Goal: Information Seeking & Learning: Learn about a topic

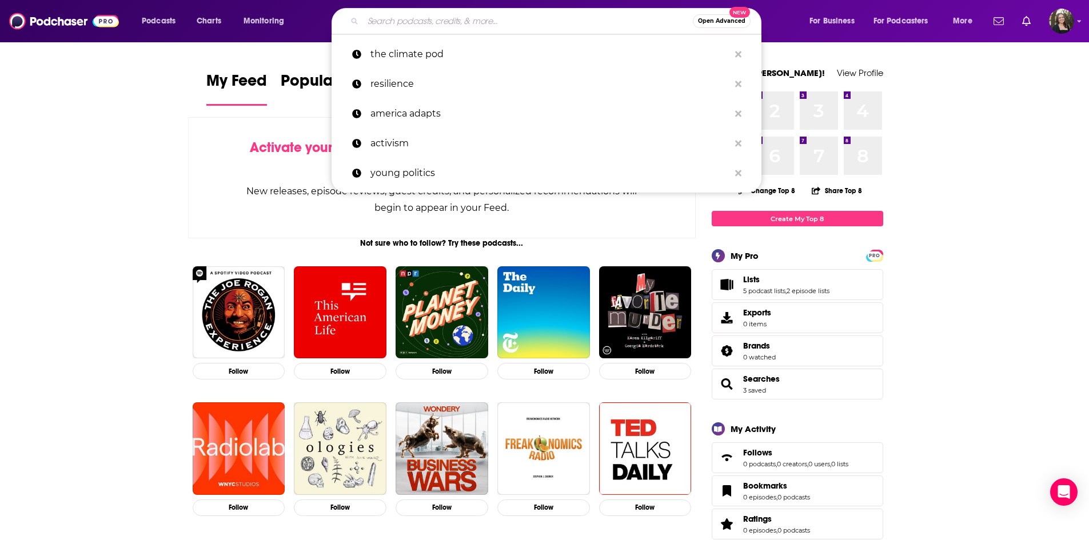
click at [513, 23] on input "Search podcasts, credits, & more..." at bounding box center [528, 21] width 330 height 18
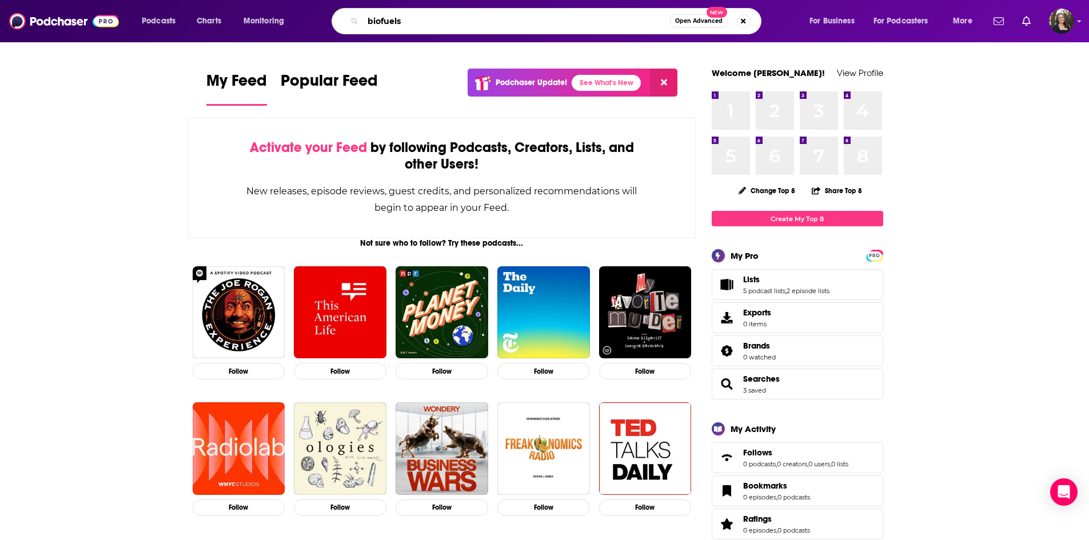
type input "biofuels"
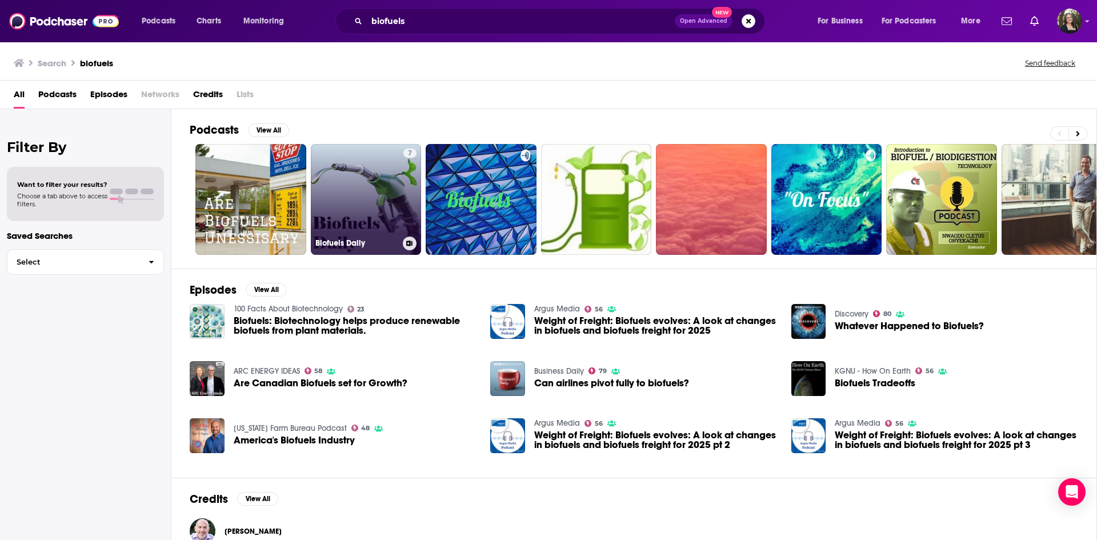
click at [381, 177] on link "7 Biofuels Daily" at bounding box center [366, 199] width 111 height 111
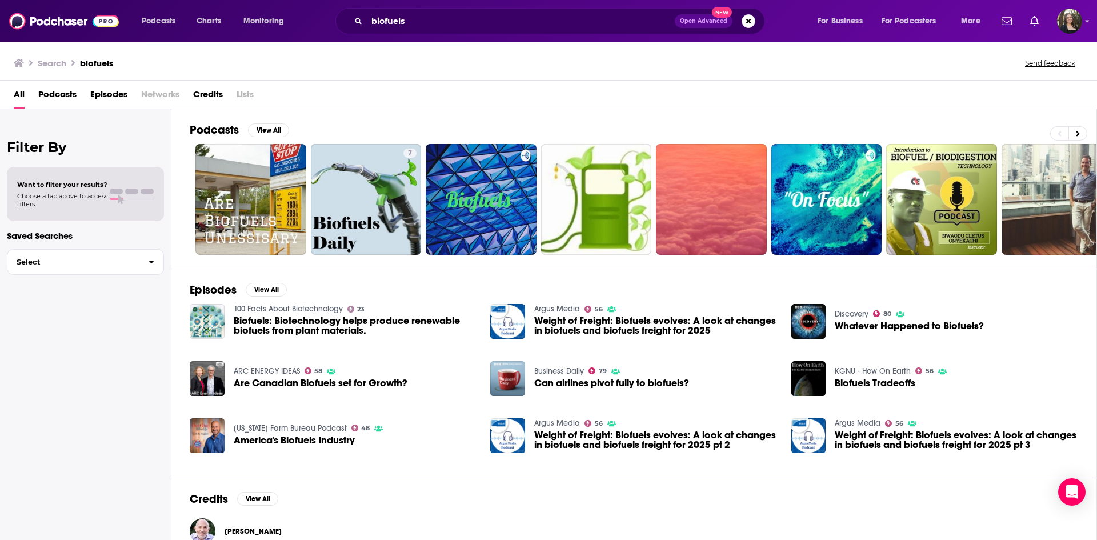
click at [104, 97] on span "Episodes" at bounding box center [108, 96] width 37 height 23
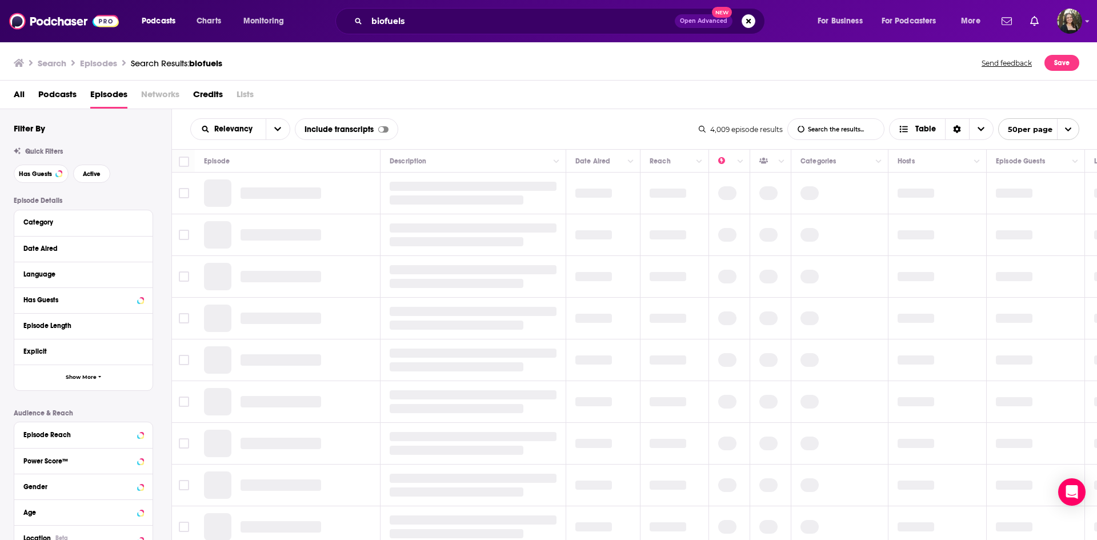
click at [71, 91] on span "Podcasts" at bounding box center [57, 96] width 38 height 23
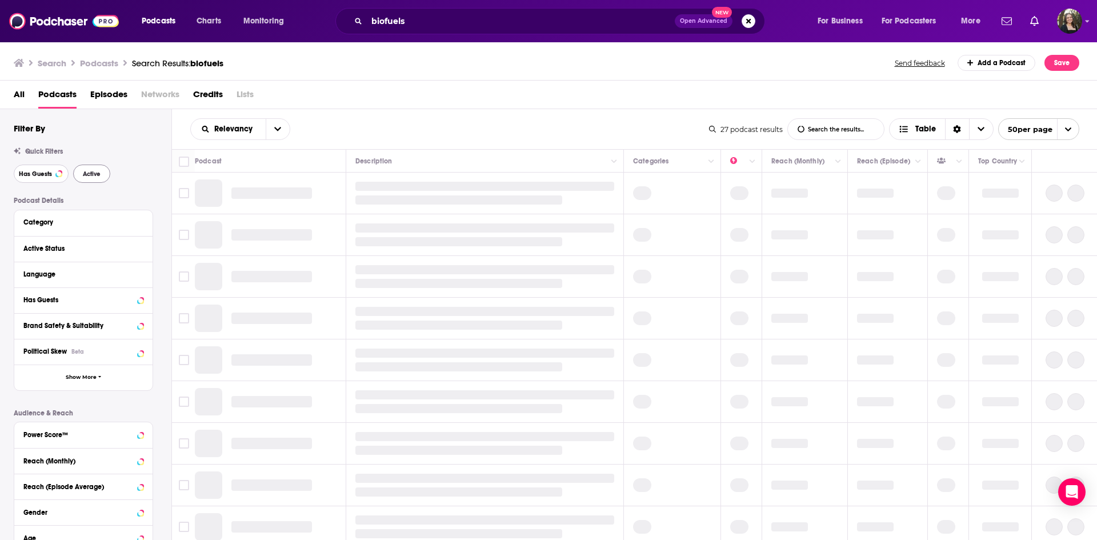
click at [54, 176] on button "Has Guests" at bounding box center [41, 174] width 55 height 18
click at [85, 176] on span "Active" at bounding box center [92, 174] width 18 height 6
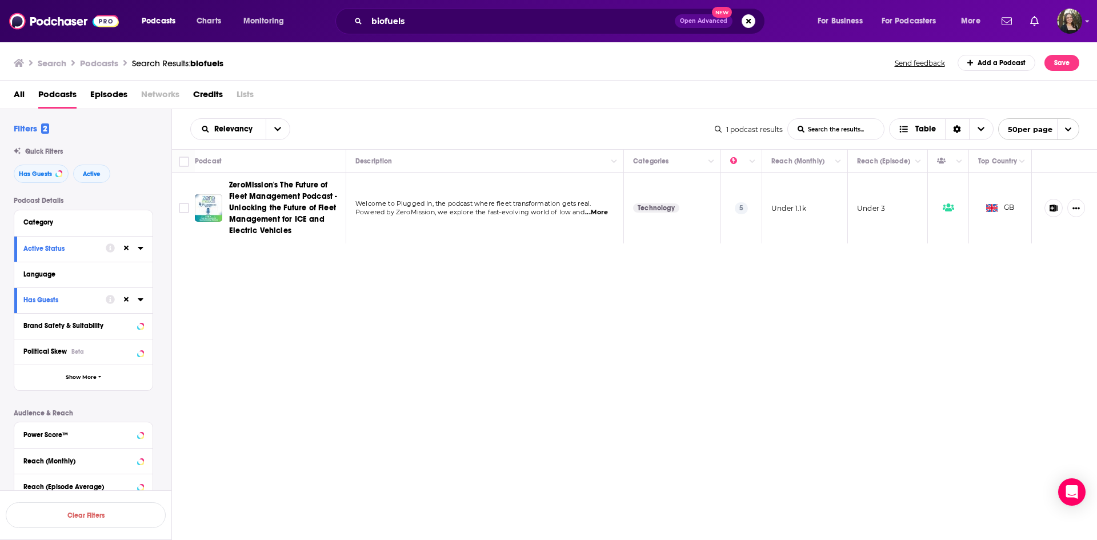
click at [99, 97] on span "Episodes" at bounding box center [108, 96] width 37 height 23
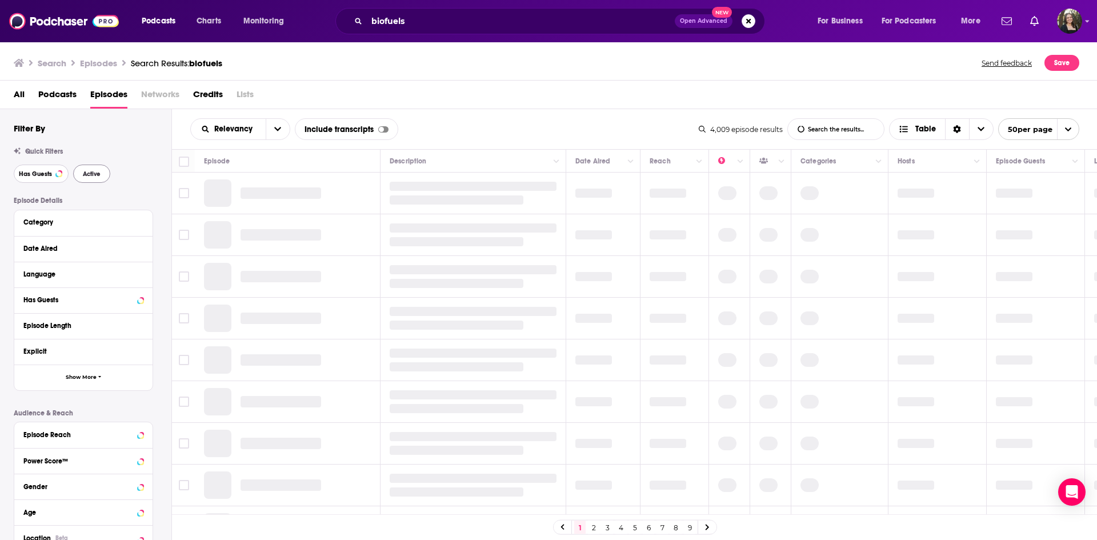
click at [40, 183] on button "Has Guests" at bounding box center [41, 174] width 55 height 18
click at [99, 176] on span "Active" at bounding box center [92, 174] width 18 height 6
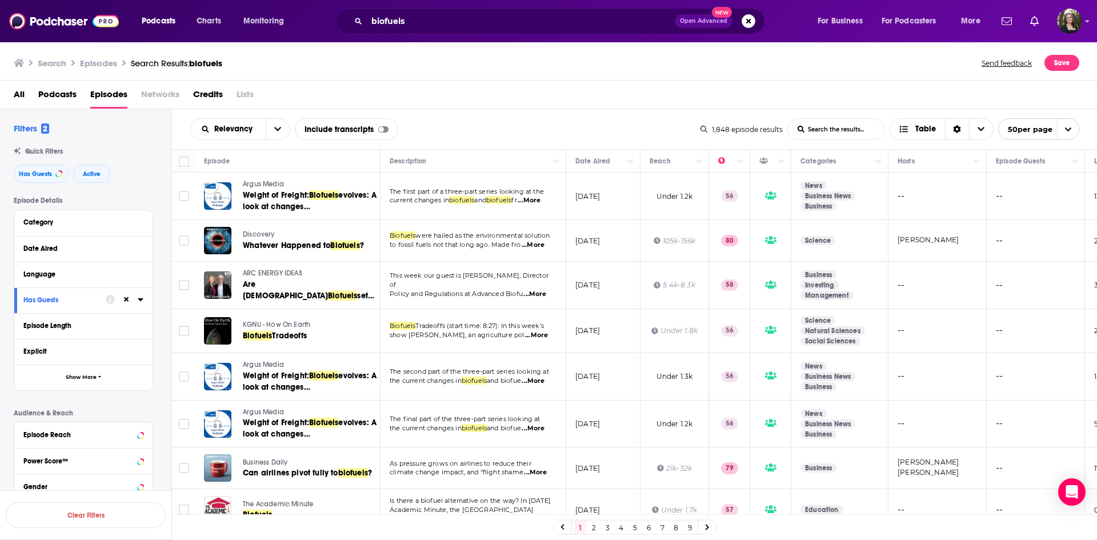
click at [480, 86] on div "All Podcasts Episodes Networks Credits Lists" at bounding box center [551, 96] width 1075 height 23
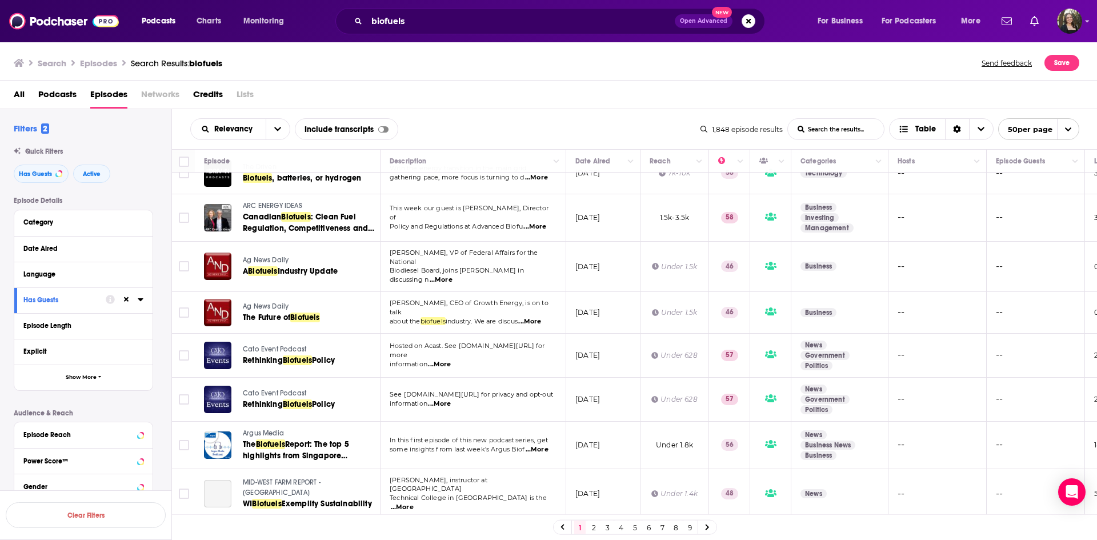
scroll to position [756, 0]
click at [532, 317] on span "...More" at bounding box center [529, 321] width 23 height 9
click at [453, 275] on span "...More" at bounding box center [441, 279] width 23 height 9
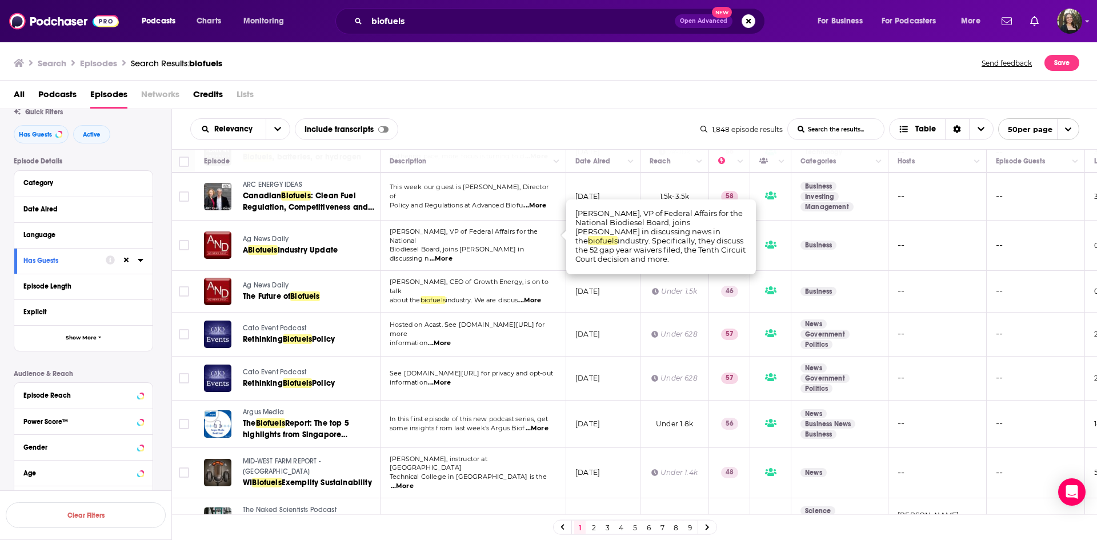
scroll to position [40, 0]
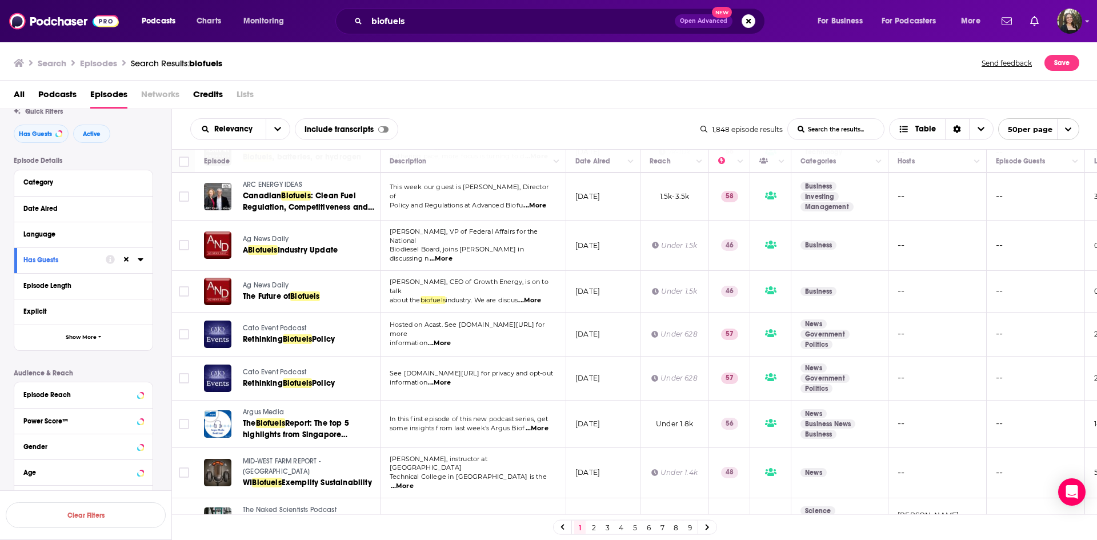
click at [65, 216] on div "Date Aired" at bounding box center [83, 209] width 138 height 26
click at [88, 206] on div "Date Aired" at bounding box center [76, 209] width 107 height 8
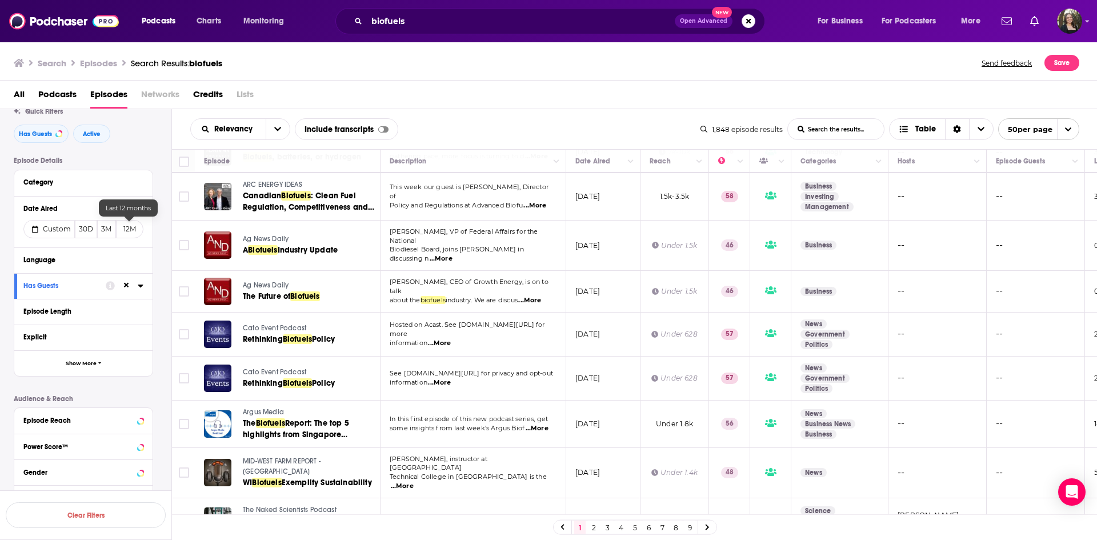
click at [128, 232] on button "12M" at bounding box center [129, 229] width 27 height 18
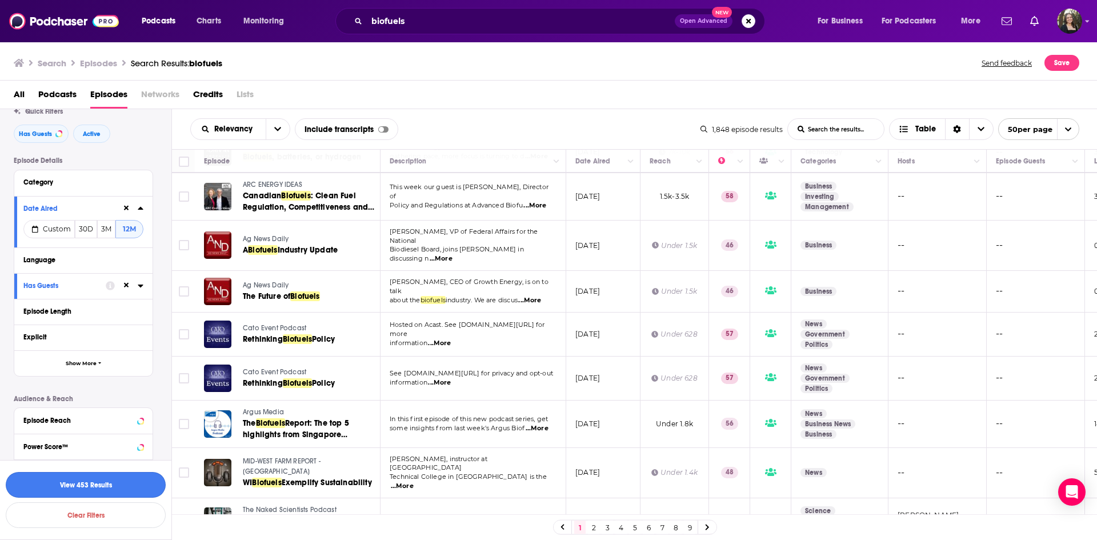
click at [130, 417] on button "View 453 Results" at bounding box center [86, 485] width 160 height 26
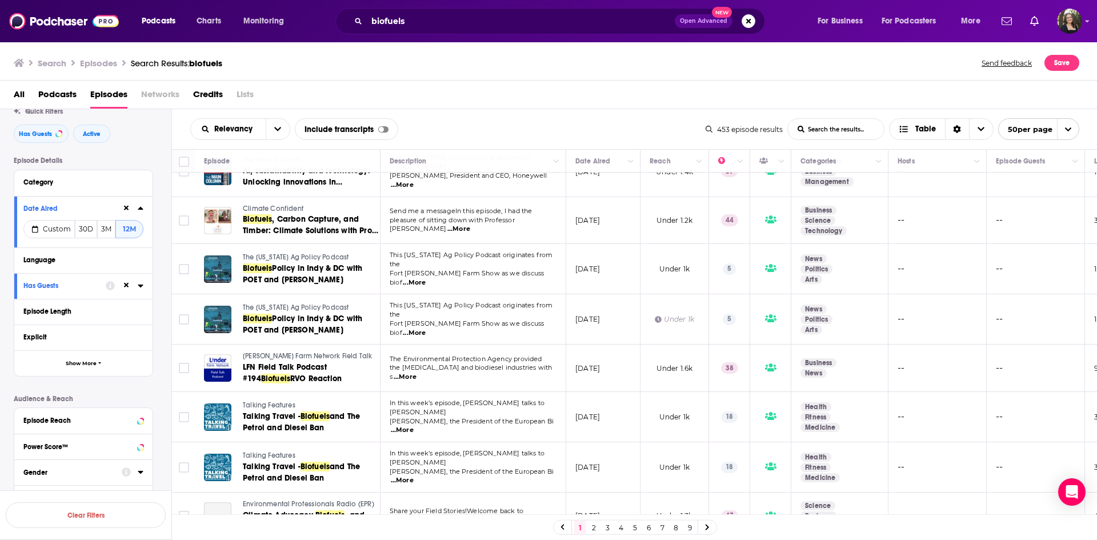
scroll to position [1986, 0]
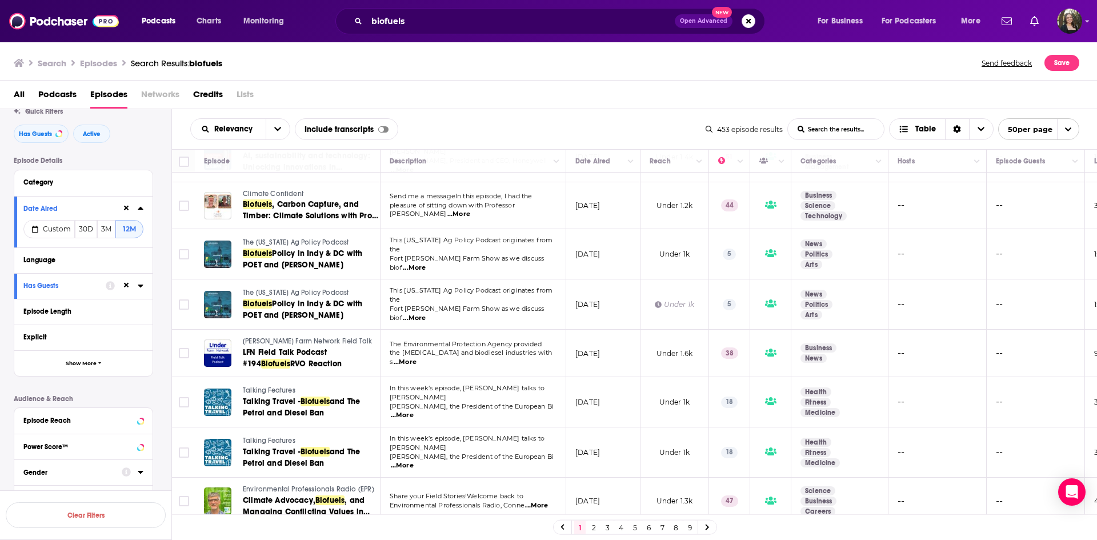
click at [470, 210] on span "...More" at bounding box center [458, 214] width 23 height 9
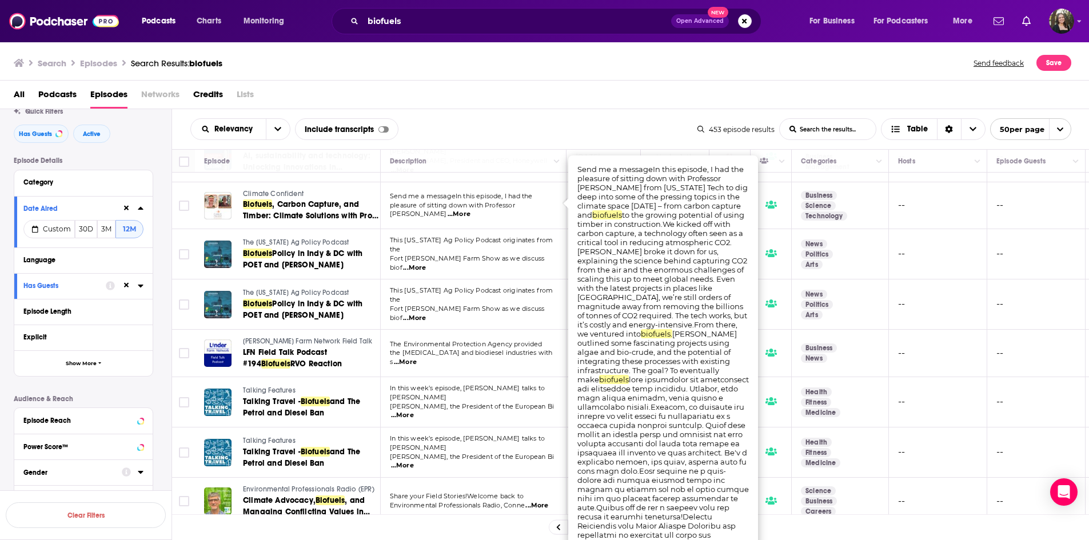
click at [527, 417] on div "1 2 3 4 5 6 7 8 9" at bounding box center [630, 527] width 917 height 26
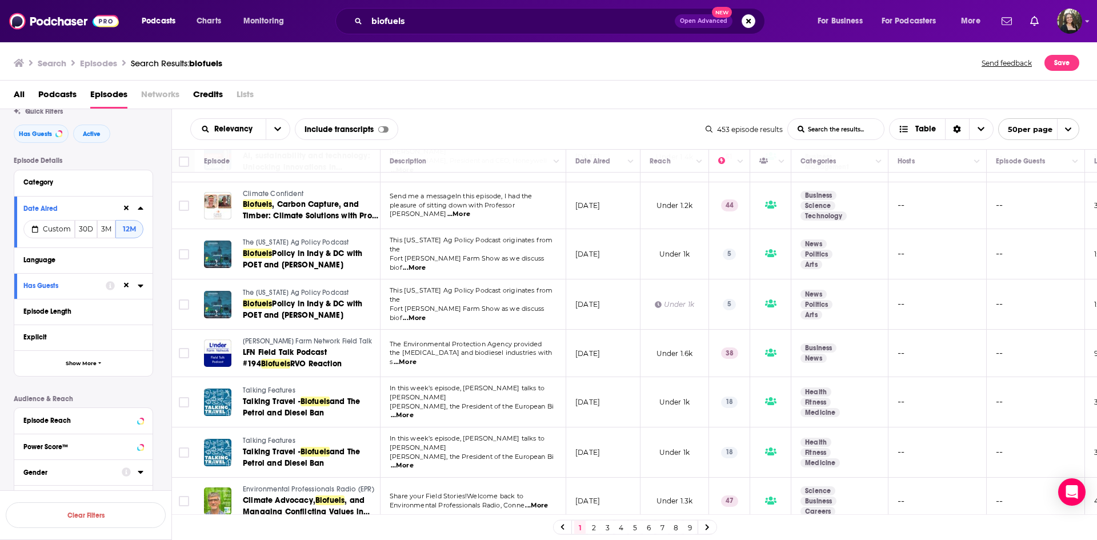
click at [592, 417] on link "2" at bounding box center [593, 528] width 11 height 14
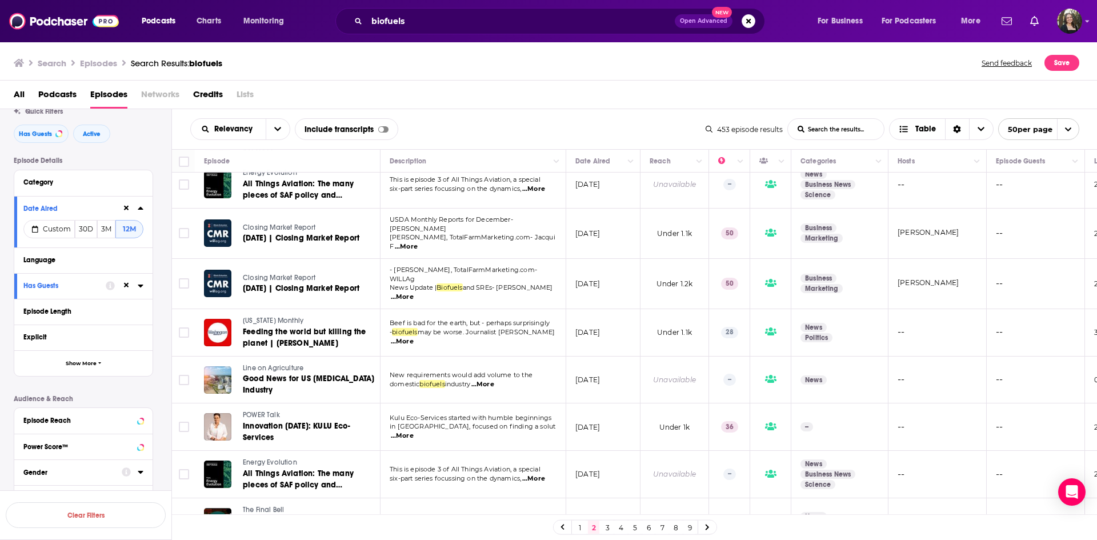
scroll to position [2006, 0]
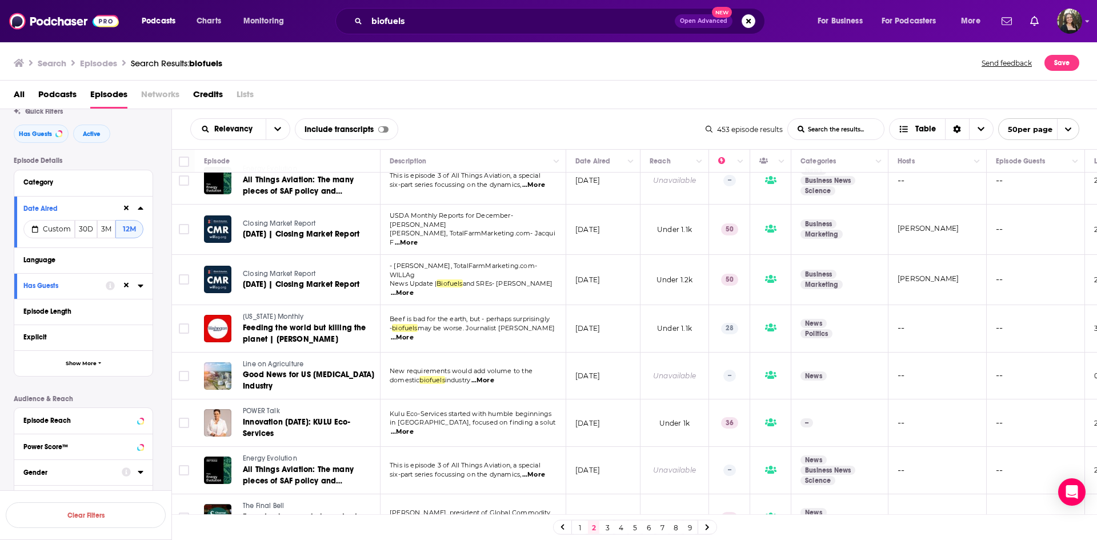
click at [607, 417] on link "3" at bounding box center [607, 528] width 11 height 14
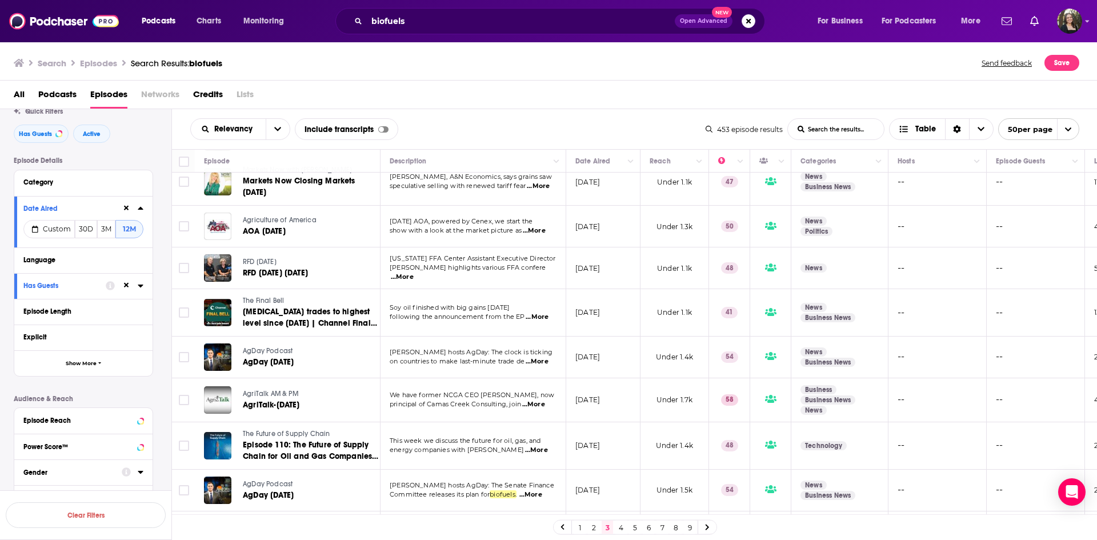
scroll to position [1904, 0]
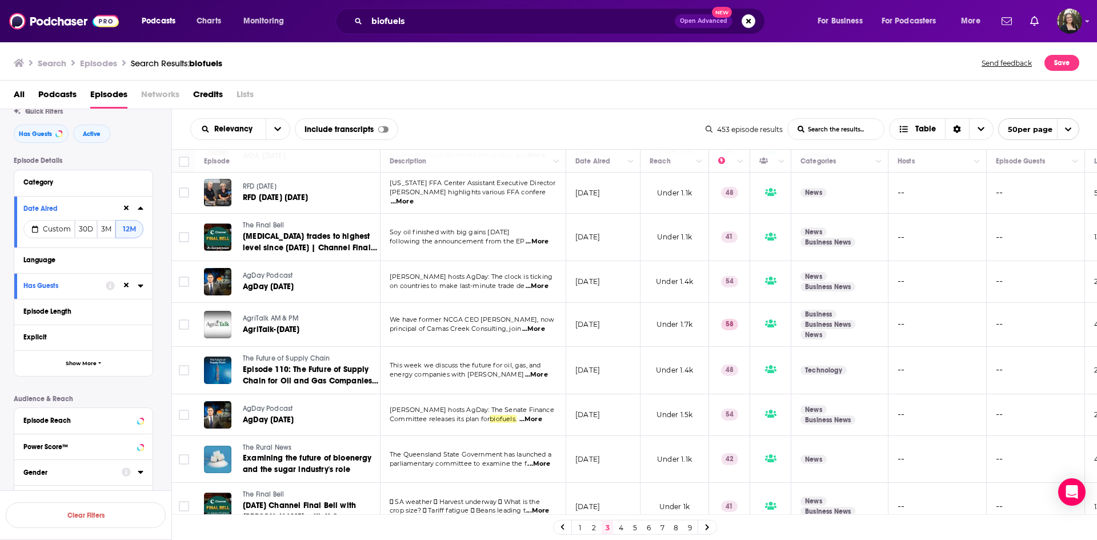
click at [619, 417] on link "4" at bounding box center [620, 528] width 11 height 14
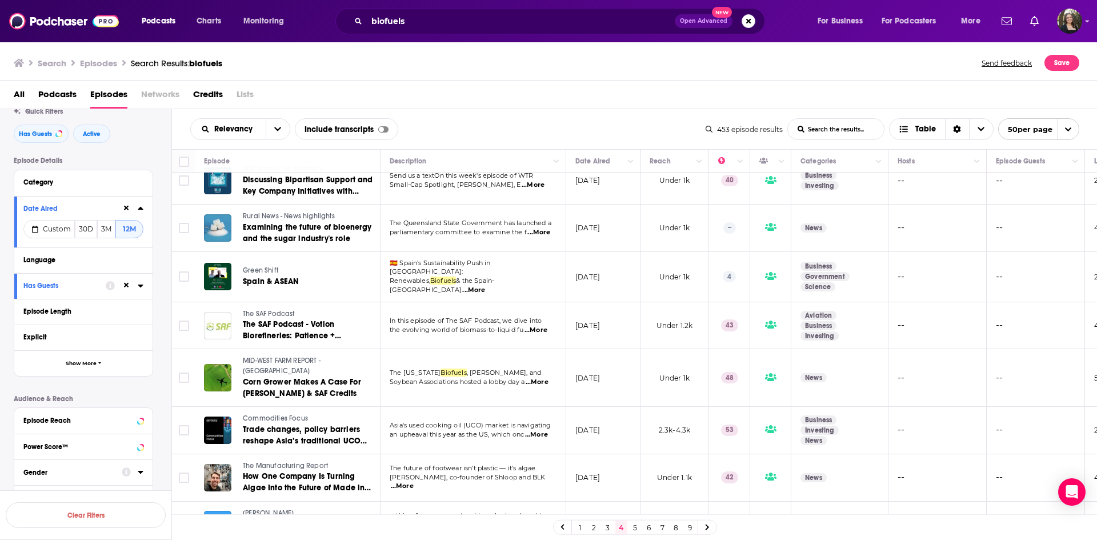
scroll to position [1967, 0]
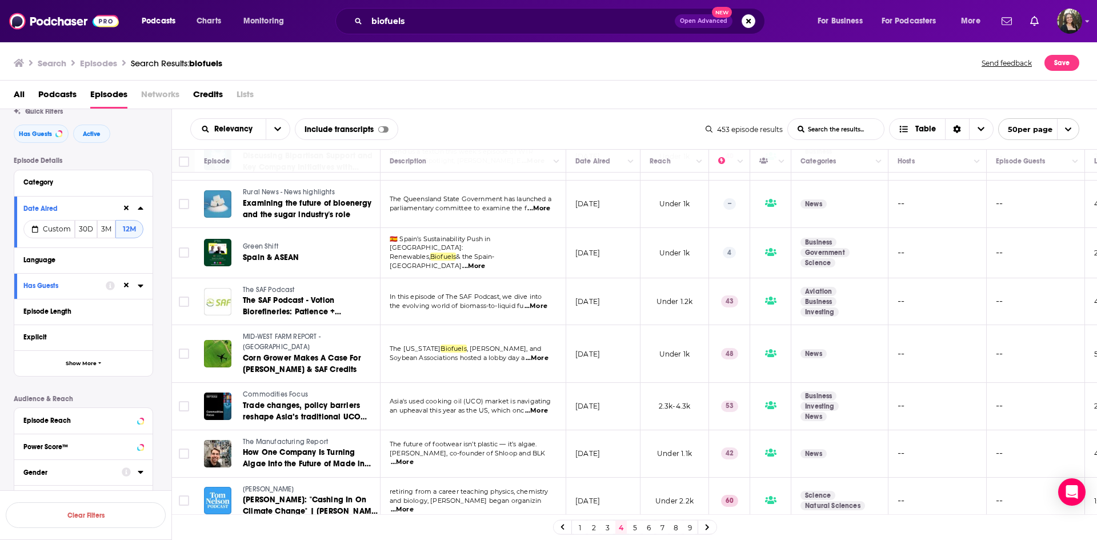
click at [636, 417] on link "5" at bounding box center [634, 528] width 11 height 14
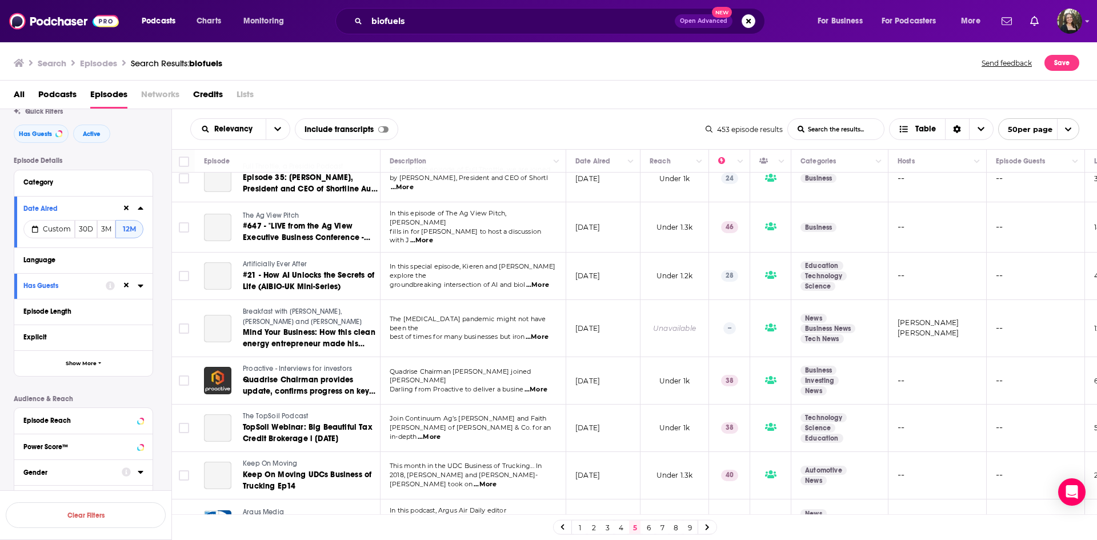
scroll to position [2012, 0]
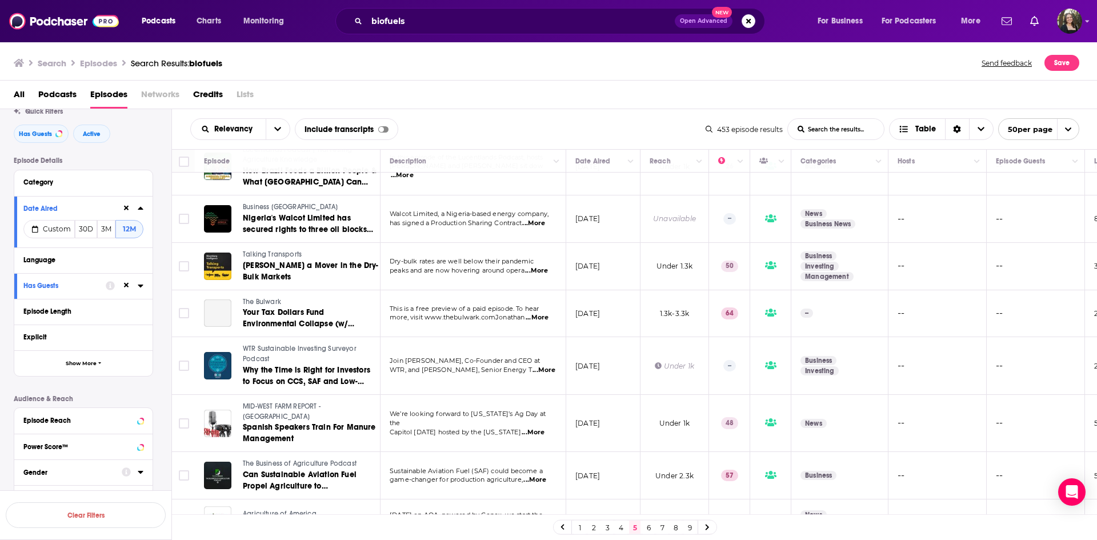
click at [451, 10] on div "biofuels Open Advanced New" at bounding box center [550, 21] width 430 height 26
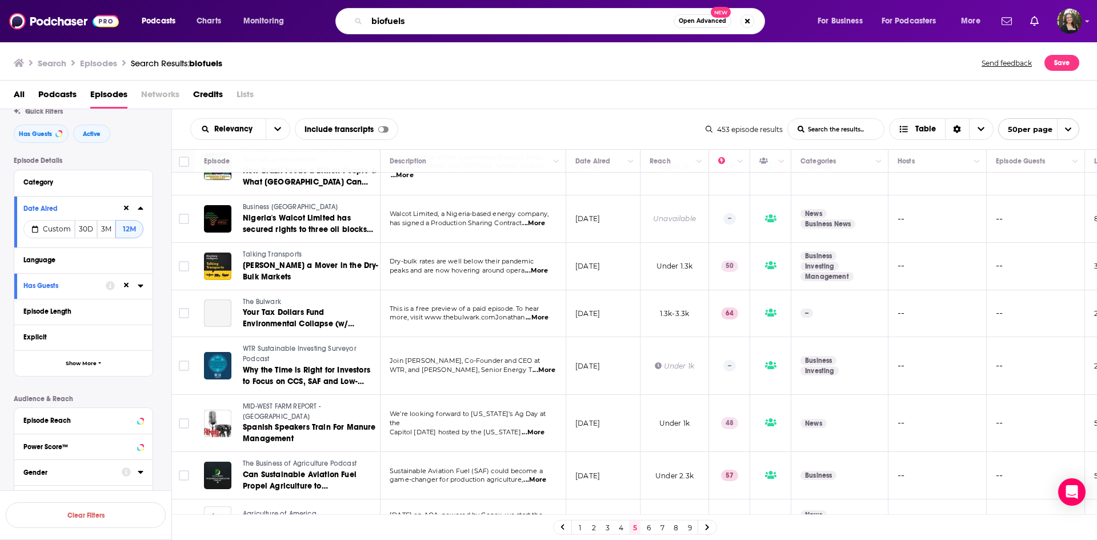
drag, startPoint x: 451, startPoint y: 19, endPoint x: 361, endPoint y: 5, distance: 92.0
click at [361, 5] on div "Podcasts Charts Monitoring biofuels Open Advanced New For Business For Podcaste…" at bounding box center [548, 21] width 1097 height 42
type input "building energy efficiency"
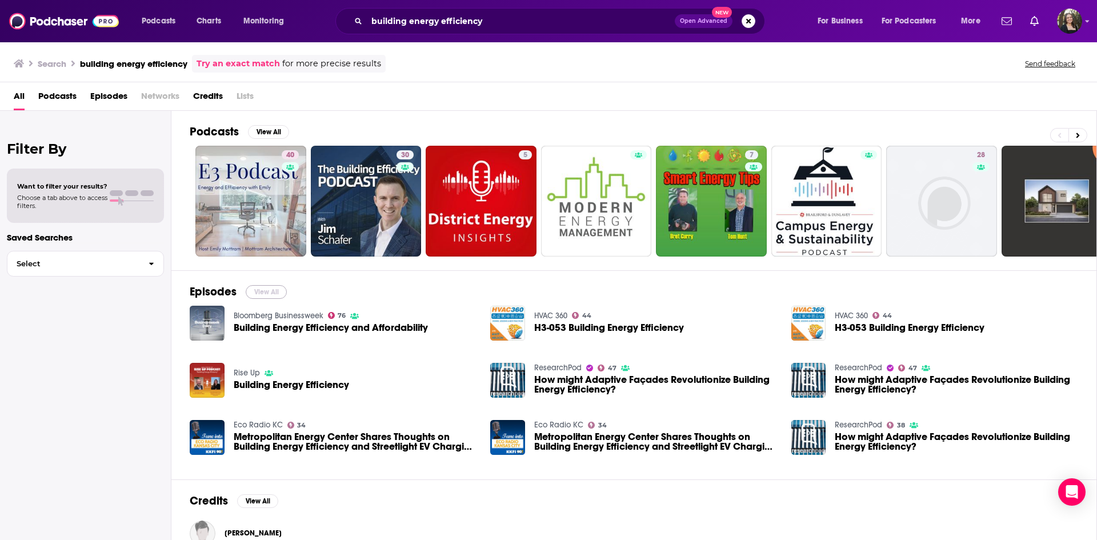
click at [276, 289] on button "View All" at bounding box center [266, 292] width 41 height 14
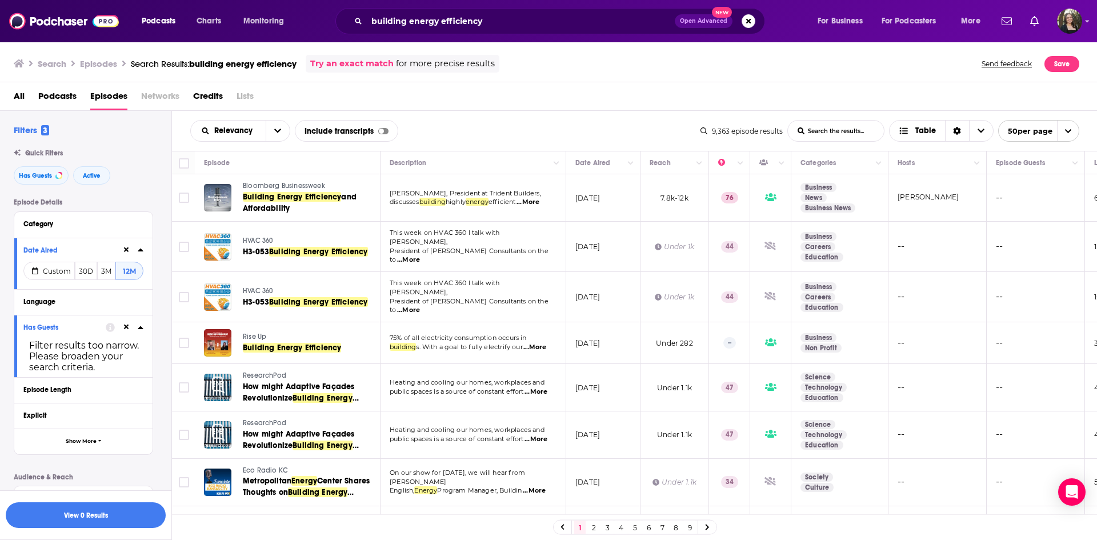
drag, startPoint x: 456, startPoint y: 128, endPoint x: 461, endPoint y: 134, distance: 7.7
click at [461, 134] on div "Relevancy List Search Input Search the results... Include transcripts Table" at bounding box center [445, 131] width 510 height 22
click at [451, 114] on div "Relevancy List Search Input Search the results... Include transcripts Table 9,3…" at bounding box center [635, 131] width 926 height 40
click at [96, 417] on button "View 0 Results" at bounding box center [86, 515] width 160 height 26
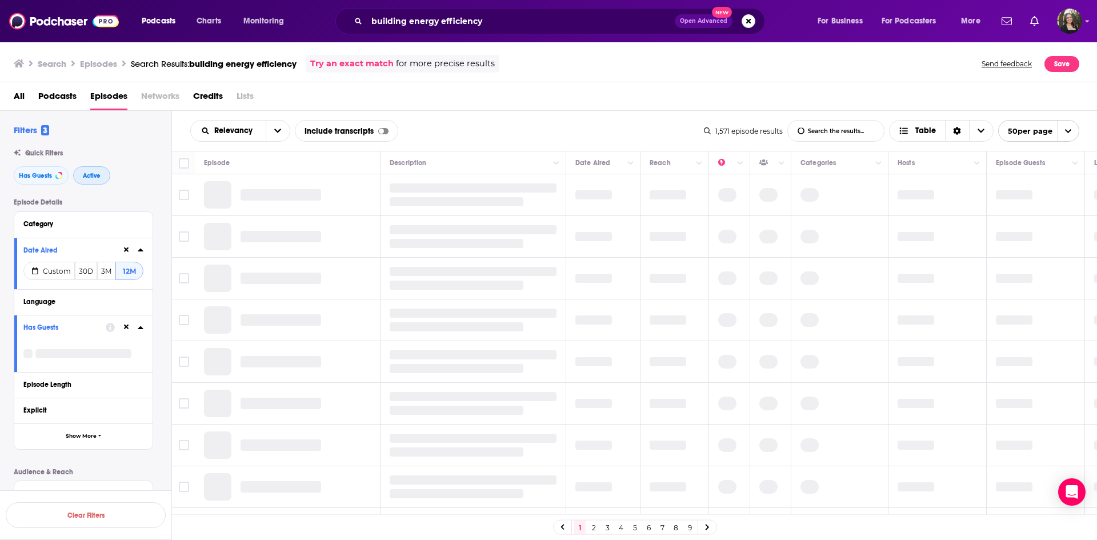
click at [102, 175] on button "Active" at bounding box center [91, 175] width 37 height 18
click at [95, 178] on span "Active" at bounding box center [92, 176] width 18 height 6
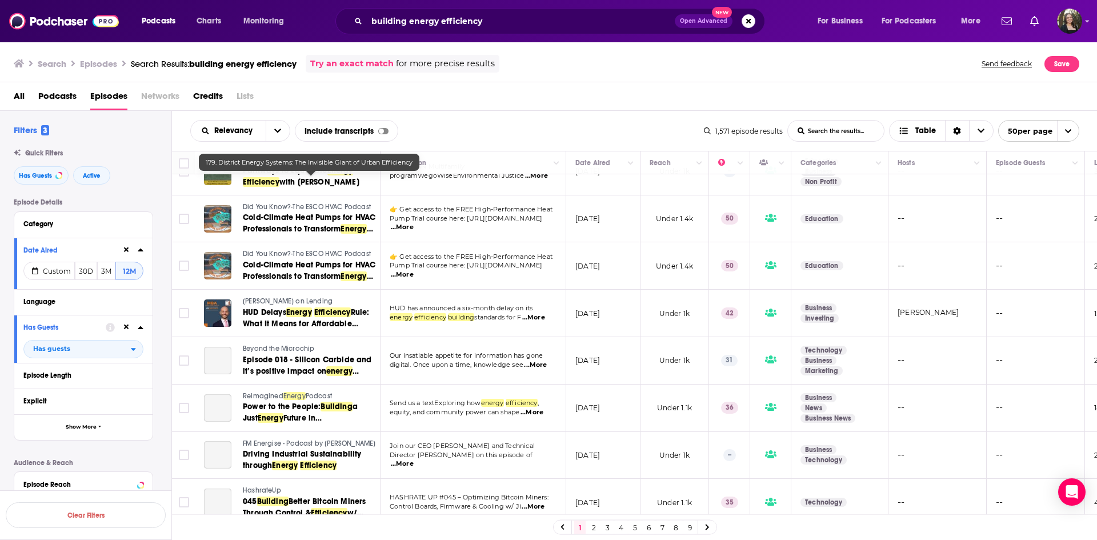
scroll to position [2099, 0]
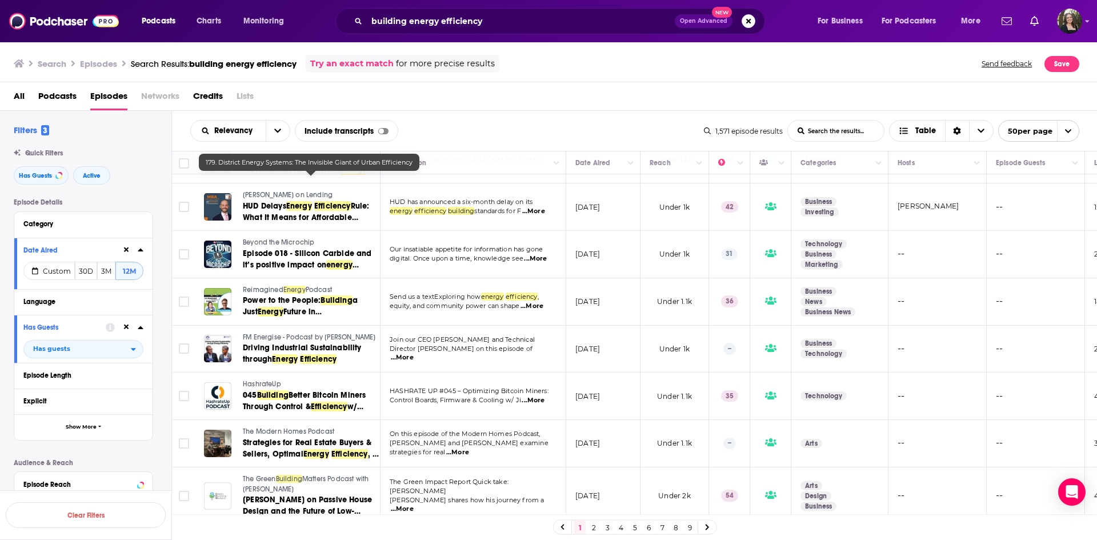
click at [593, 417] on link "2" at bounding box center [593, 528] width 11 height 14
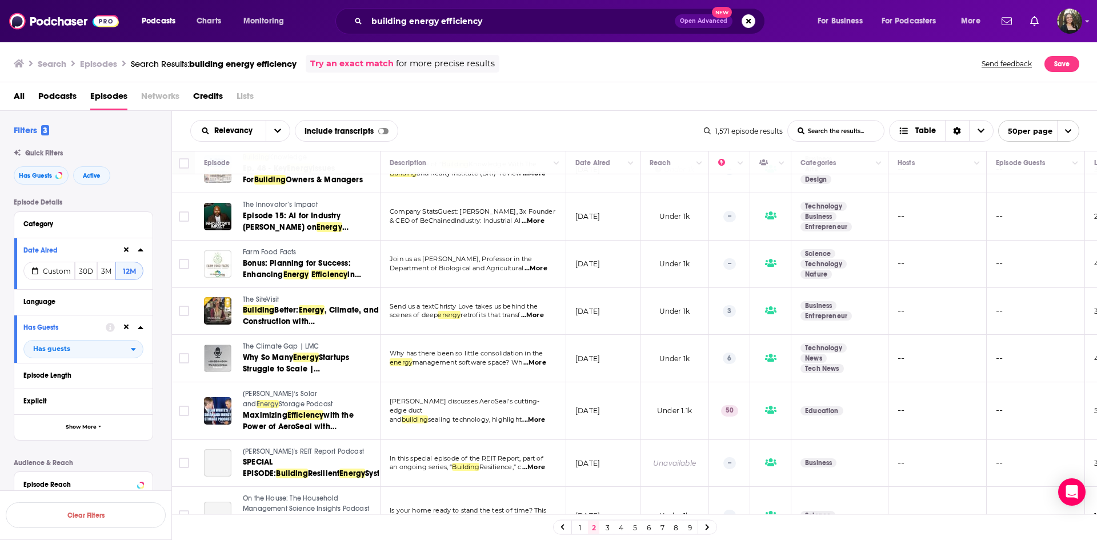
scroll to position [286, 0]
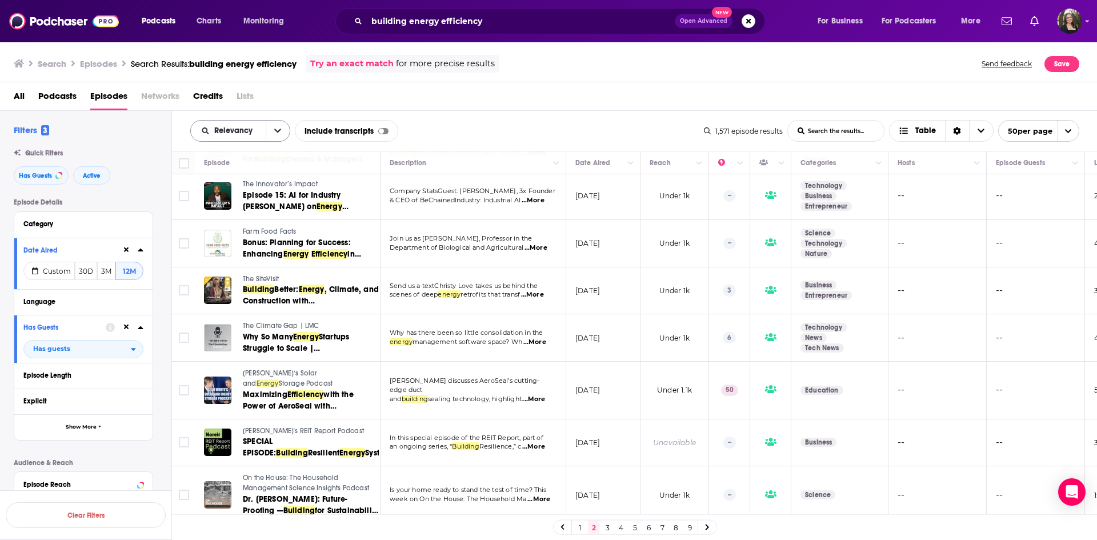
click at [257, 139] on div "Relevancy" at bounding box center [240, 131] width 100 height 22
click at [275, 135] on icon "open menu" at bounding box center [277, 131] width 7 height 8
click at [246, 225] on span "Power Score" at bounding box center [247, 228] width 67 height 6
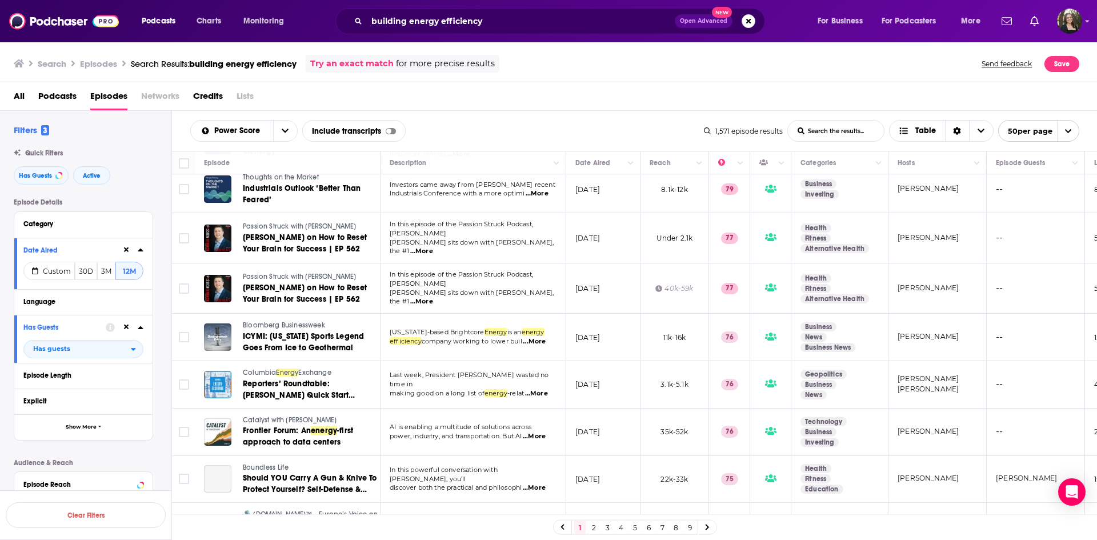
scroll to position [114, 0]
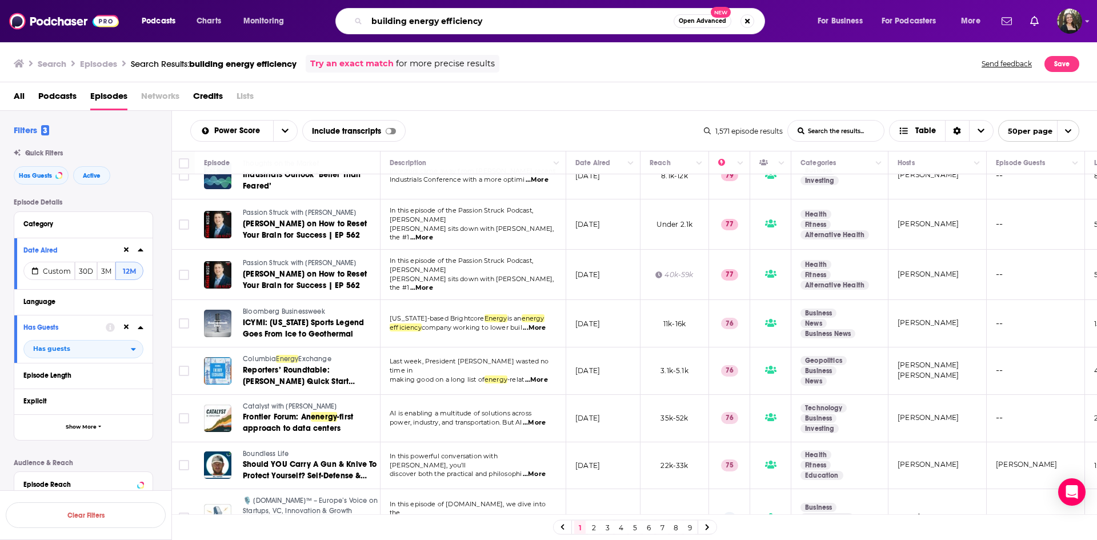
click at [490, 25] on input "building energy efficiency" at bounding box center [520, 21] width 307 height 18
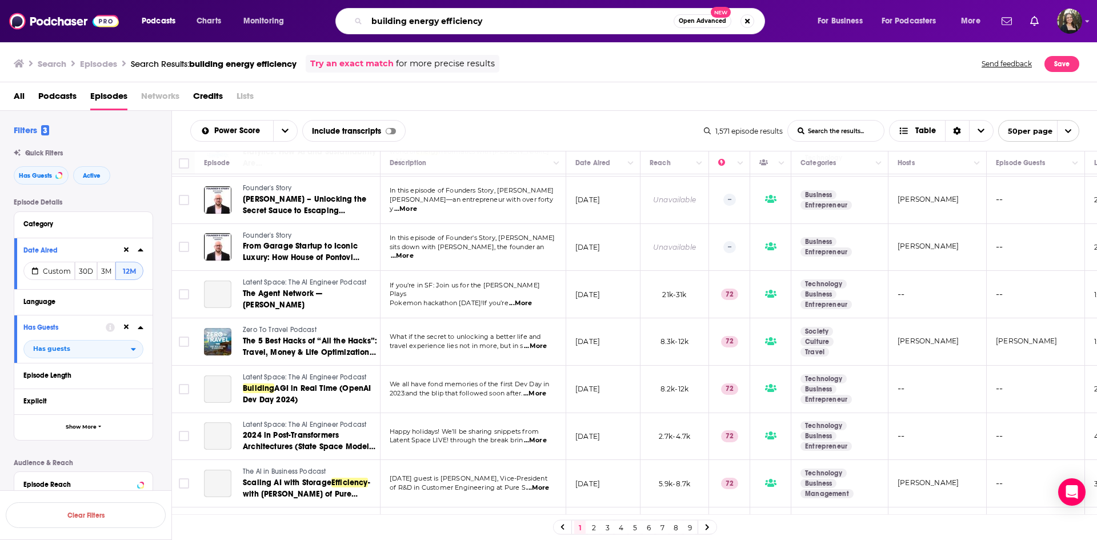
scroll to position [171, 0]
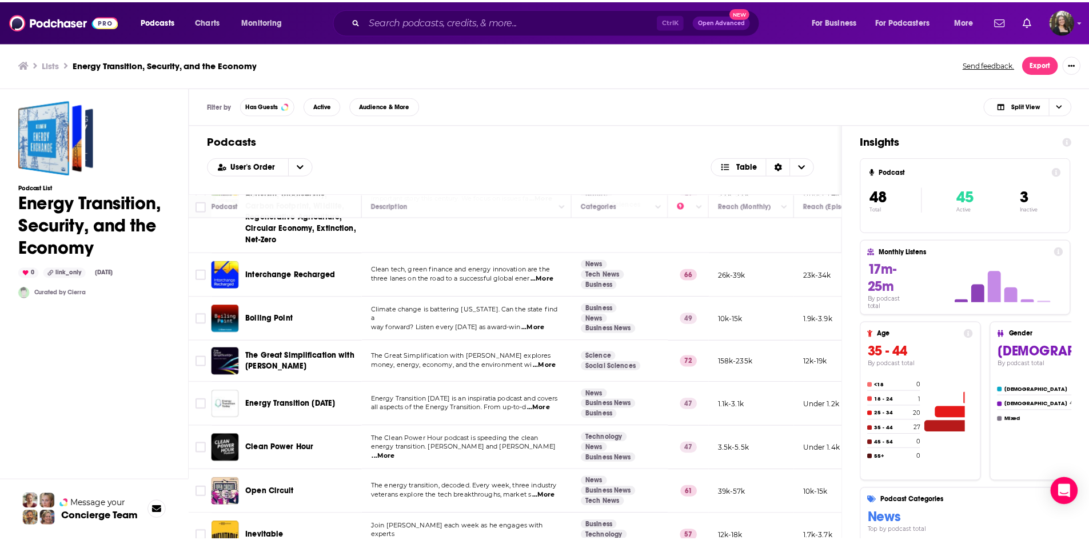
scroll to position [400, 0]
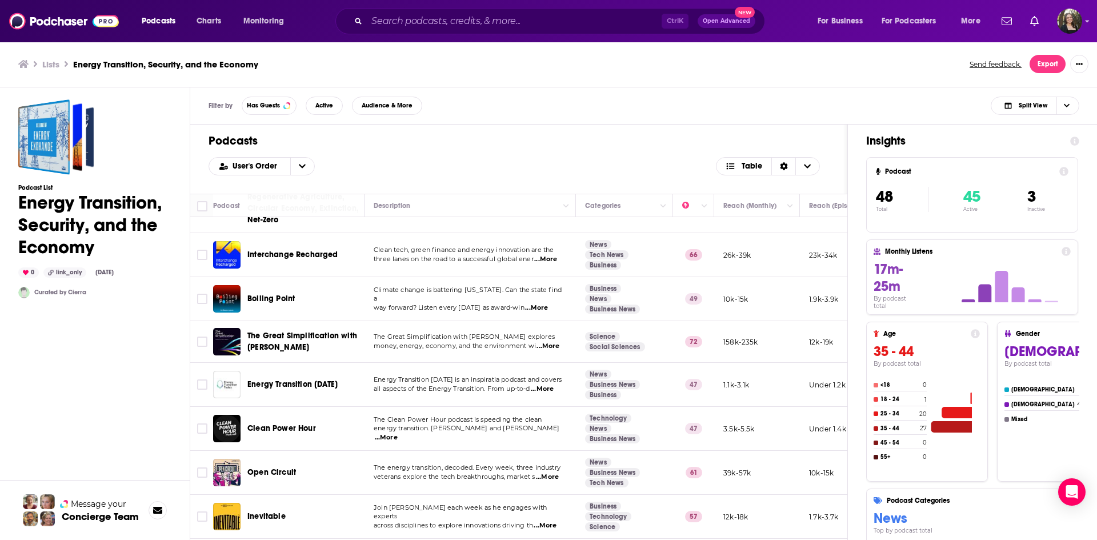
click at [398, 434] on span "...More" at bounding box center [386, 437] width 23 height 9
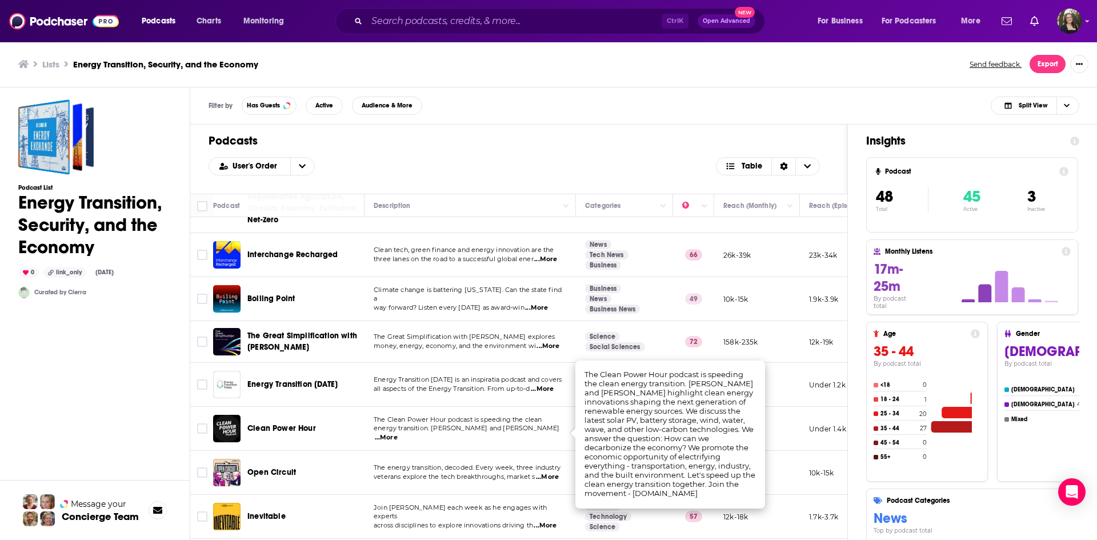
click at [398, 433] on span "...More" at bounding box center [386, 437] width 23 height 9
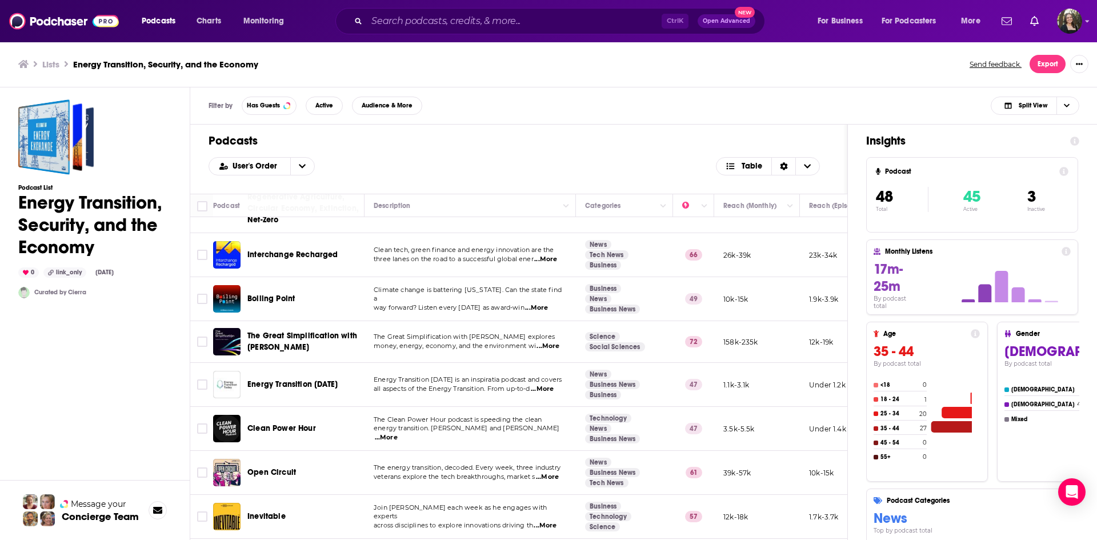
click at [280, 423] on span "Clean Power Hour" at bounding box center [281, 428] width 69 height 10
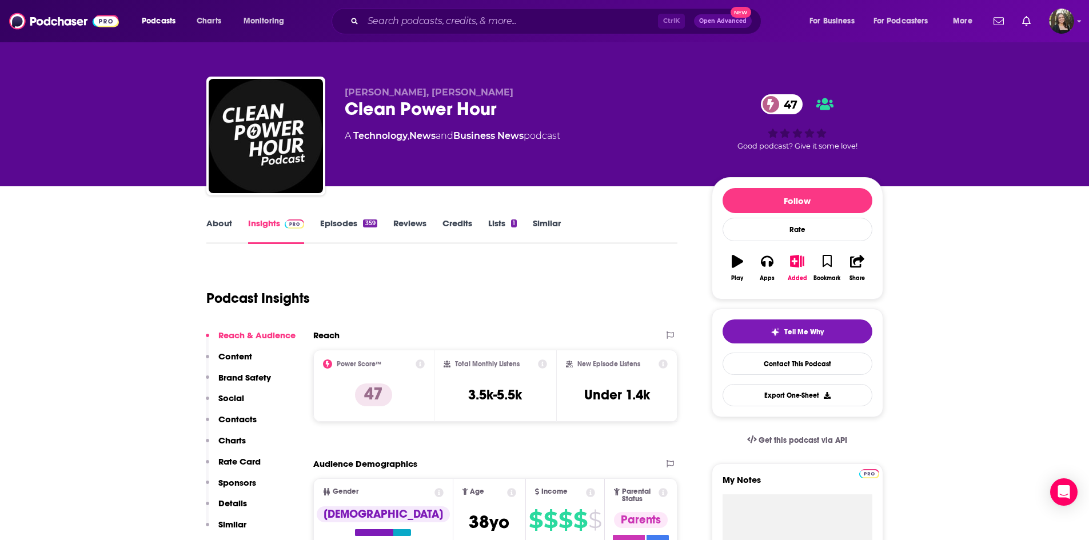
click at [340, 223] on link "Episodes 359" at bounding box center [348, 231] width 57 height 26
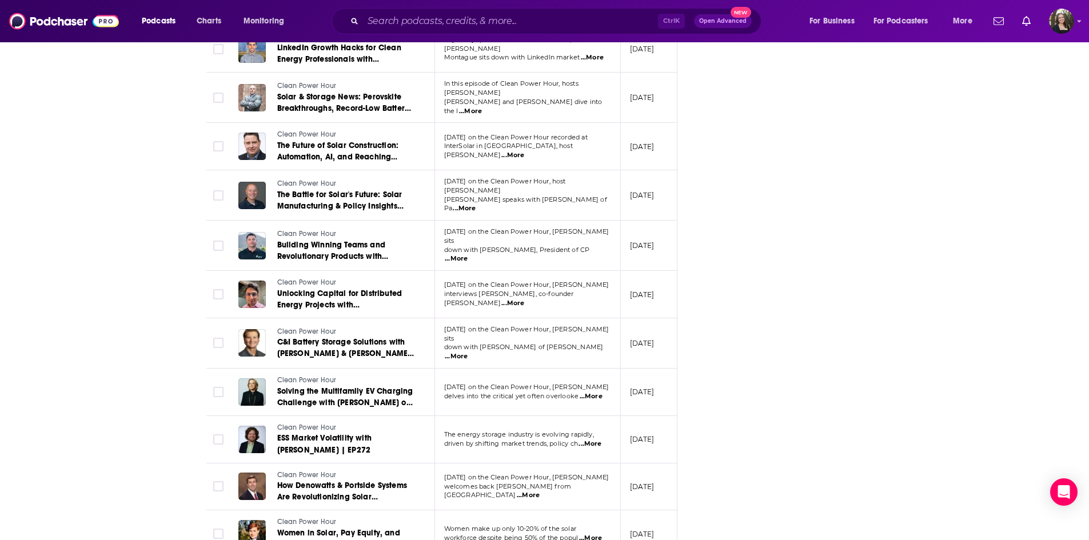
scroll to position [2221, 0]
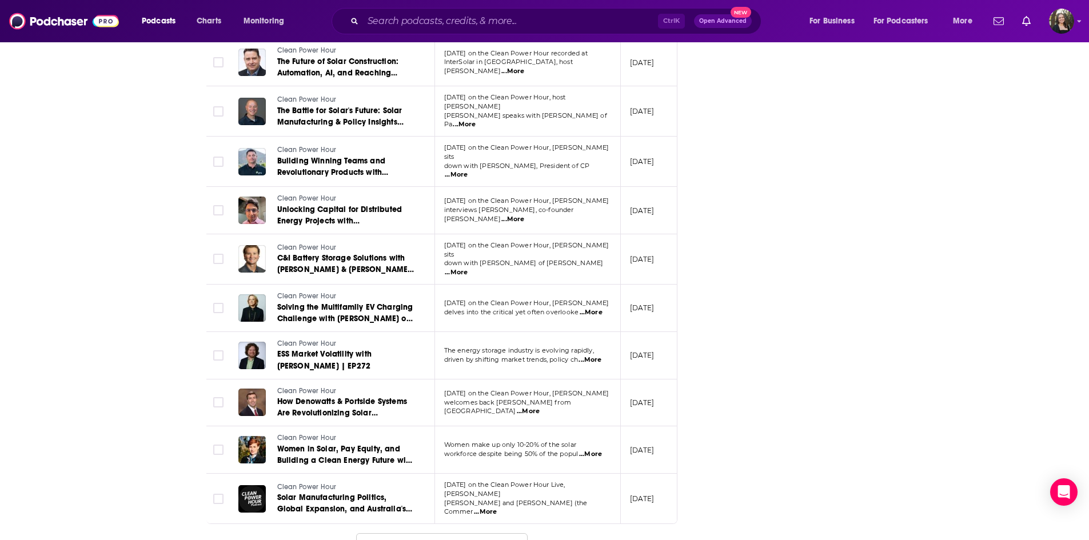
click at [393, 533] on button "Load More ..." at bounding box center [441, 548] width 171 height 31
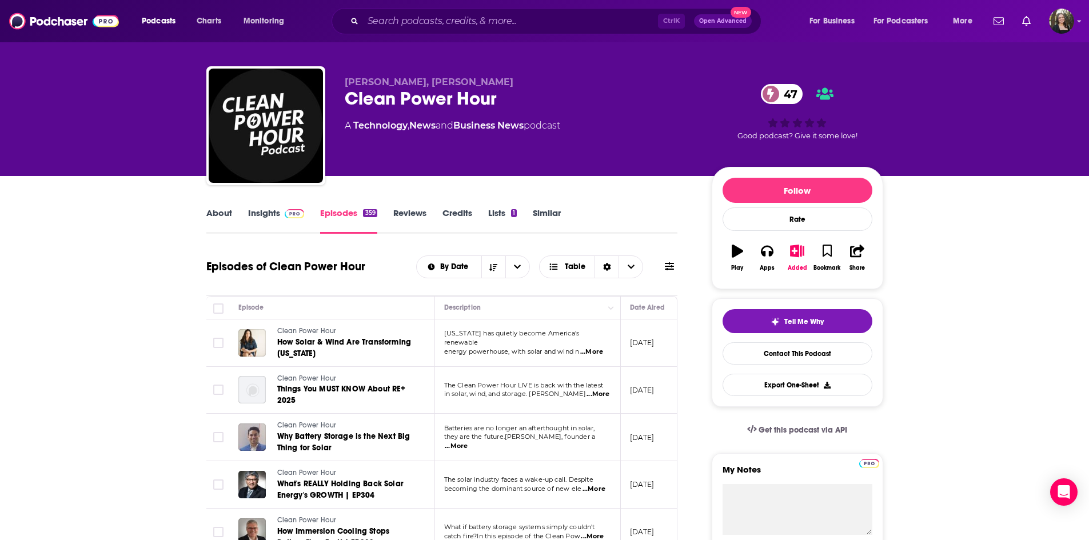
scroll to position [0, 0]
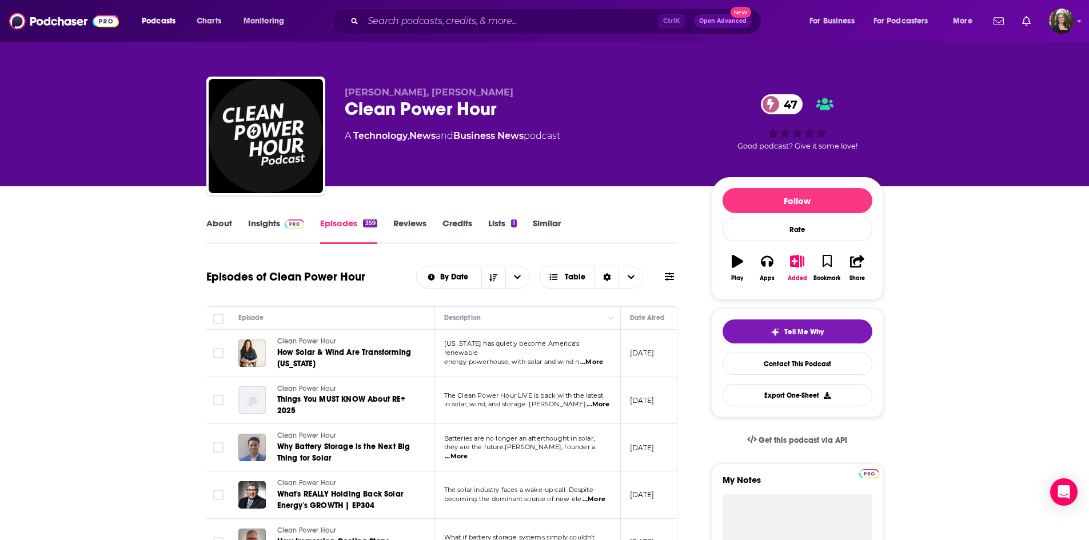
click at [221, 222] on link "About" at bounding box center [219, 231] width 26 height 26
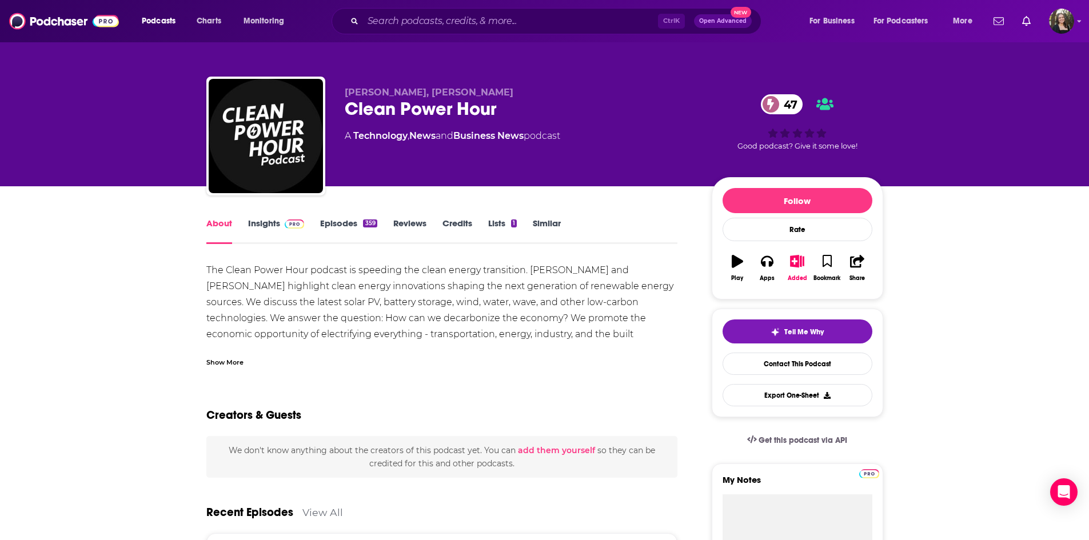
click at [222, 365] on div "Show More" at bounding box center [224, 361] width 37 height 11
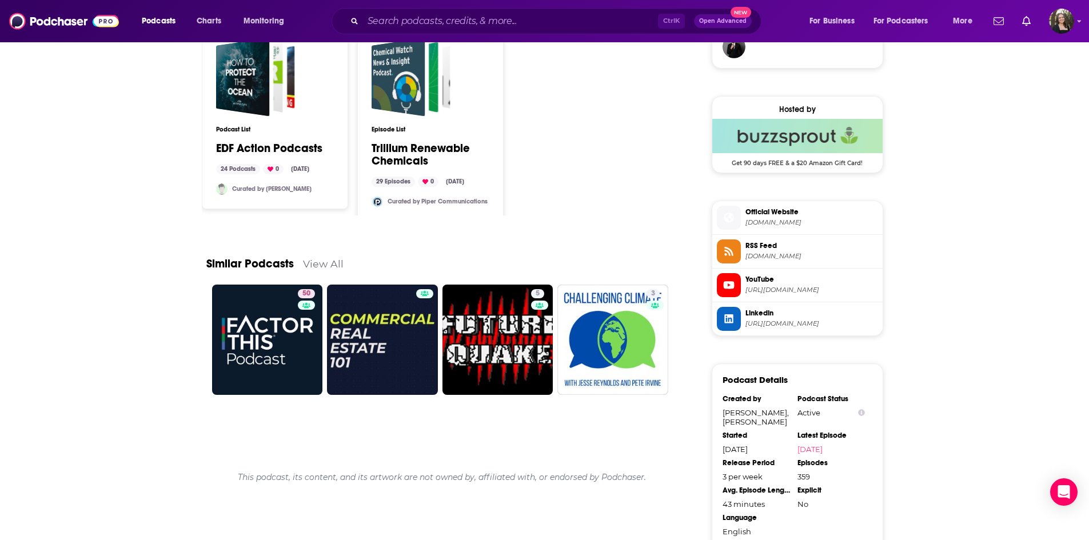
scroll to position [878, 0]
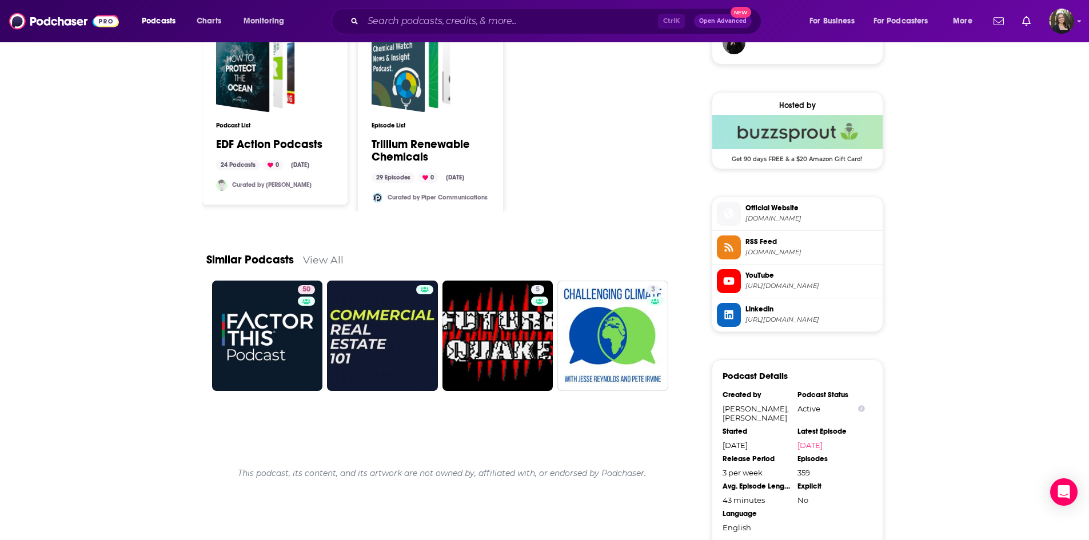
click at [761, 200] on li "Official Website CleanPowerHour.com" at bounding box center [797, 214] width 170 height 34
click at [760, 211] on span "Official Website" at bounding box center [811, 208] width 133 height 10
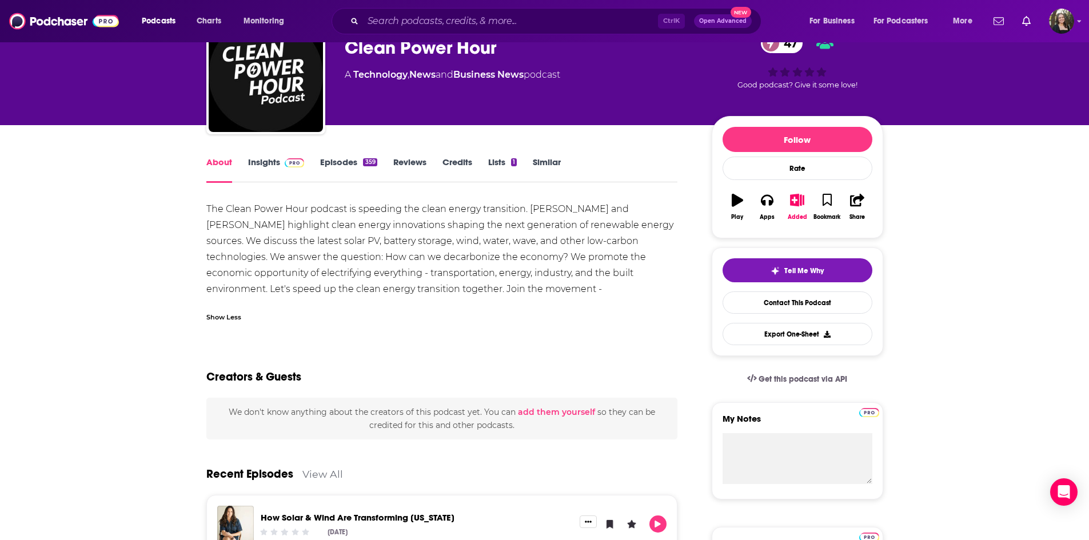
scroll to position [0, 0]
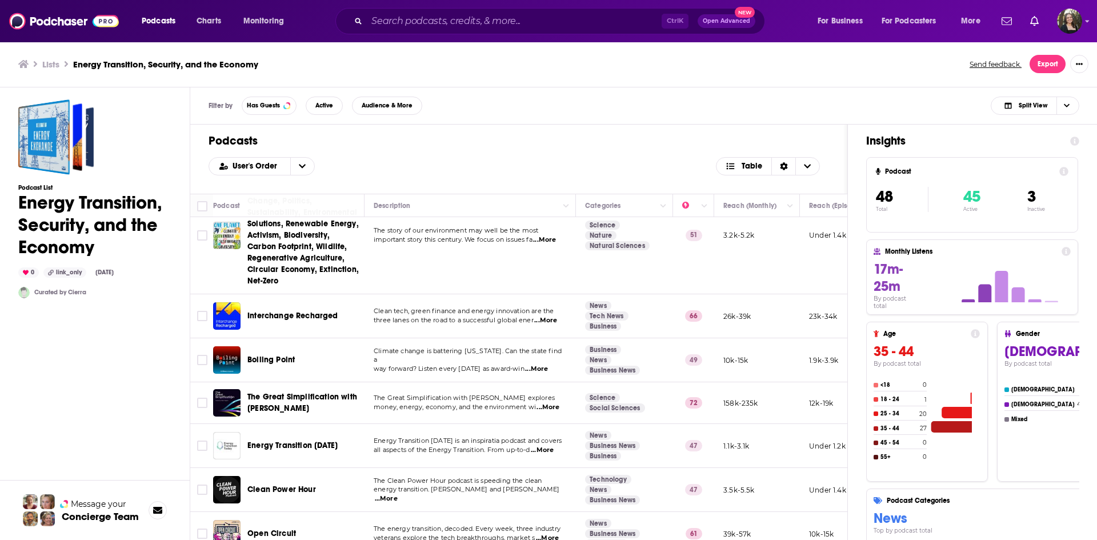
scroll to position [343, 0]
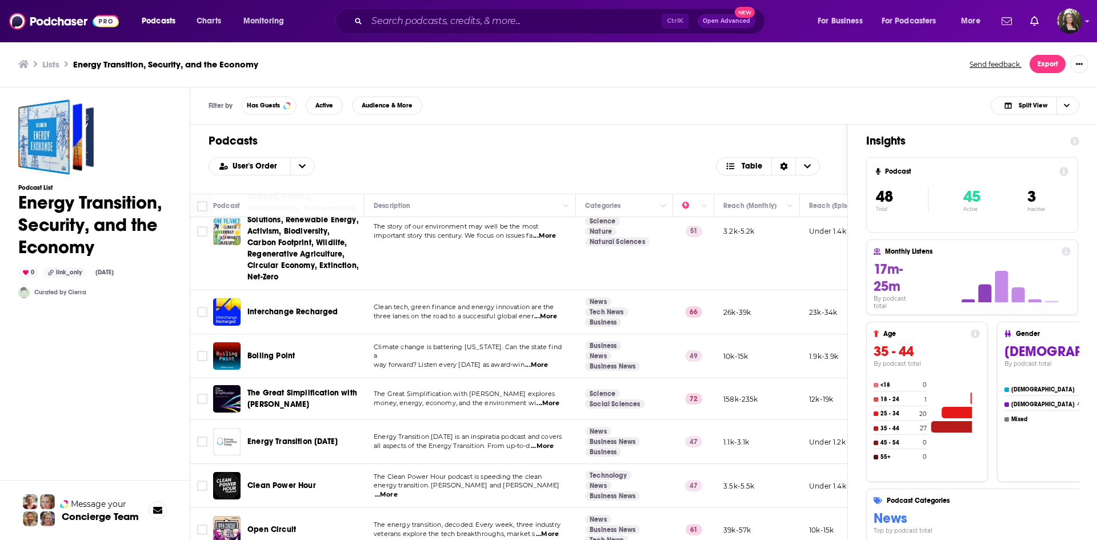
click at [547, 317] on span "...More" at bounding box center [545, 316] width 23 height 9
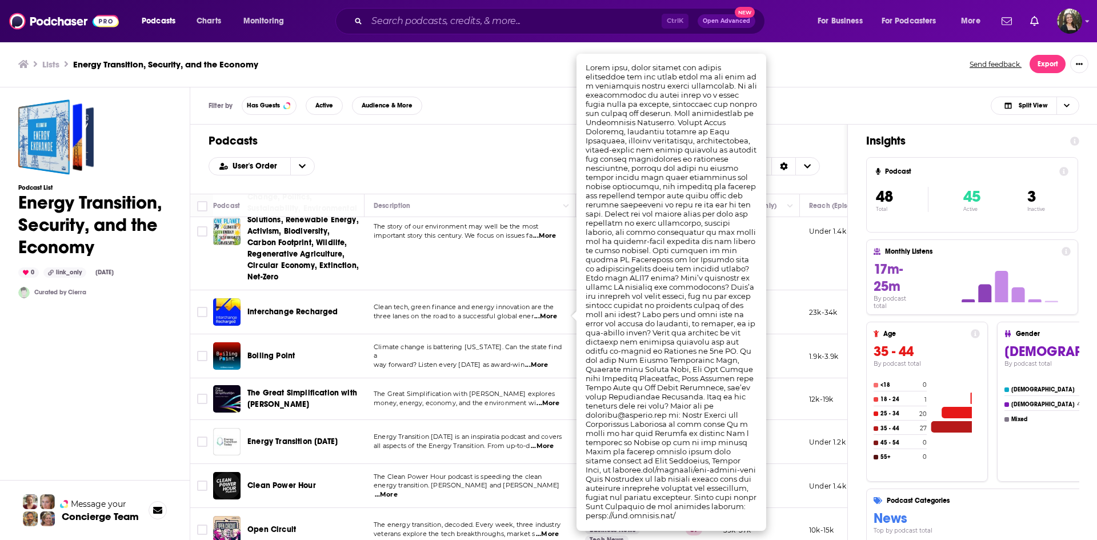
click at [458, 98] on div "Filter by Has Guests Active Audience & More Split View" at bounding box center [644, 105] width 908 height 37
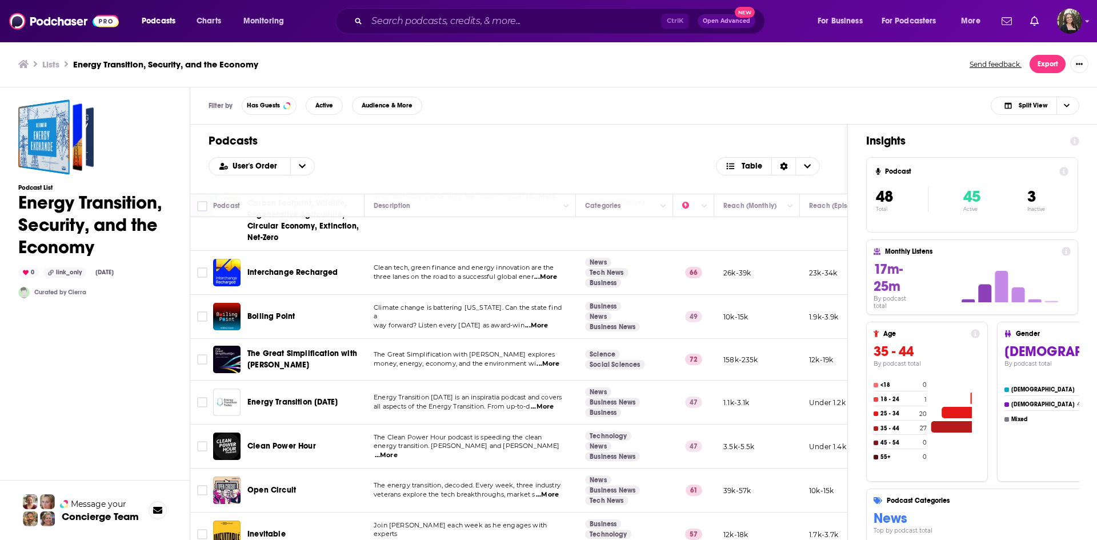
scroll to position [400, 0]
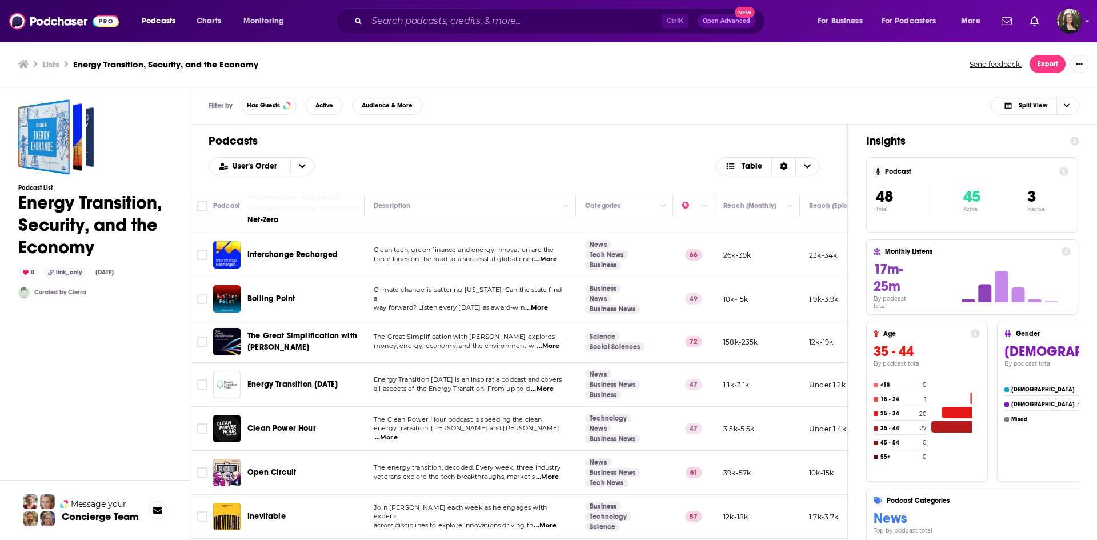
click at [554, 345] on span "...More" at bounding box center [548, 346] width 23 height 9
click at [481, 117] on div "Filter by Has Guests Active Audience & More Split View" at bounding box center [644, 105] width 908 height 37
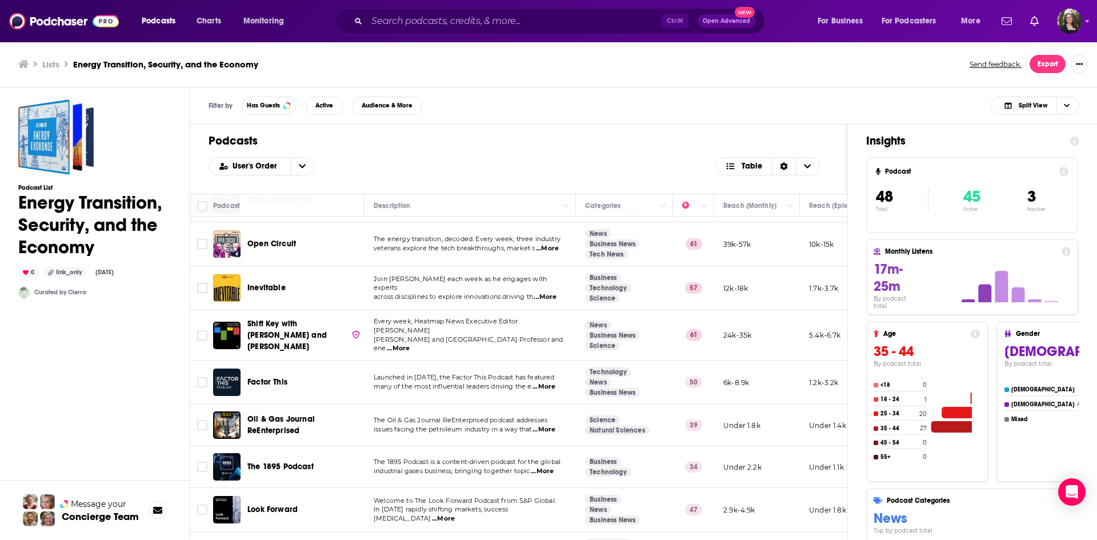
scroll to position [686, 0]
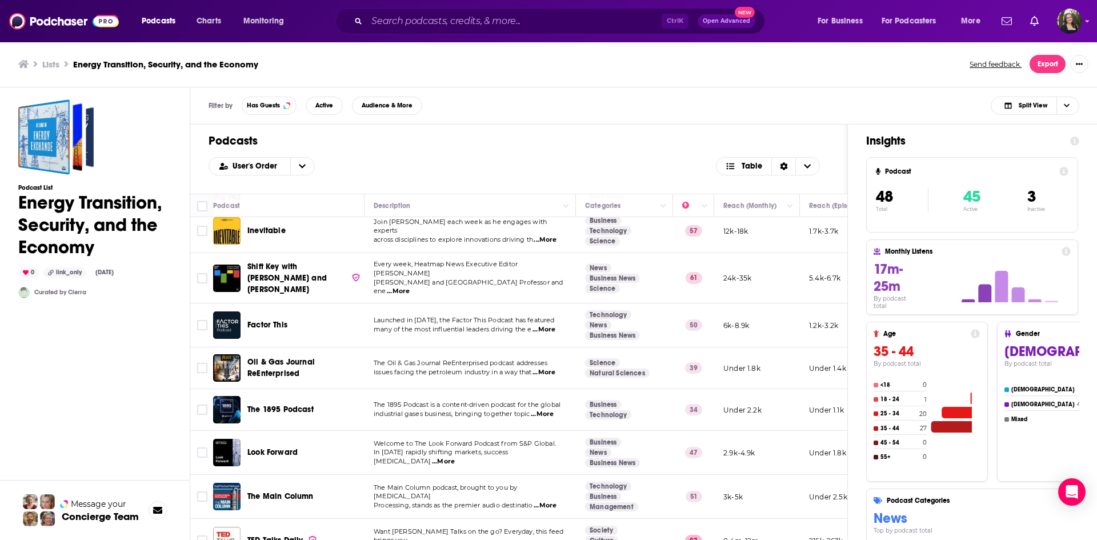
click at [558, 450] on p "In today's rapidly shifting markets, success depen ...More" at bounding box center [470, 457] width 193 height 18
click at [455, 457] on span "...More" at bounding box center [443, 461] width 23 height 9
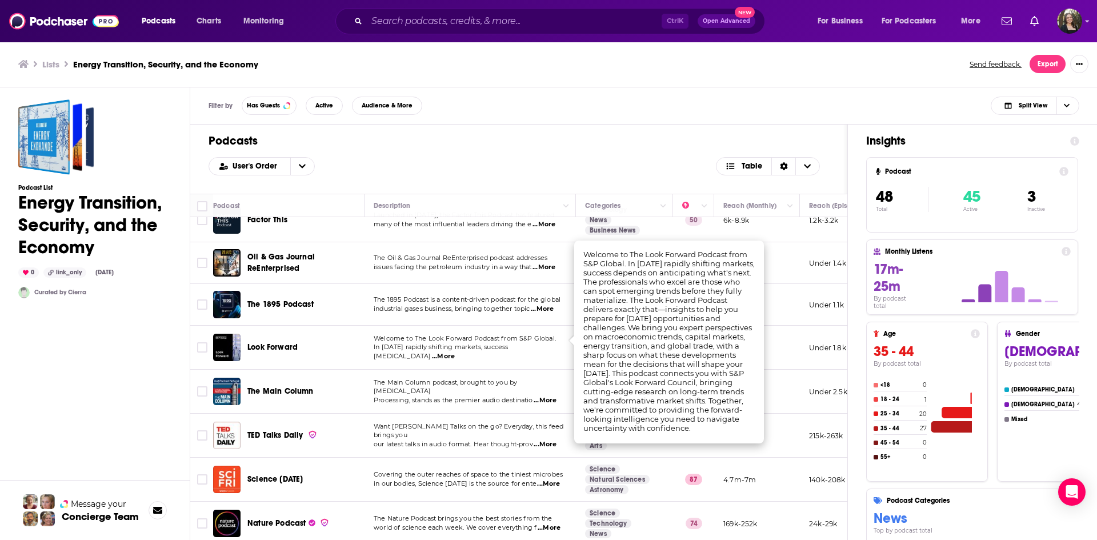
scroll to position [800, 0]
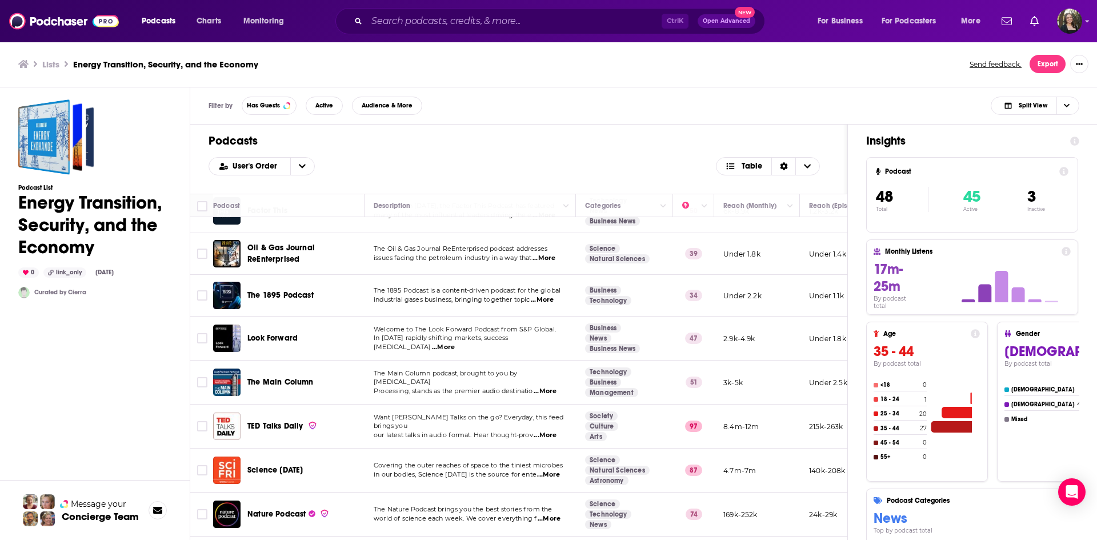
click at [549, 387] on span "...More" at bounding box center [545, 391] width 23 height 9
click at [452, 137] on h1 "Podcasts" at bounding box center [519, 141] width 621 height 14
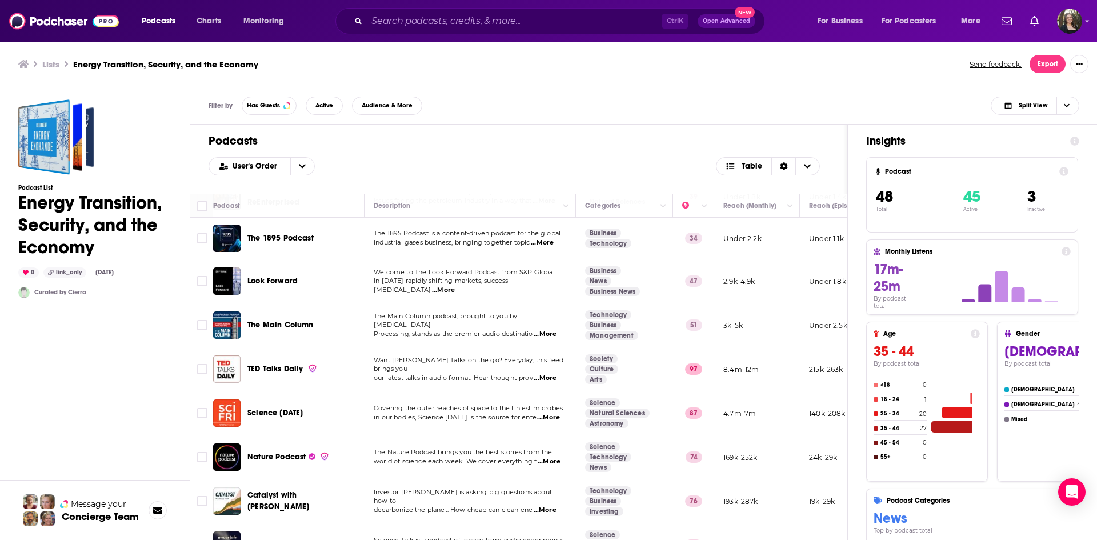
scroll to position [914, 0]
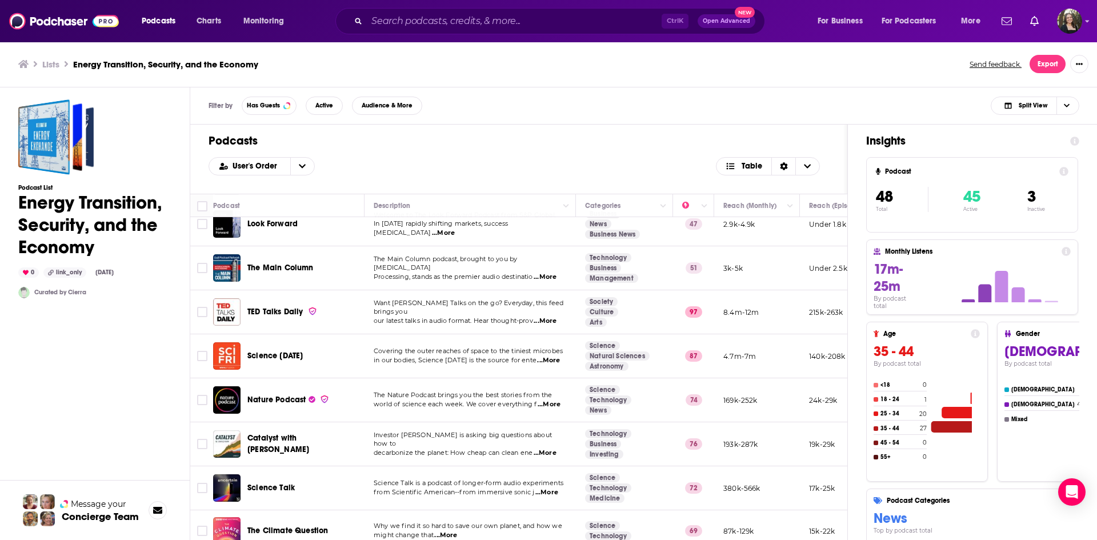
click at [550, 449] on span "...More" at bounding box center [545, 453] width 23 height 9
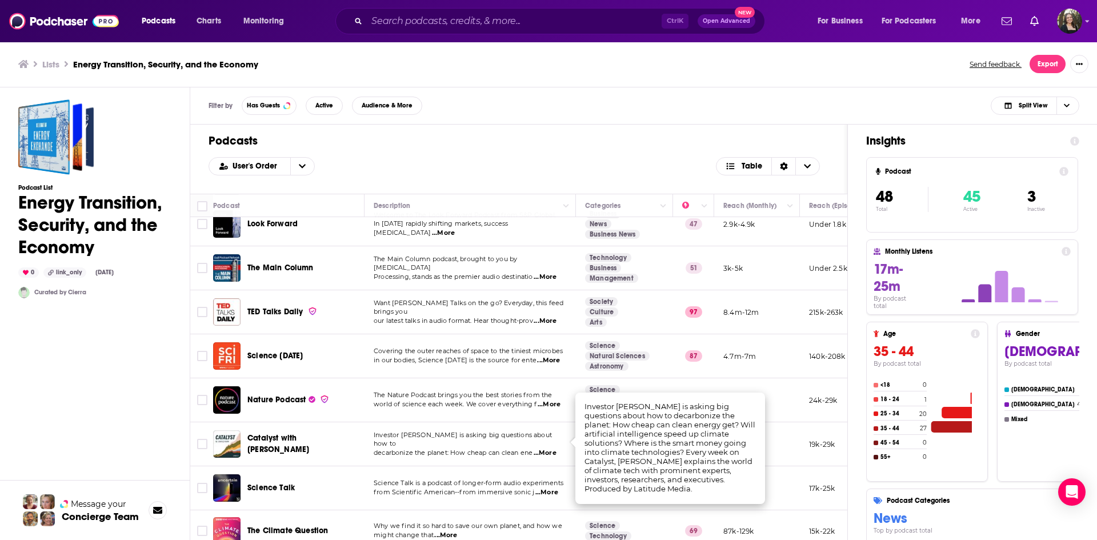
click at [499, 434] on span "Investor Shayle Kann is asking big questions about how to" at bounding box center [463, 439] width 178 height 17
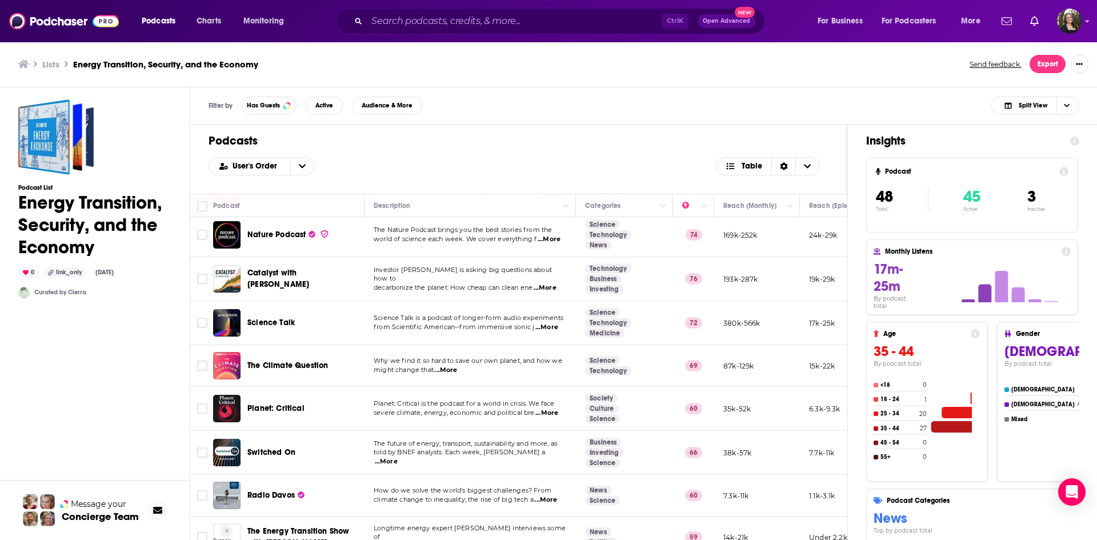
scroll to position [1143, 0]
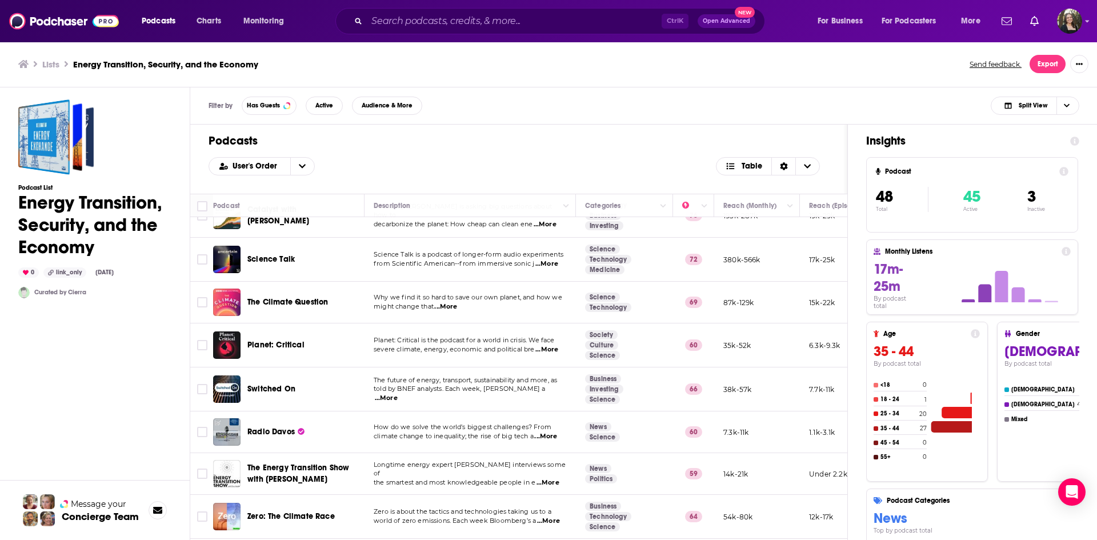
click at [398, 394] on span "...More" at bounding box center [386, 398] width 23 height 9
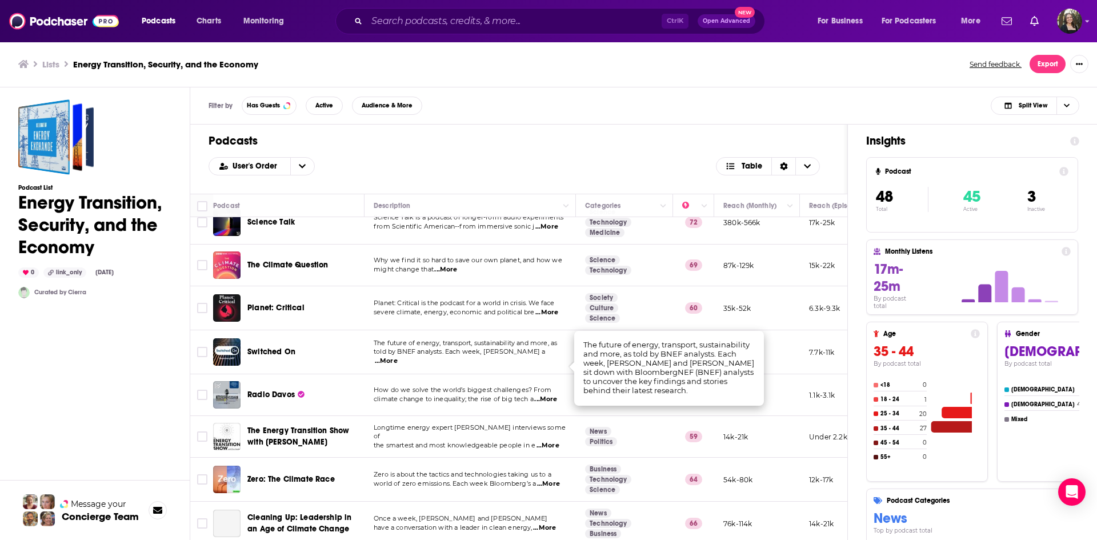
scroll to position [1200, 0]
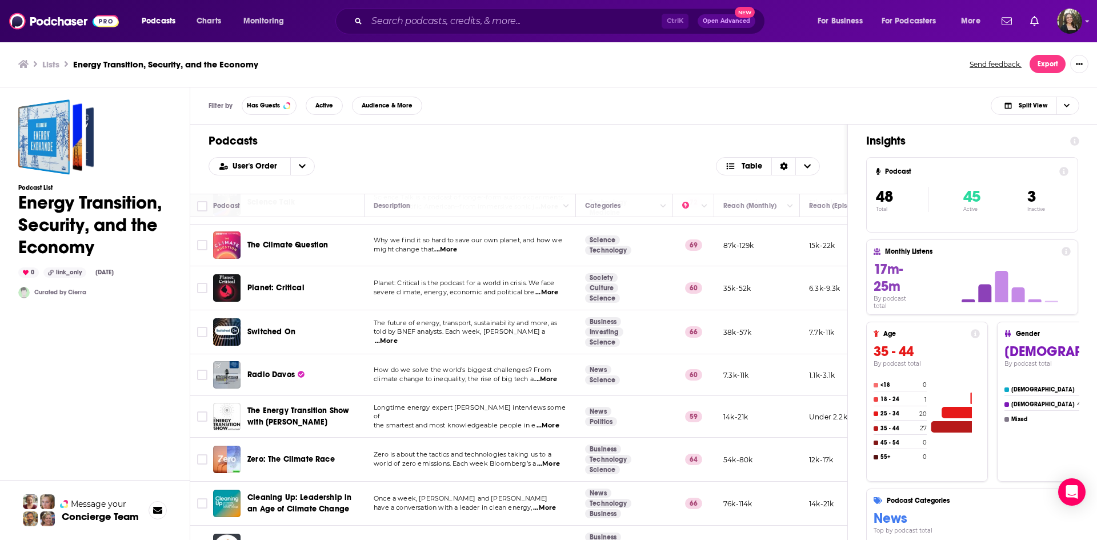
click at [466, 421] on span "the smartest and most knowledgeable people in e" at bounding box center [455, 425] width 162 height 8
click at [542, 421] on span "...More" at bounding box center [548, 425] width 23 height 9
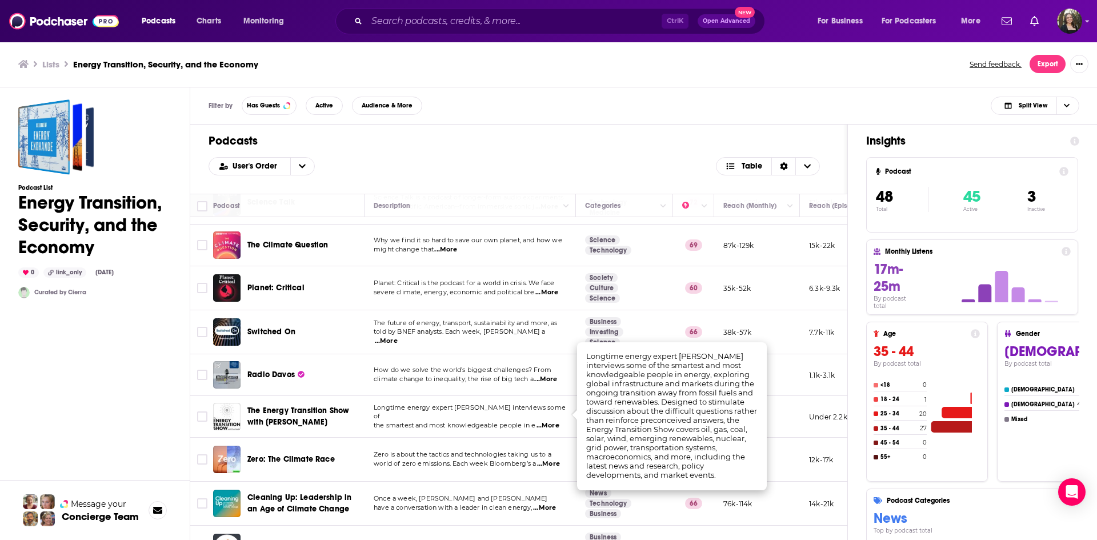
click at [491, 409] on span "Longtime energy expert Chris Nelder interviews some of" at bounding box center [470, 411] width 192 height 17
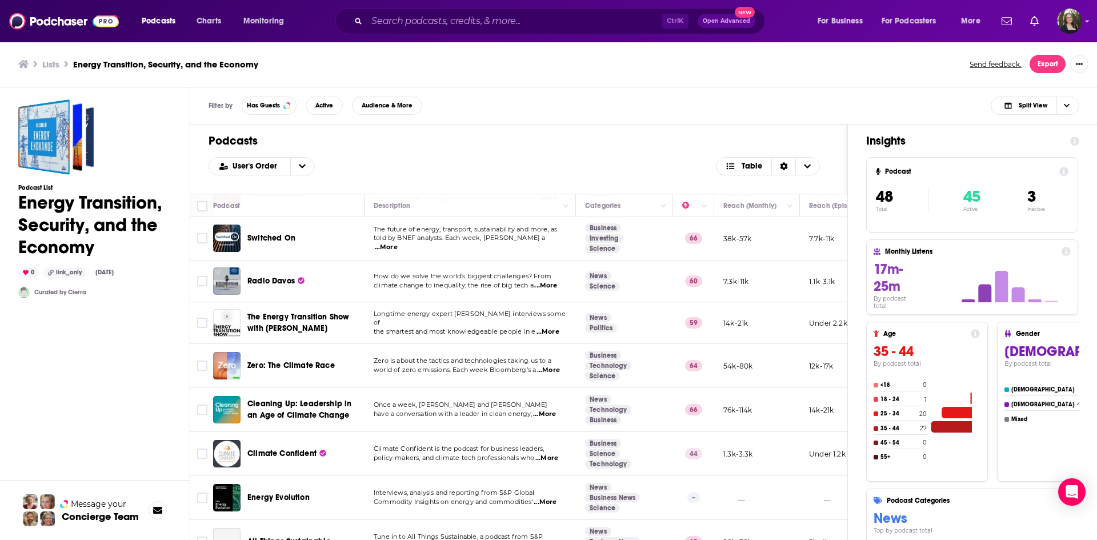
scroll to position [1314, 0]
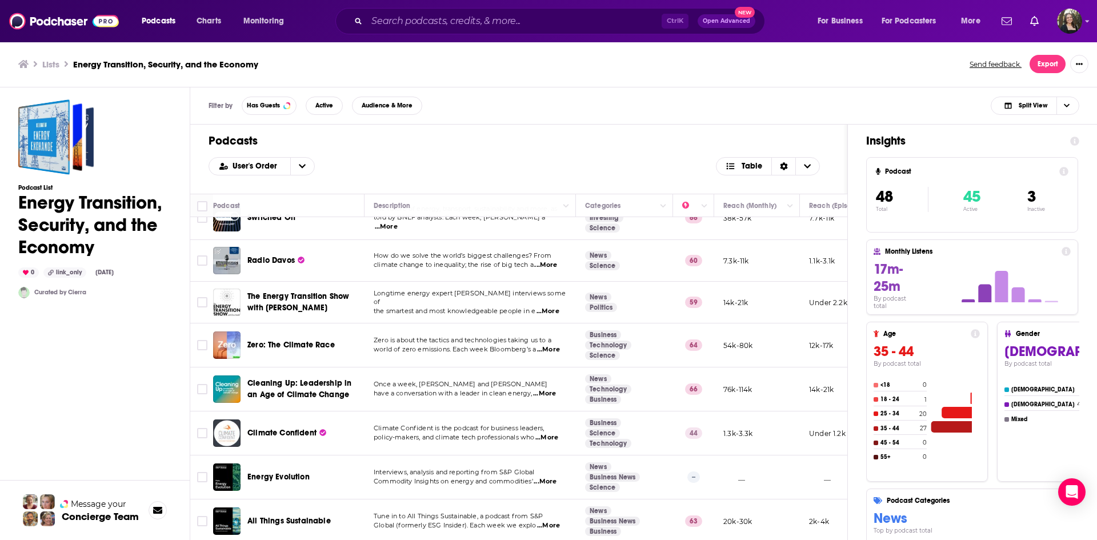
click at [555, 433] on span "...More" at bounding box center [546, 437] width 23 height 9
click at [494, 433] on span "policy-makers, and climate tech professionals who" at bounding box center [454, 437] width 161 height 8
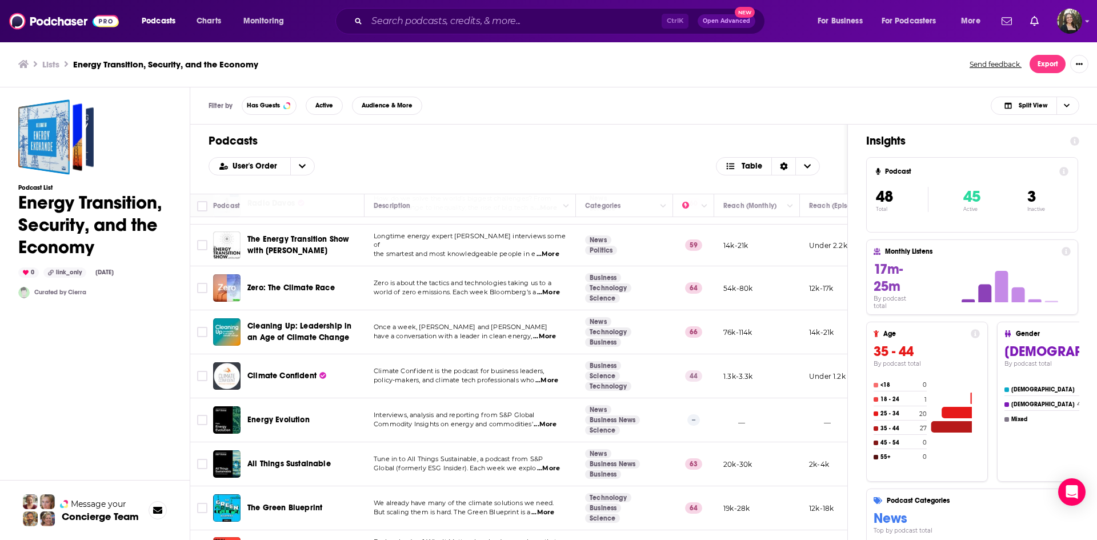
click at [543, 420] on span "...More" at bounding box center [545, 424] width 23 height 9
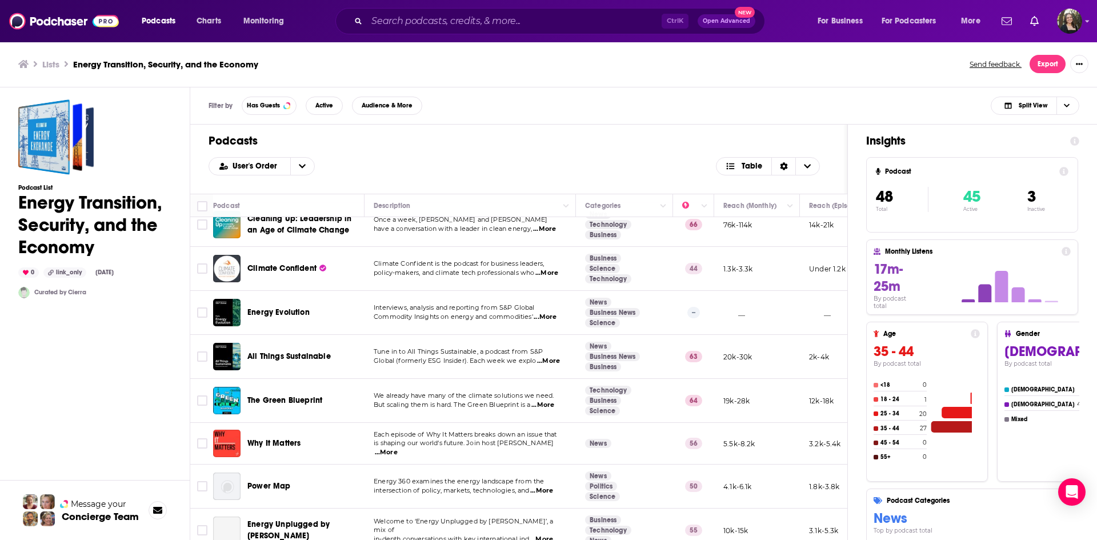
scroll to position [1543, 0]
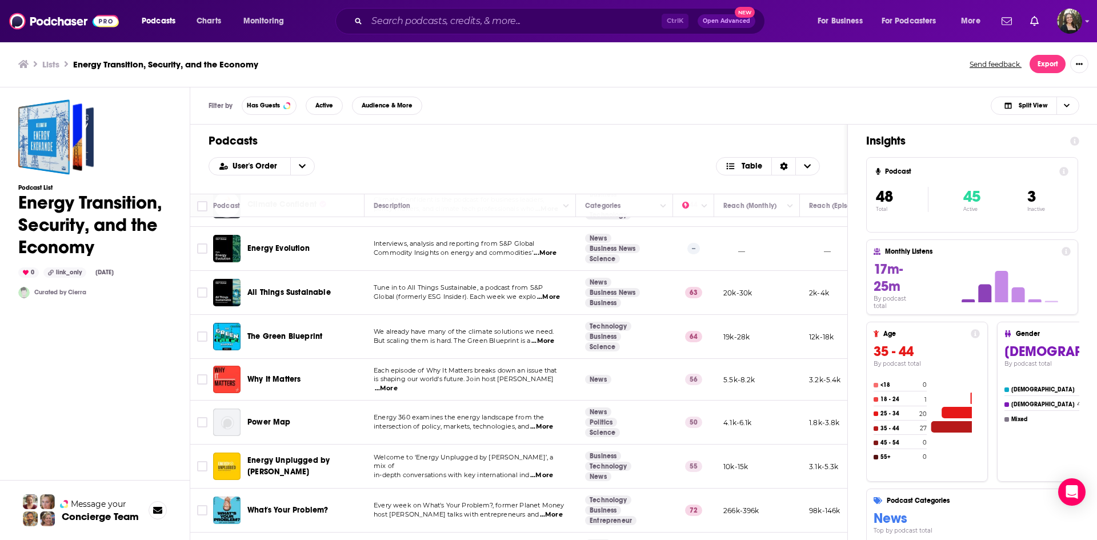
click at [551, 471] on span "...More" at bounding box center [541, 475] width 23 height 9
click at [547, 422] on span "...More" at bounding box center [541, 426] width 23 height 9
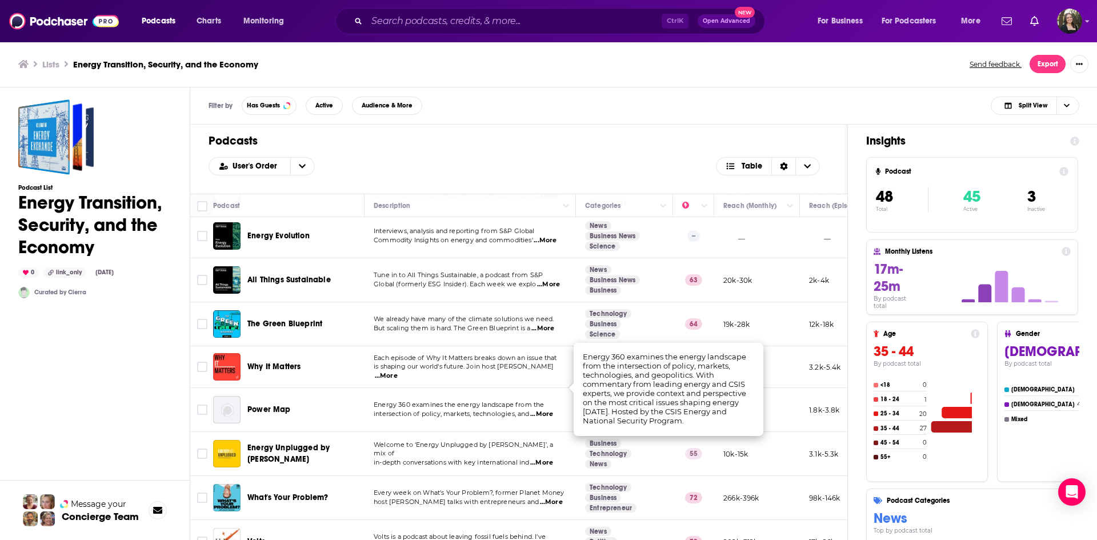
scroll to position [1576, 0]
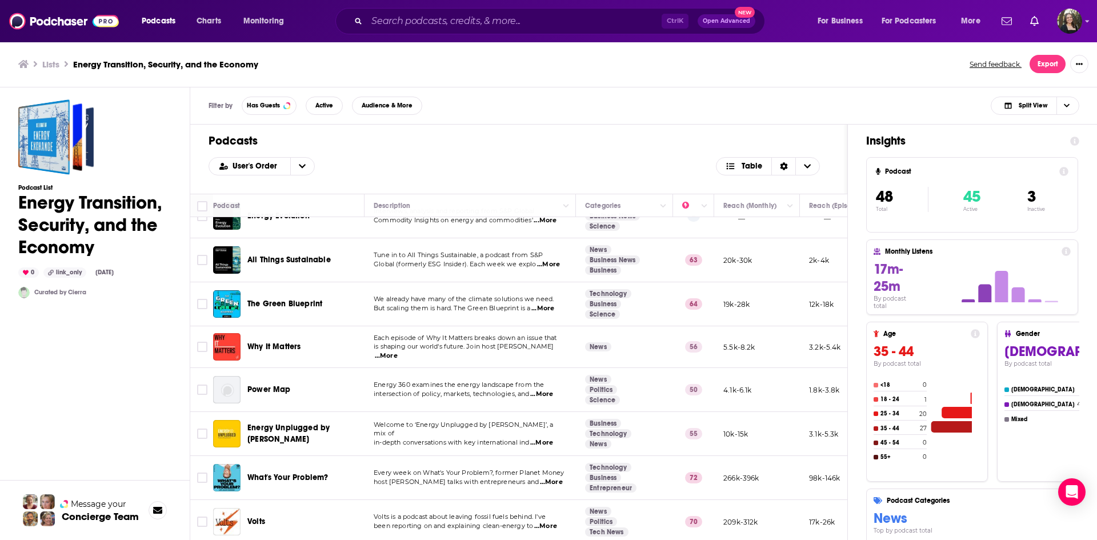
drag, startPoint x: 522, startPoint y: 386, endPoint x: 534, endPoint y: 383, distance: 12.3
click at [534, 390] on p "intersection of policy, markets, technologies, and ...More" at bounding box center [470, 394] width 193 height 9
click at [527, 260] on span "Global (formerly ESG Insider). Each week we explo" at bounding box center [455, 264] width 162 height 8
click at [553, 260] on span "...More" at bounding box center [548, 264] width 23 height 9
click at [509, 253] on span "Tune in to All Things Sustainable, a podcast from S&P" at bounding box center [458, 255] width 169 height 8
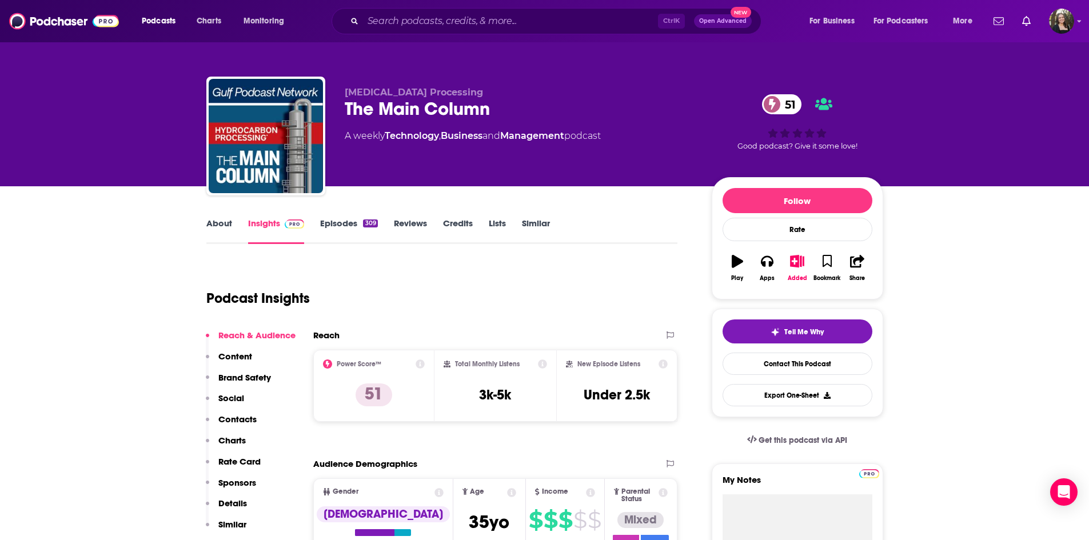
click at [355, 227] on link "Episodes 309" at bounding box center [348, 231] width 57 height 26
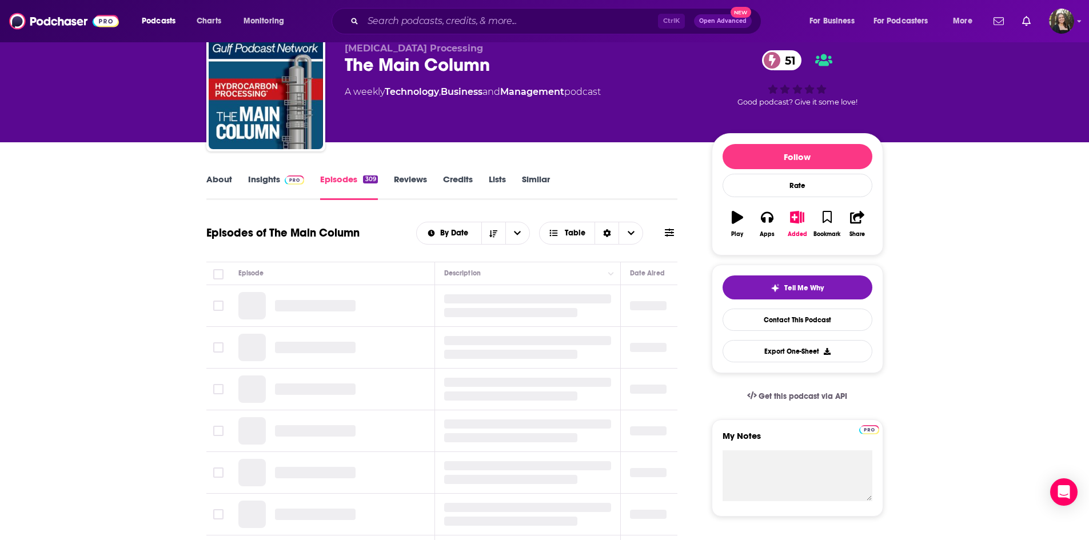
scroll to position [114, 0]
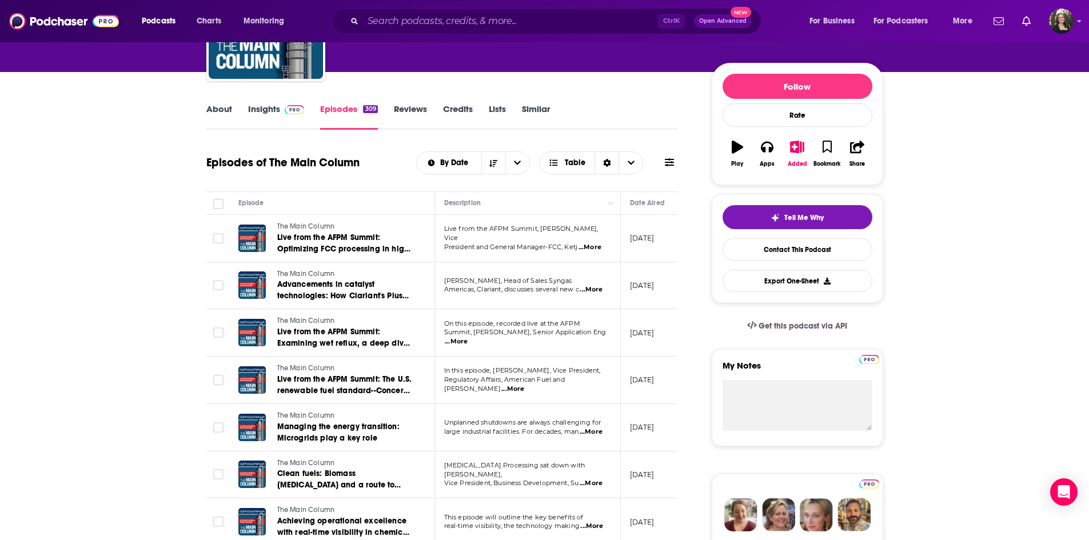
click at [599, 287] on span "...More" at bounding box center [590, 289] width 23 height 9
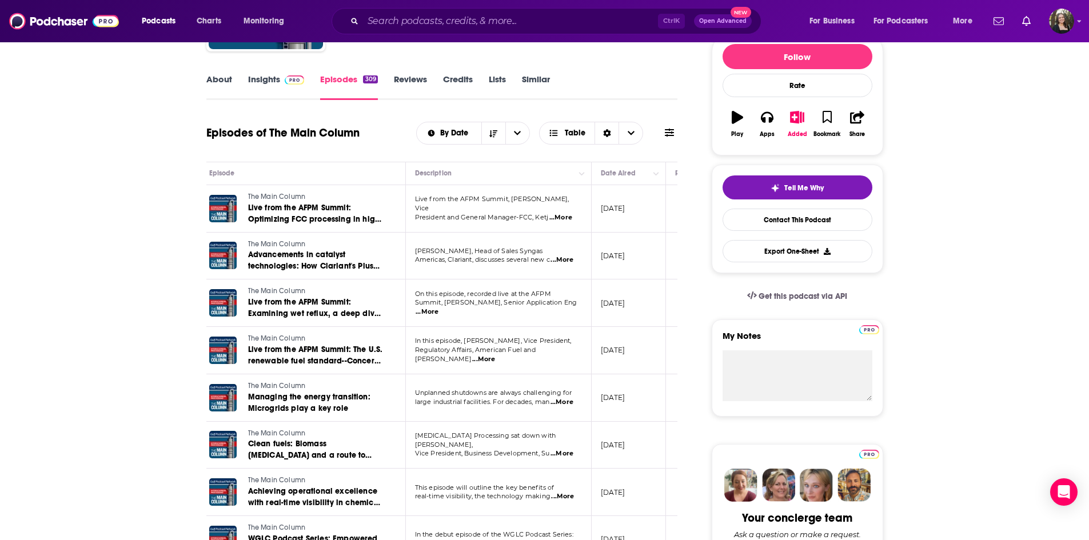
scroll to position [145, 0]
click at [561, 449] on span "...More" at bounding box center [561, 453] width 23 height 9
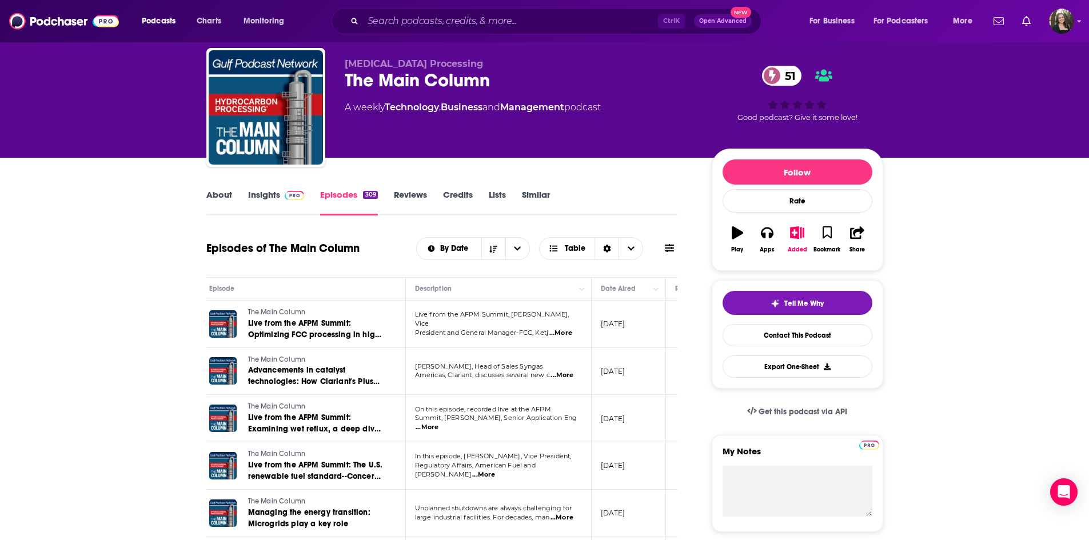
scroll to position [0, 0]
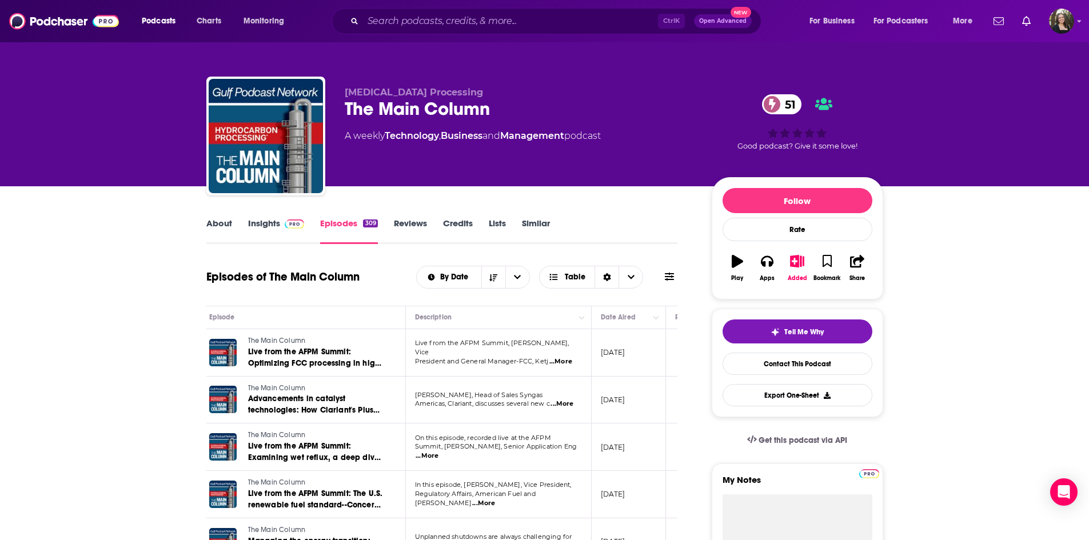
click at [663, 274] on button at bounding box center [669, 277] width 16 height 12
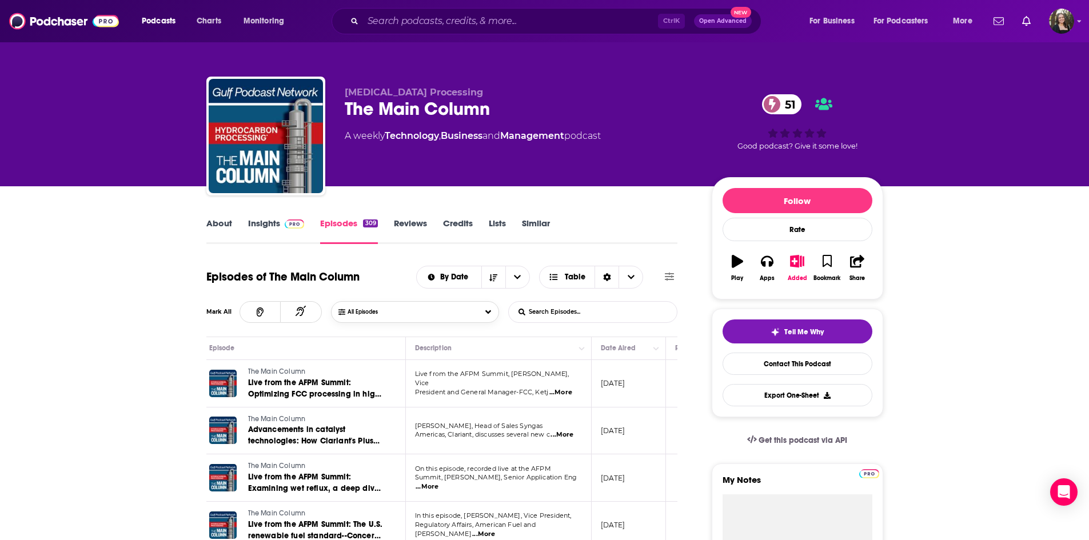
click at [384, 317] on button "All Episodes" at bounding box center [415, 312] width 168 height 22
click at [550, 319] on input "List Search Input" at bounding box center [568, 312] width 119 height 21
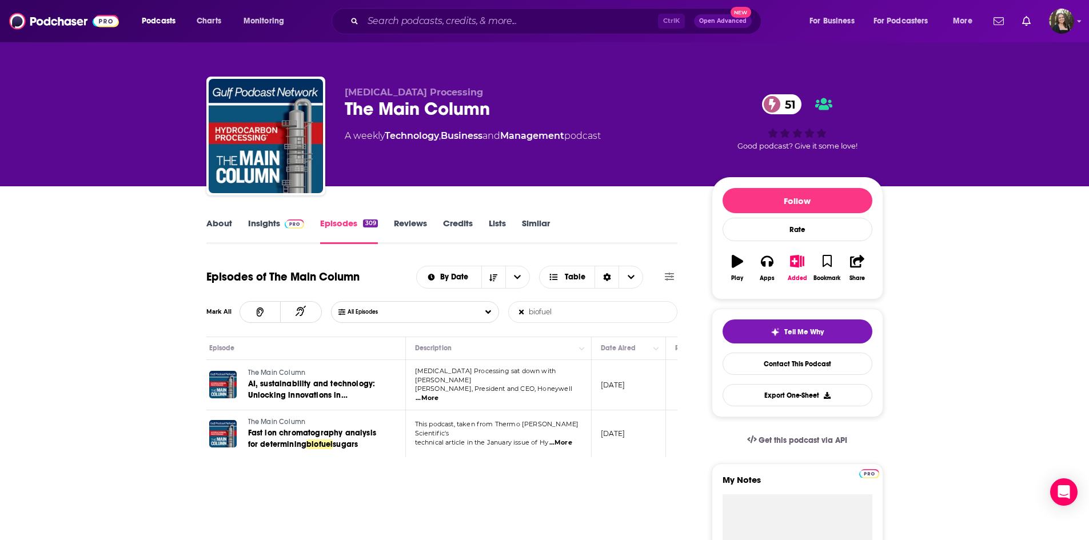
click at [438, 394] on span "...More" at bounding box center [426, 398] width 23 height 9
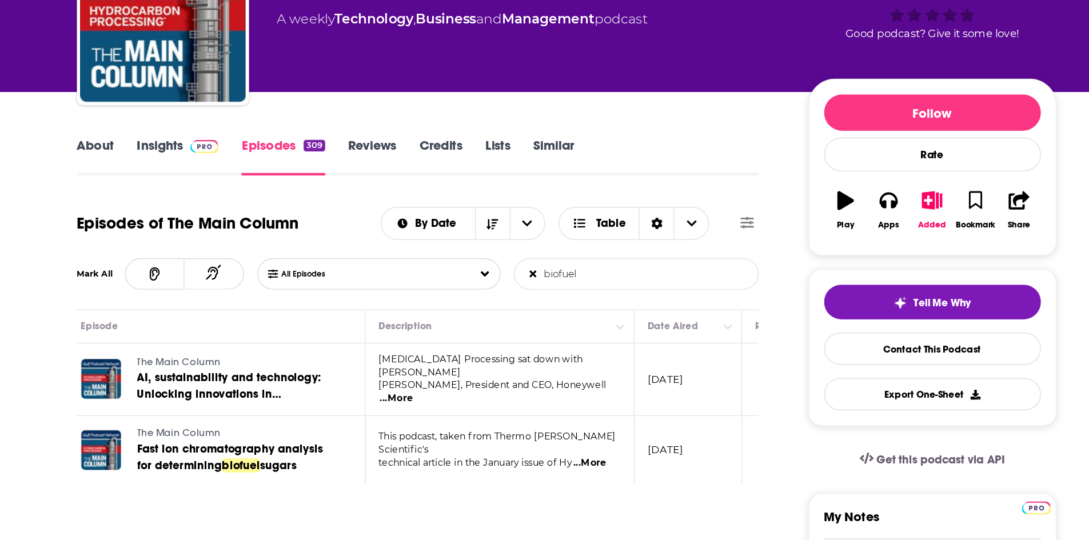
click at [390, 377] on td "The Main Column AI, sustainability and technology: Unlocking innovations in ope…" at bounding box center [303, 385] width 206 height 50
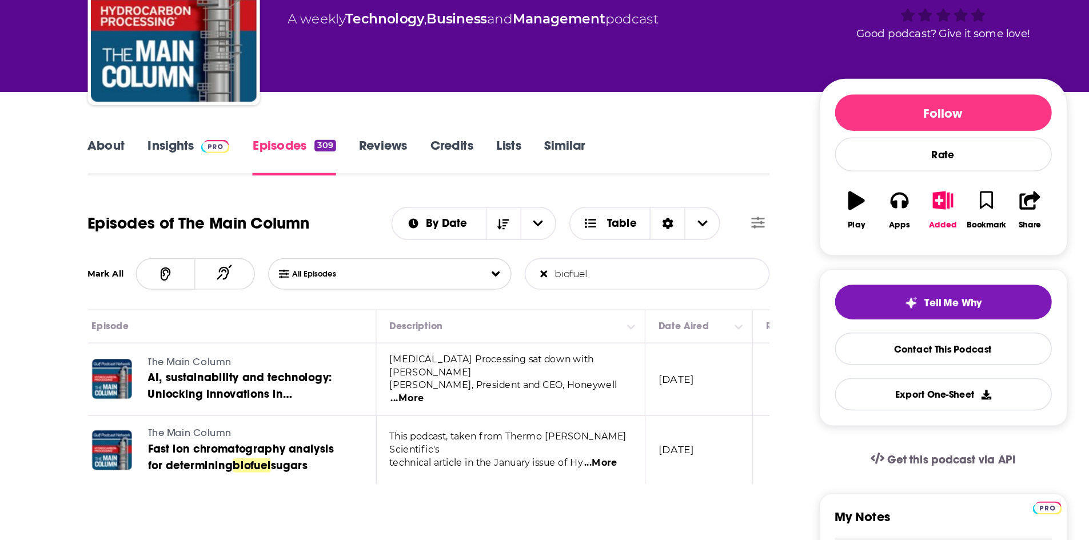
click at [595, 315] on input "biofuel" at bounding box center [568, 312] width 119 height 21
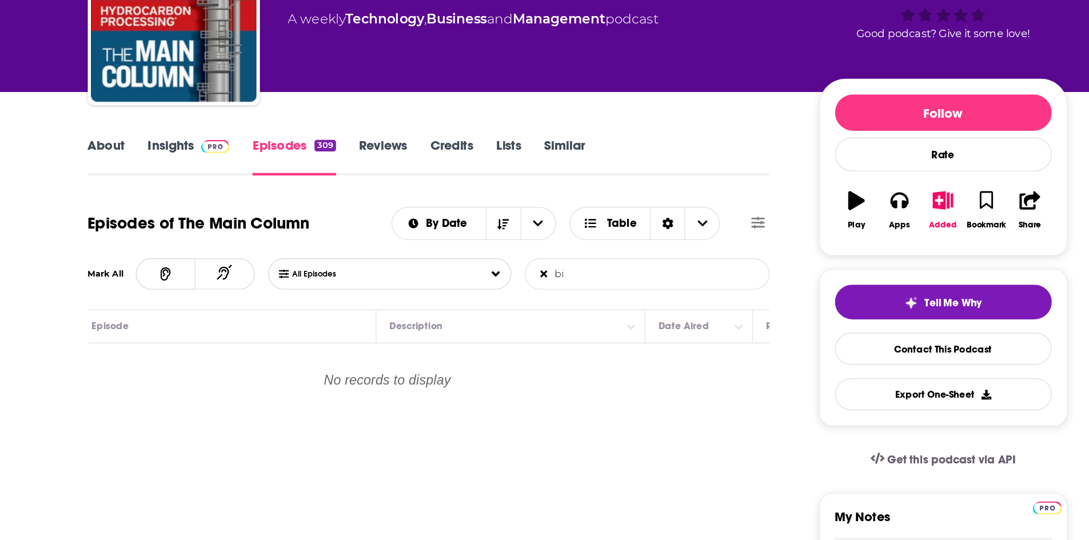
type input "b"
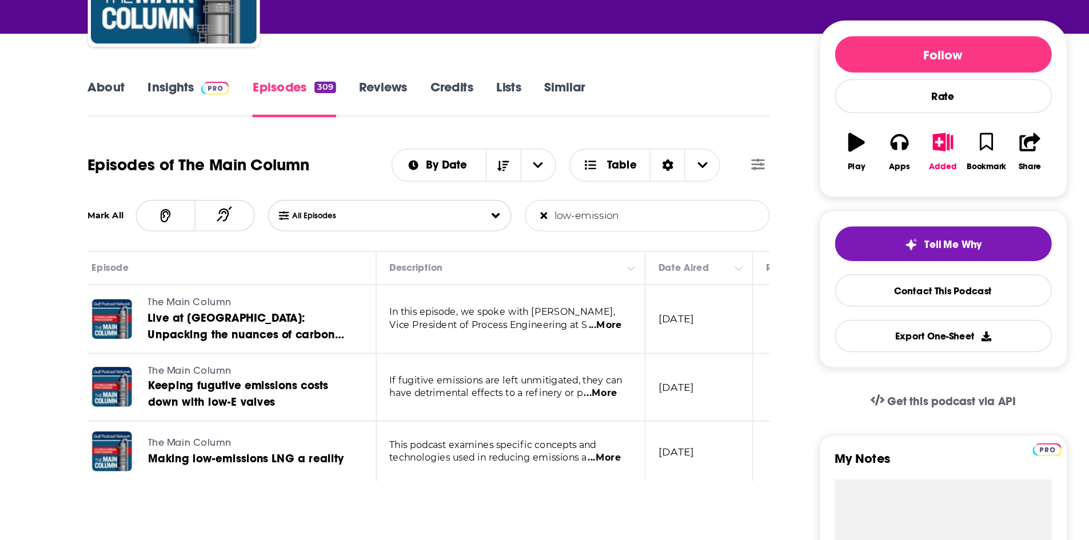
type input "low-emission"
click at [557, 390] on span "...More" at bounding box center [563, 387] width 23 height 9
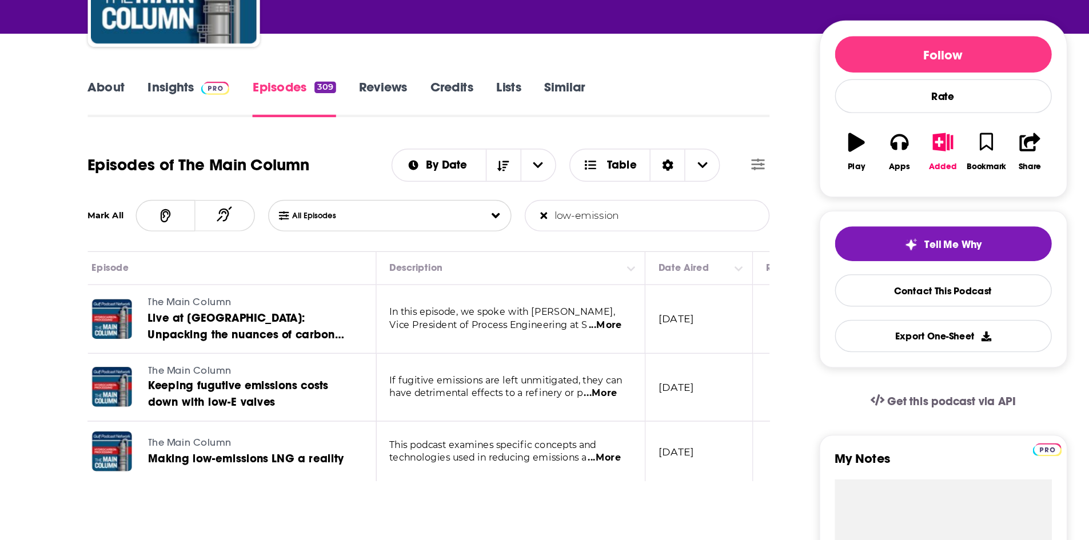
drag, startPoint x: 590, startPoint y: 309, endPoint x: 510, endPoint y: 305, distance: 79.6
click at [510, 305] on input "low-emission" at bounding box center [568, 312] width 119 height 21
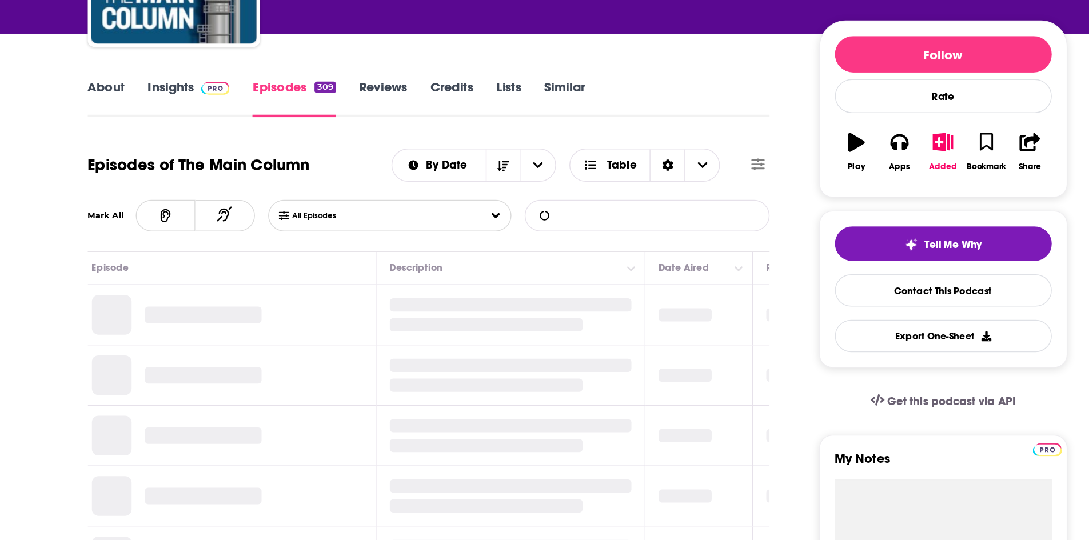
click at [212, 223] on link "About" at bounding box center [219, 231] width 26 height 26
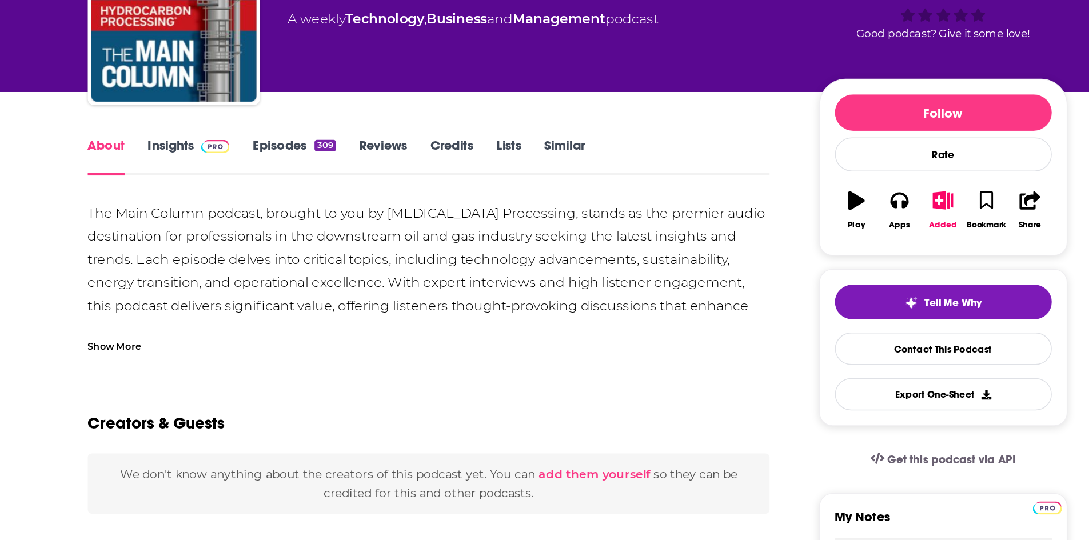
click at [230, 363] on div "Show More" at bounding box center [224, 361] width 37 height 11
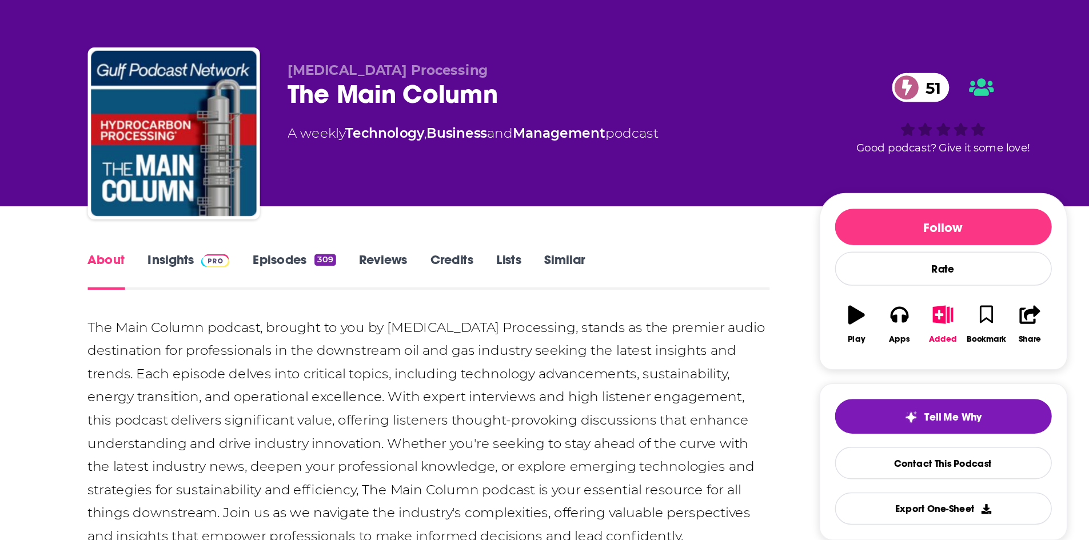
click at [334, 227] on link "Episodes 309" at bounding box center [348, 231] width 57 height 26
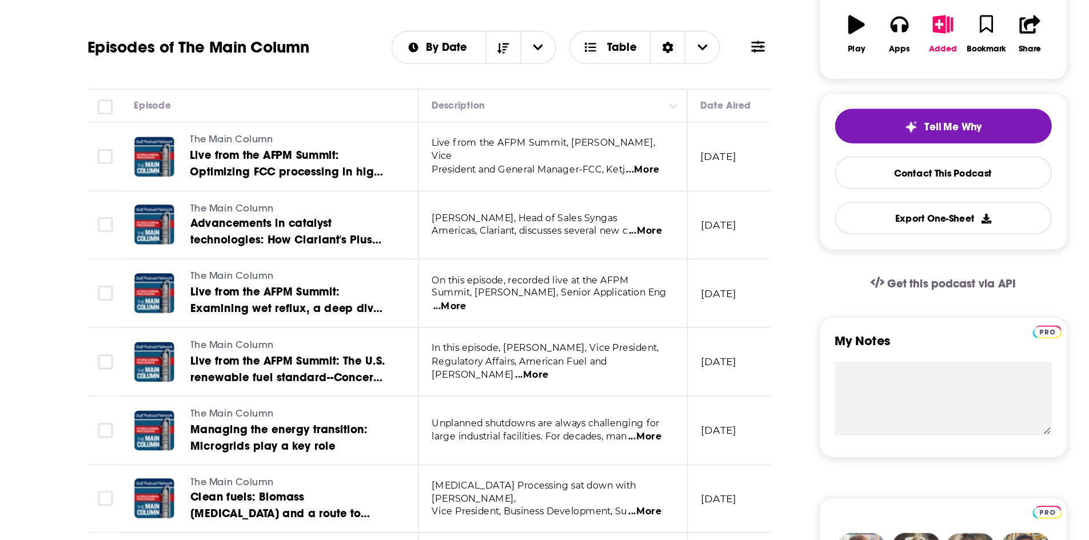
scroll to position [118, 0]
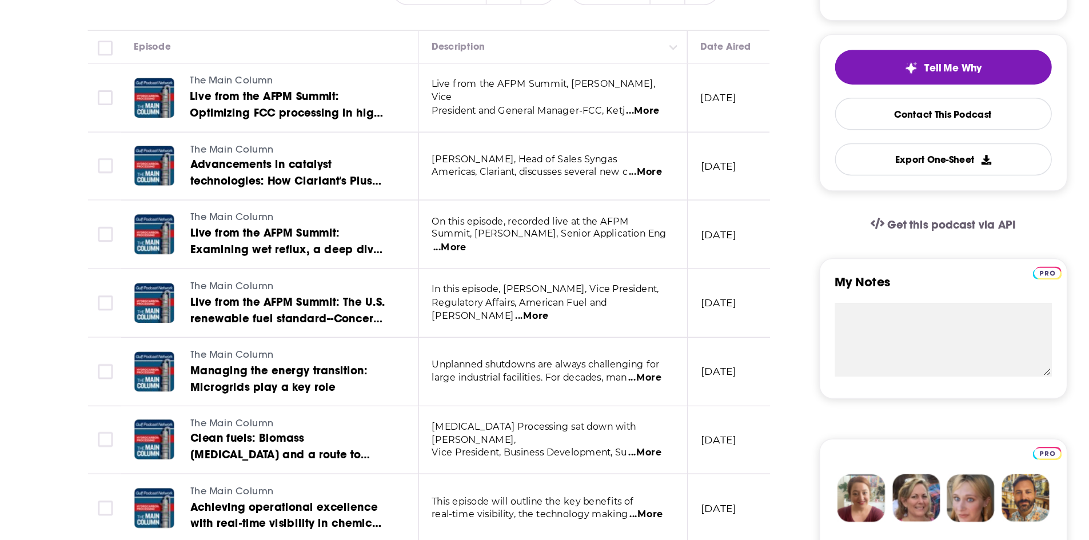
click at [524, 381] on span "...More" at bounding box center [512, 385] width 23 height 9
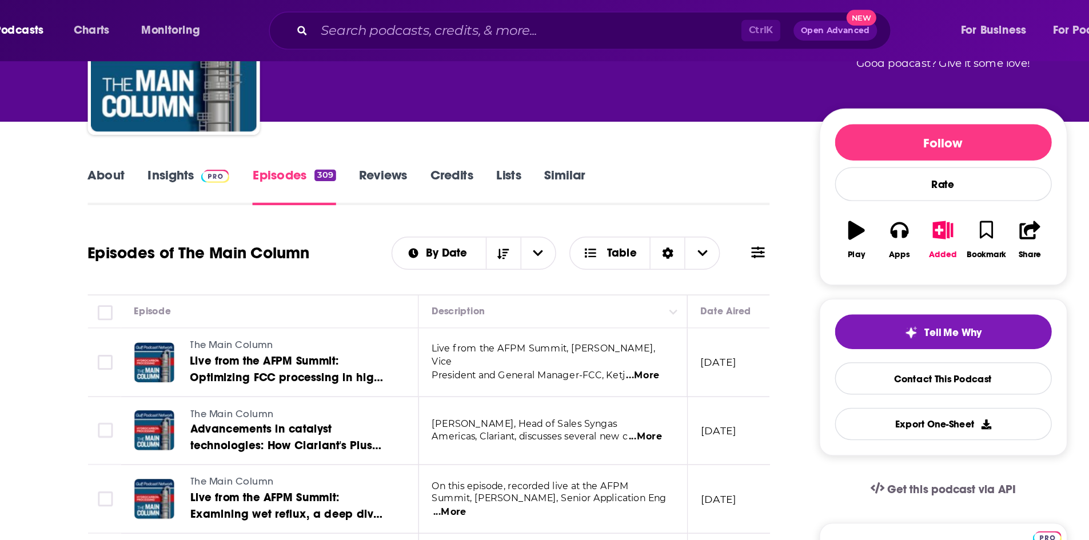
scroll to position [0, 0]
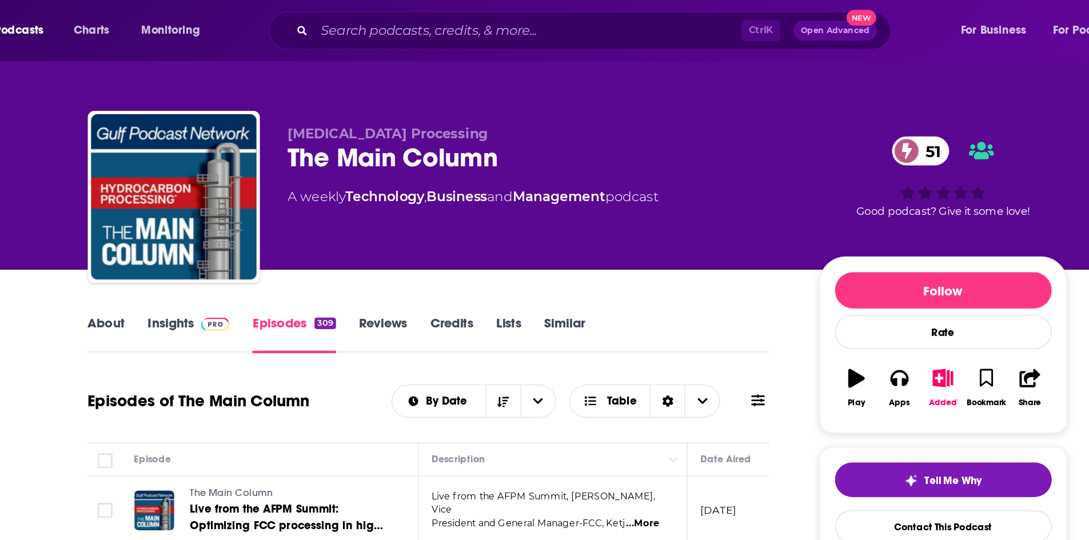
click at [215, 229] on link "About" at bounding box center [219, 231] width 26 height 26
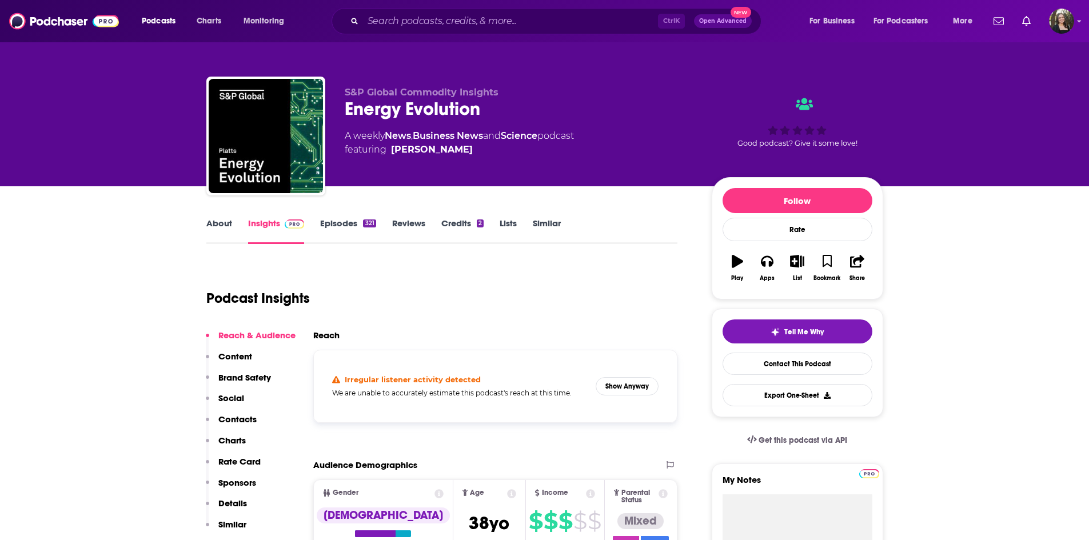
click at [352, 237] on link "Episodes 321" at bounding box center [347, 231] width 55 height 26
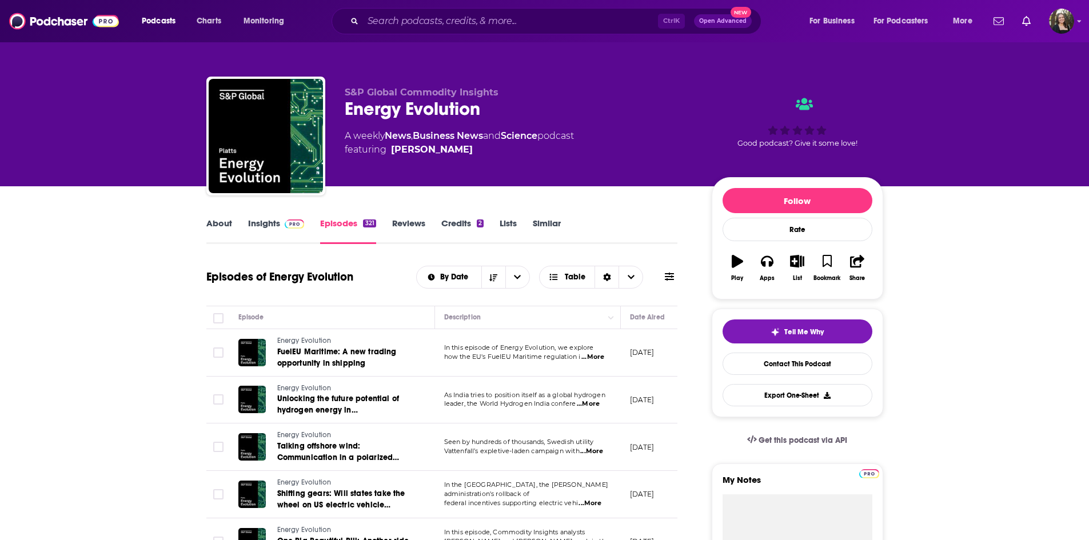
click at [597, 451] on span "...More" at bounding box center [591, 451] width 23 height 9
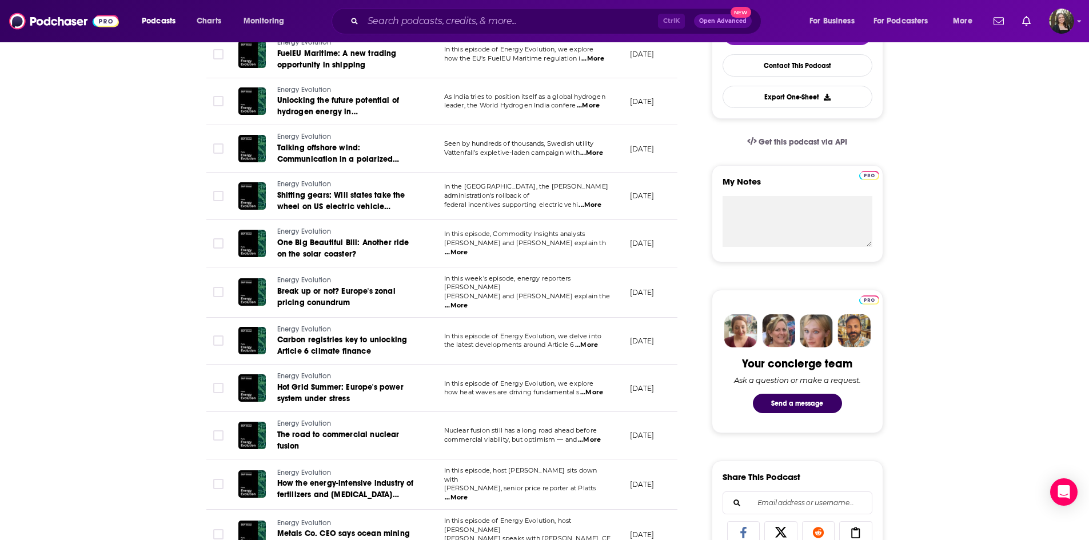
scroll to position [343, 0]
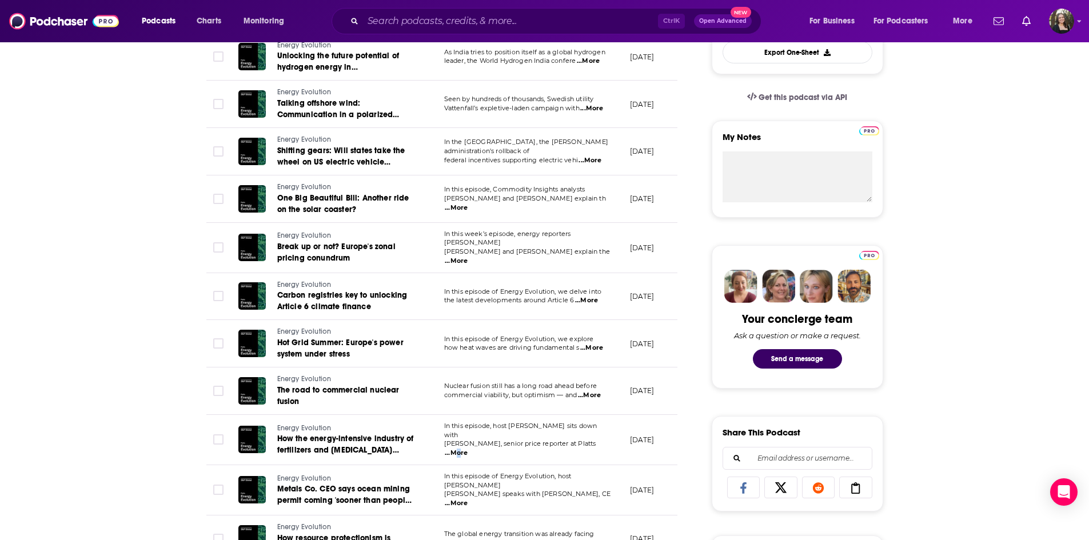
click at [467, 449] on span "...More" at bounding box center [456, 453] width 23 height 9
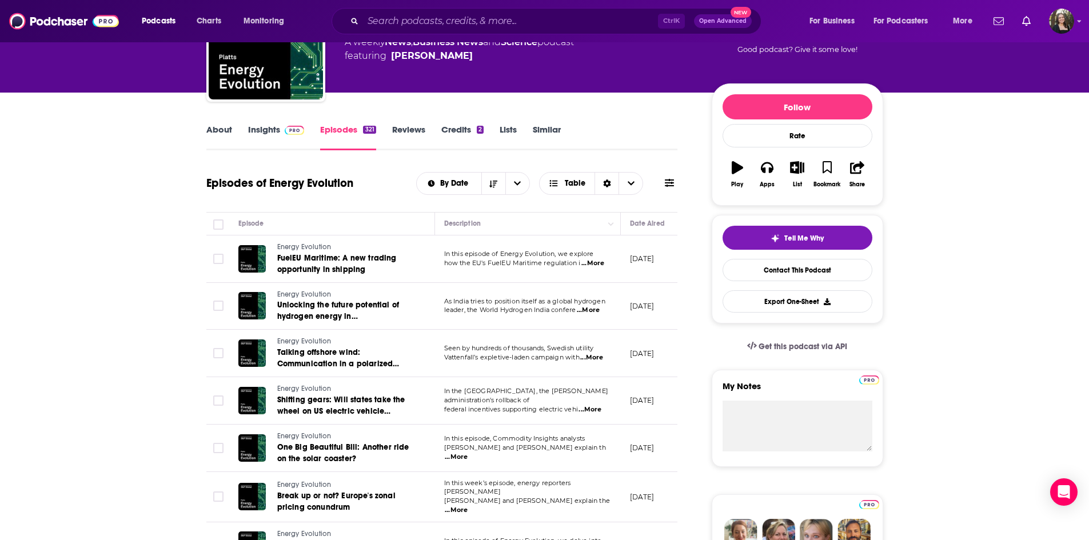
scroll to position [114, 0]
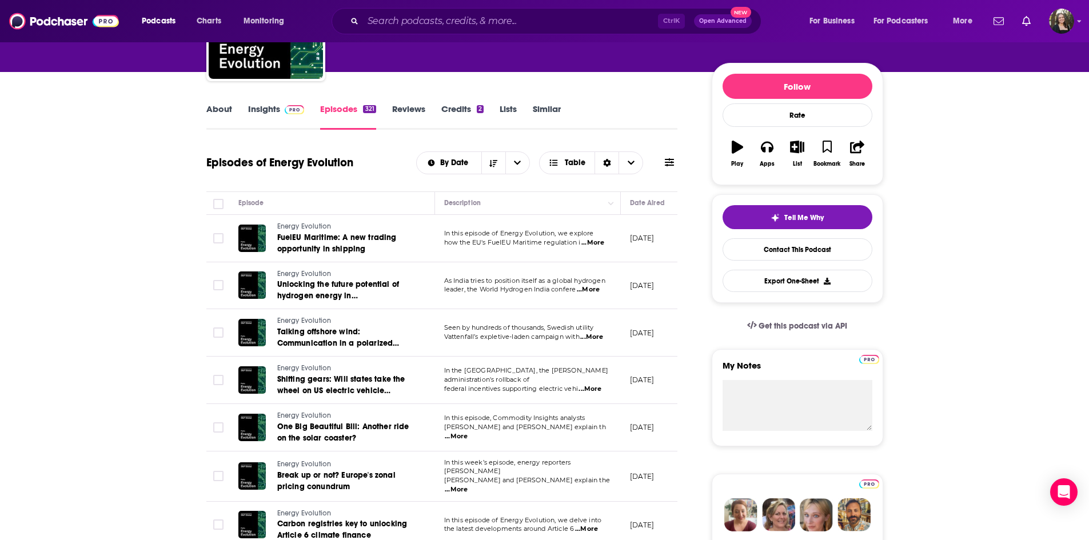
click at [206, 110] on link "About" at bounding box center [219, 116] width 26 height 26
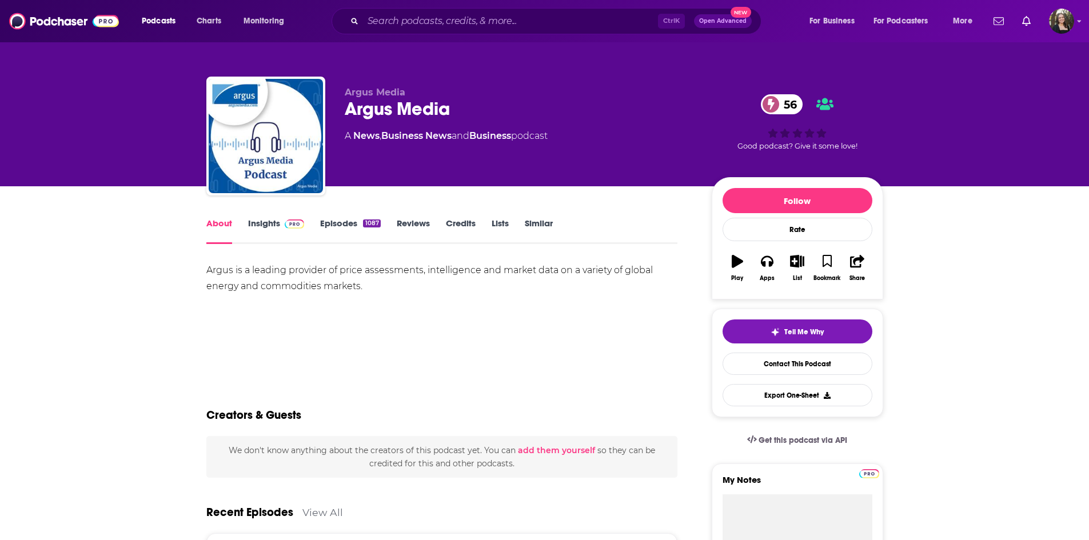
click at [349, 225] on link "Episodes 1087" at bounding box center [350, 231] width 60 height 26
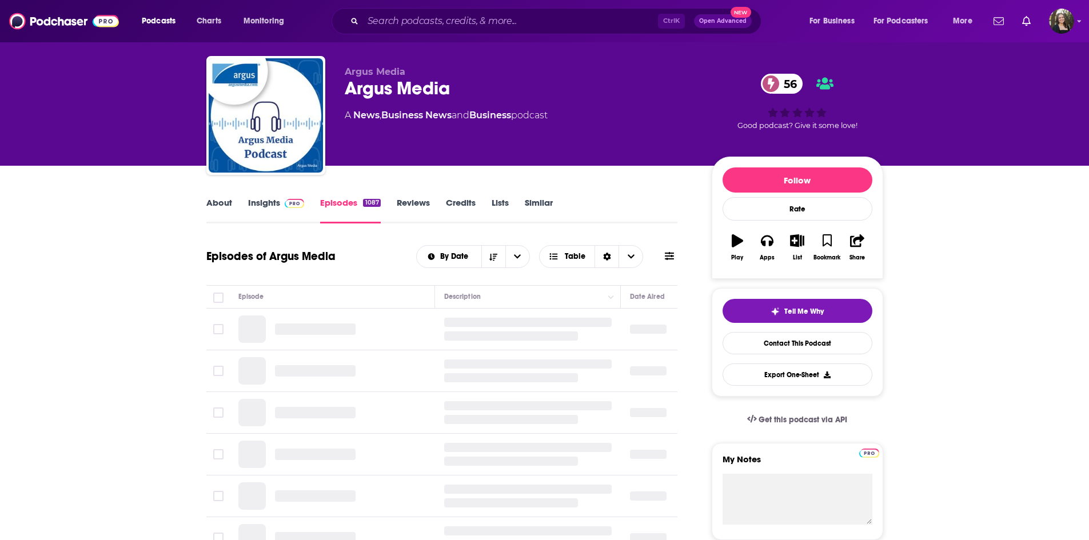
scroll to position [57, 0]
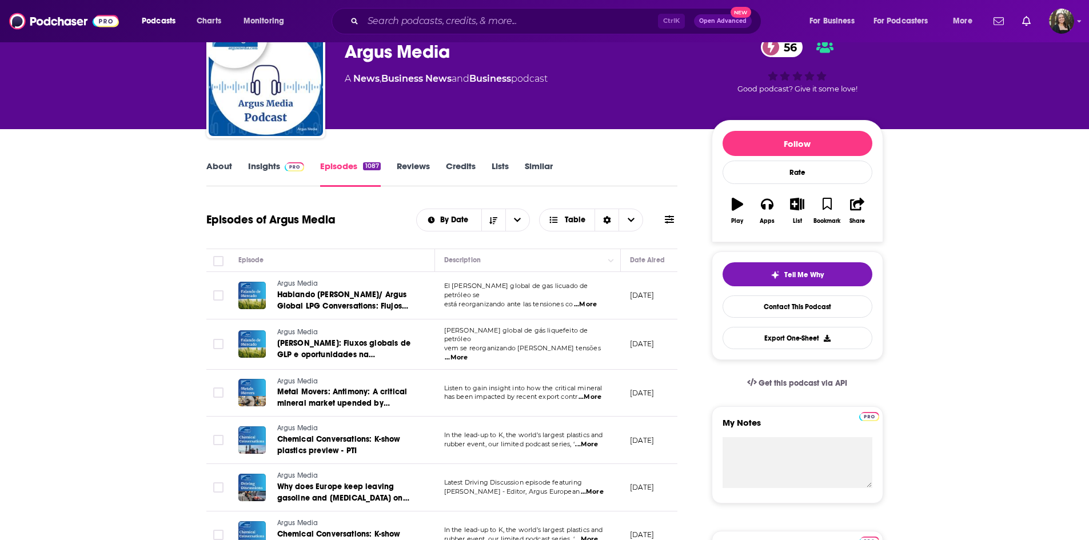
click at [589, 440] on span "...More" at bounding box center [586, 444] width 23 height 9
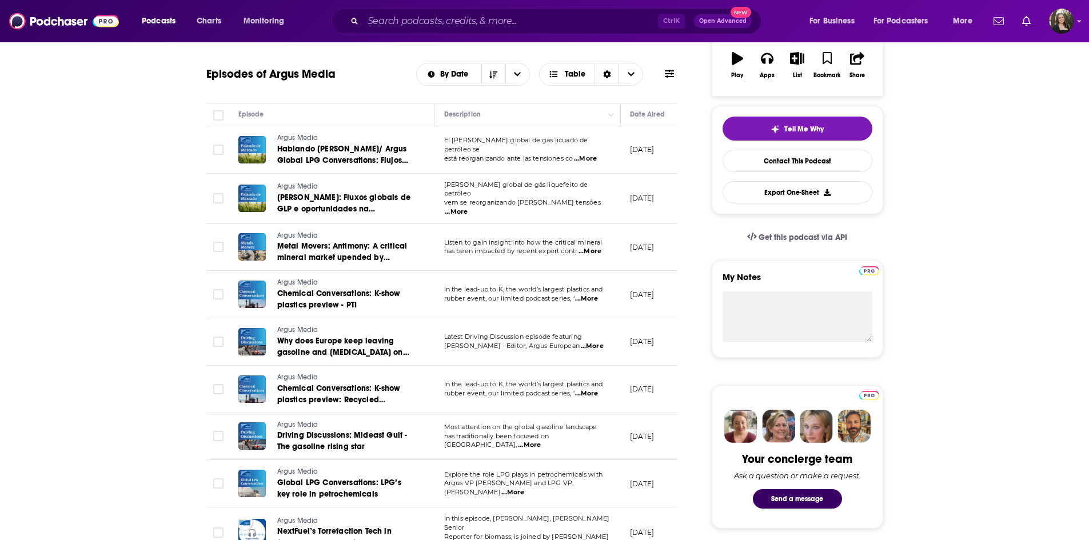
scroll to position [229, 0]
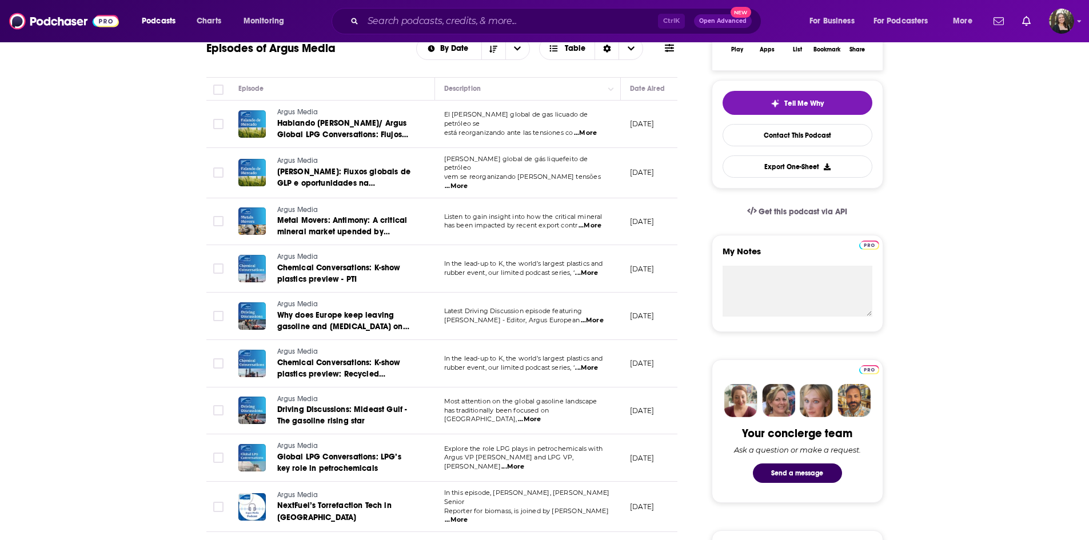
click at [541, 415] on span "...More" at bounding box center [529, 419] width 23 height 9
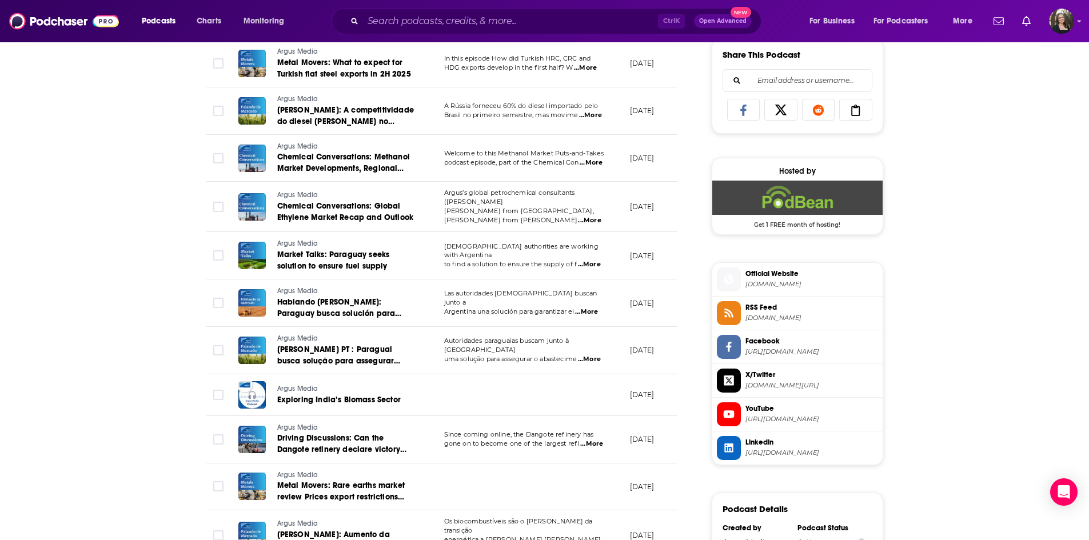
scroll to position [800, 0]
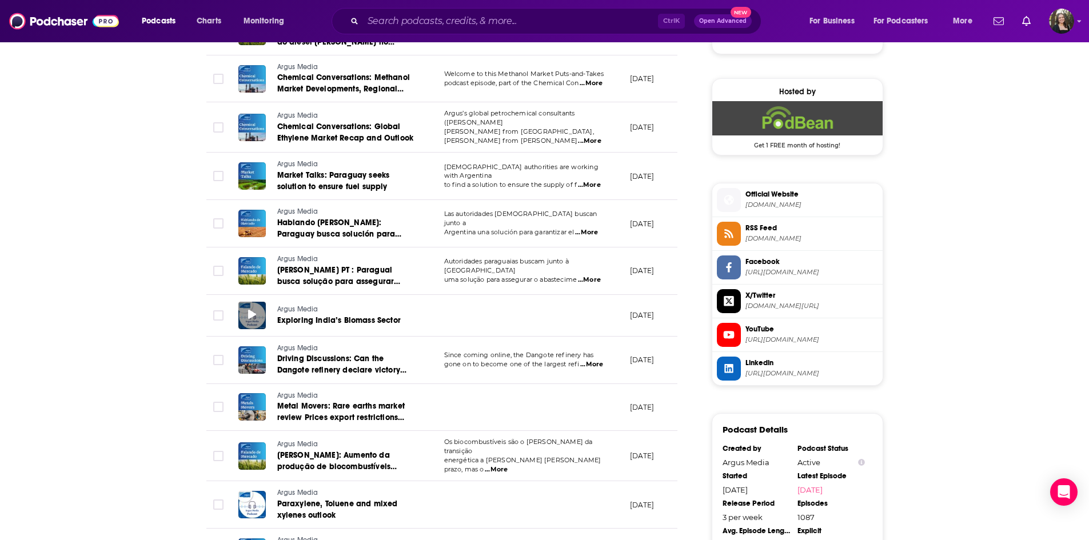
click at [250, 310] on icon at bounding box center [252, 314] width 8 height 9
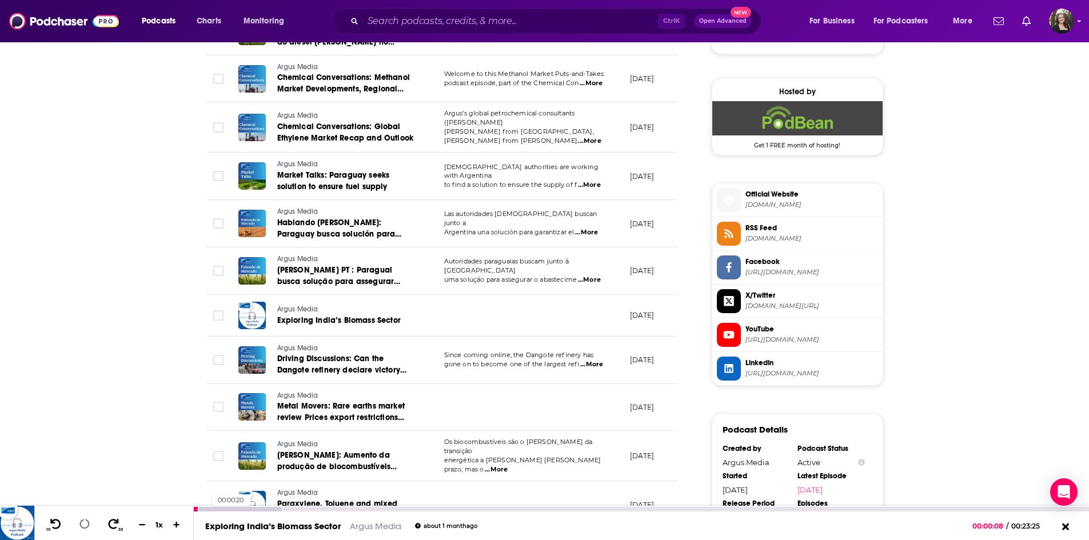
click at [206, 510] on div at bounding box center [237, 509] width 87 height 5
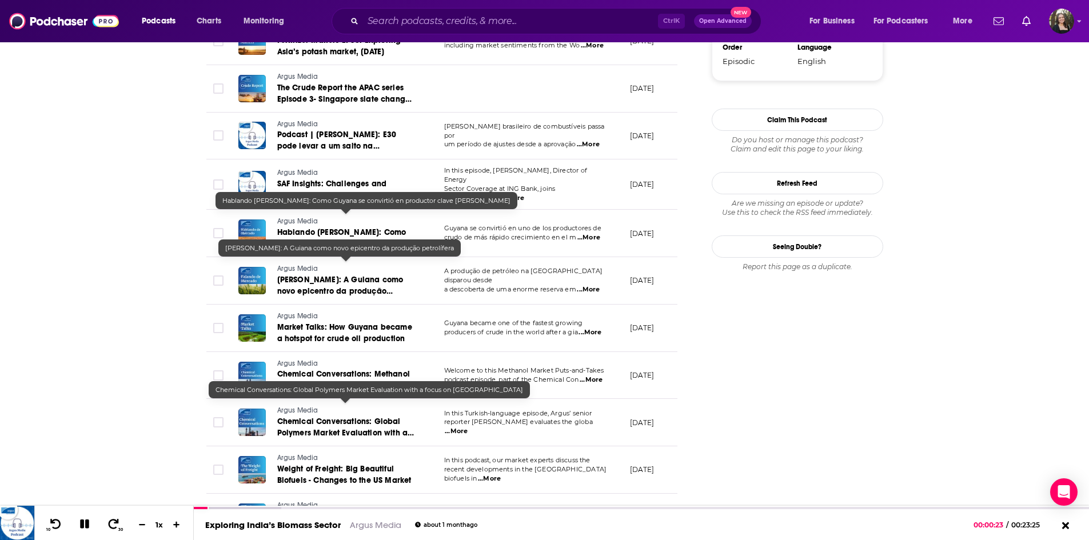
scroll to position [1372, 0]
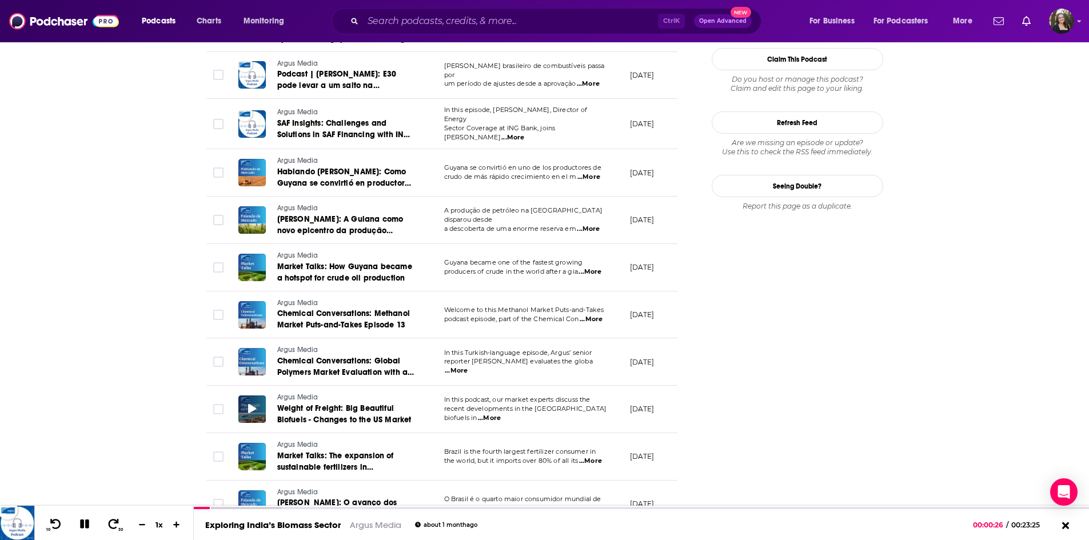
click at [250, 403] on span at bounding box center [252, 409] width 8 height 13
click at [501, 414] on span "...More" at bounding box center [489, 418] width 23 height 9
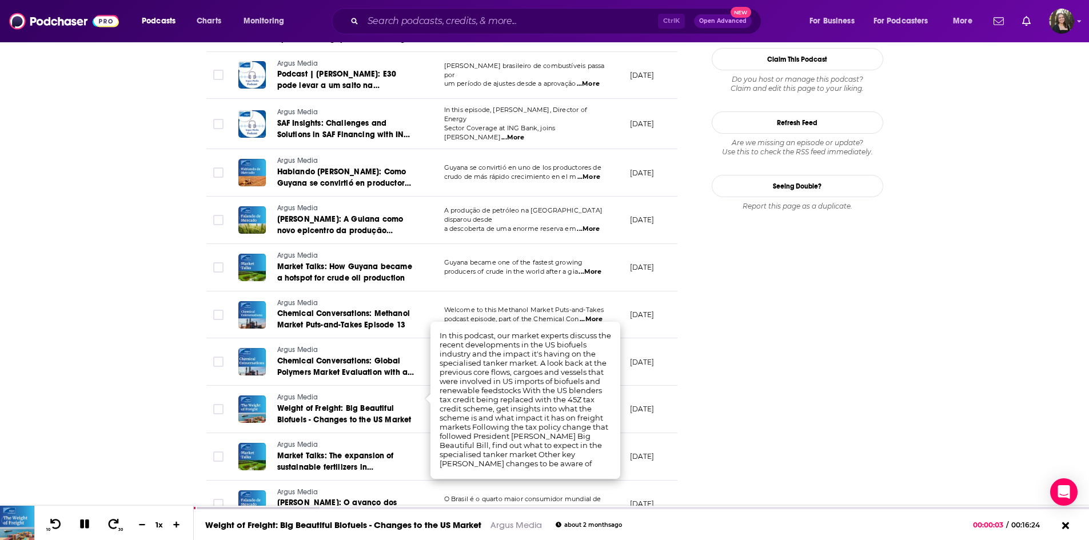
click at [114, 371] on div "About Insights Episodes 1087 Reviews Credits Lists Similar Episodes of Argus Me…" at bounding box center [544, 102] width 1089 height 2575
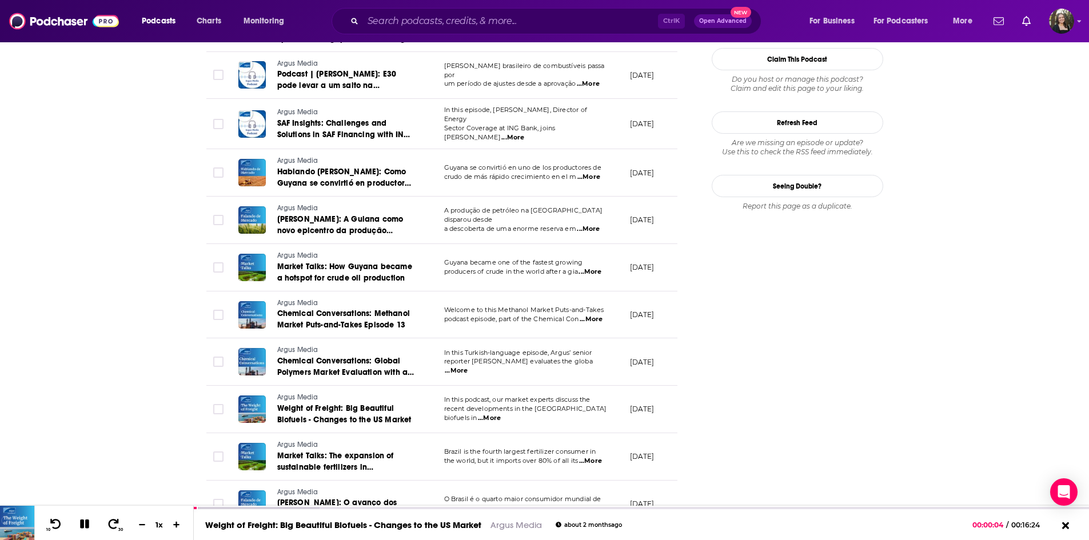
click at [467, 366] on span "...More" at bounding box center [456, 370] width 23 height 9
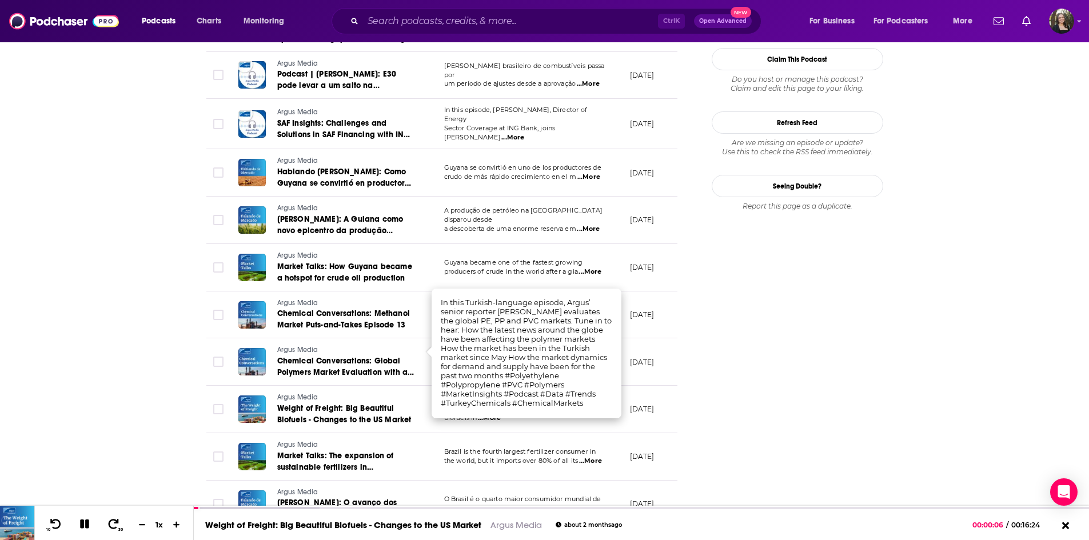
click at [157, 413] on div "About Insights Episodes 1087 Reviews Credits Lists Similar Episodes of Argus Me…" at bounding box center [544, 102] width 1089 height 2575
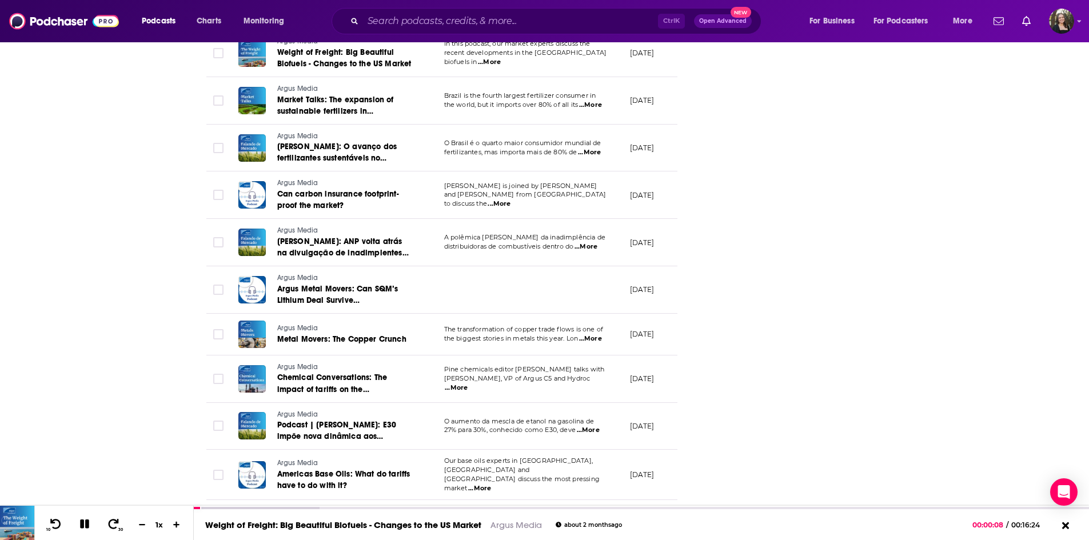
scroll to position [1714, 0]
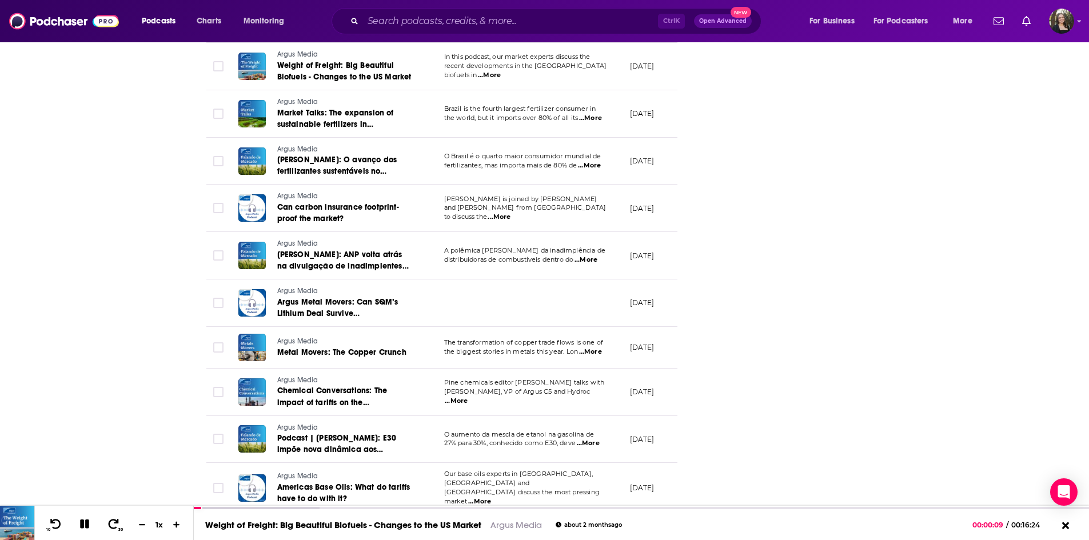
click at [510, 213] on span "...More" at bounding box center [498, 217] width 23 height 9
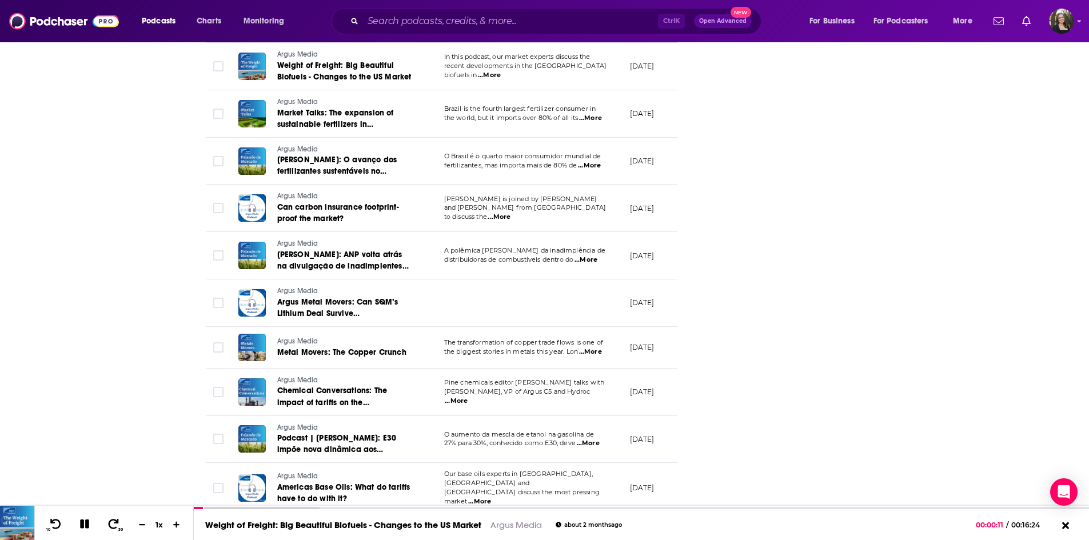
scroll to position [1772, 0]
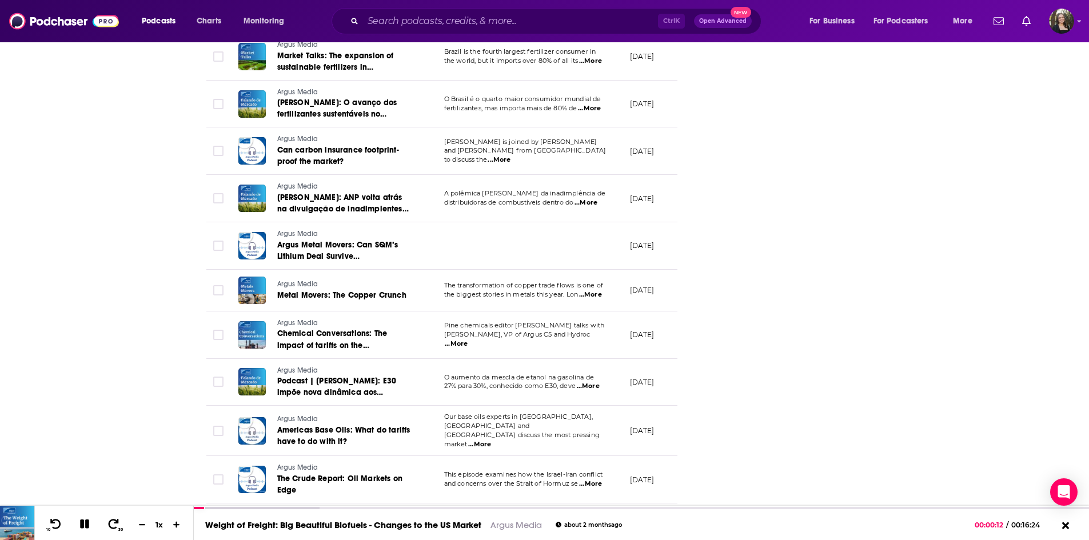
click at [467, 339] on span "...More" at bounding box center [456, 343] width 23 height 9
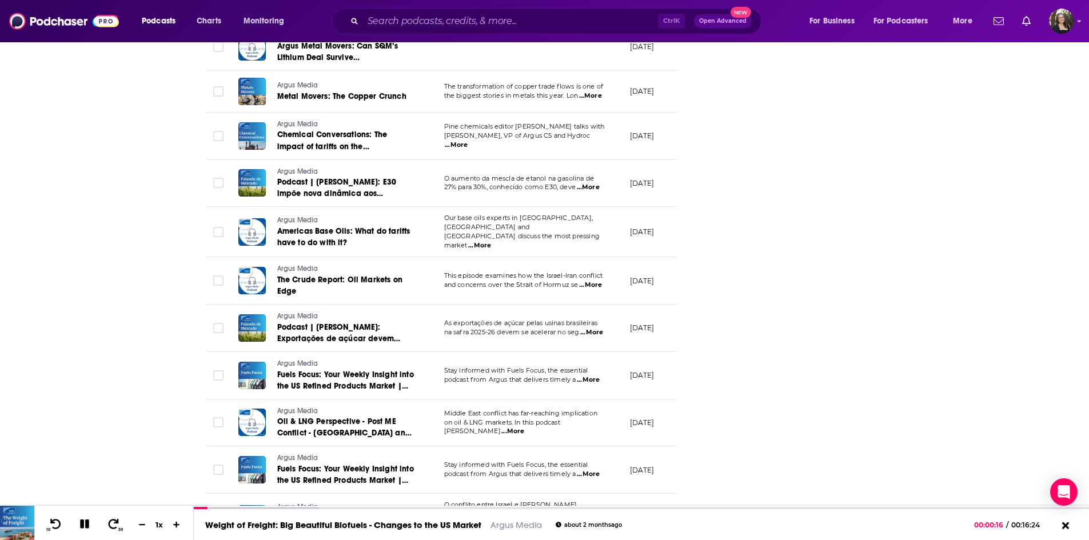
scroll to position [1943, 0]
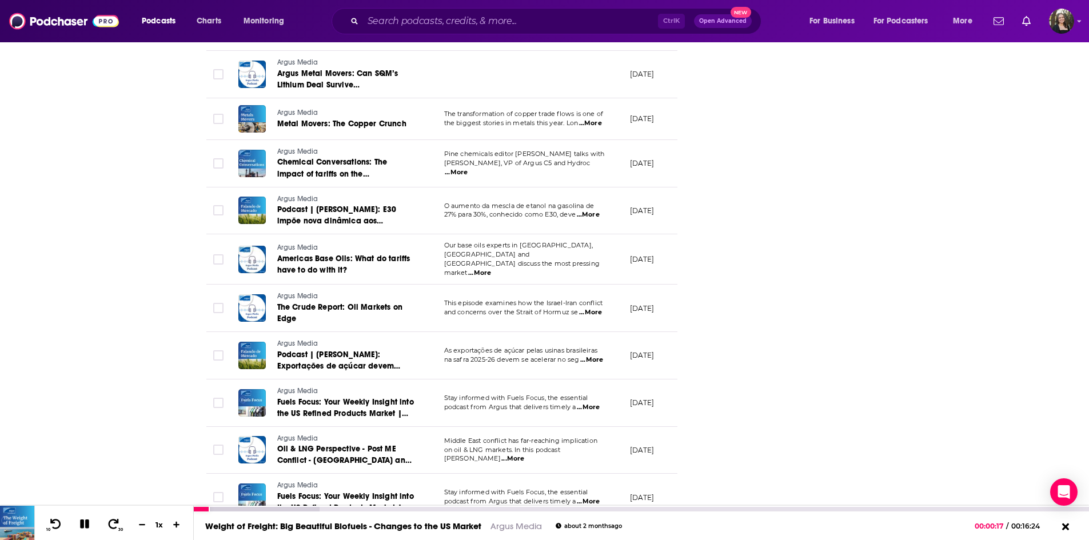
click at [74, 525] on div "10 30 1 x" at bounding box center [113, 523] width 159 height 34
click at [83, 524] on icon at bounding box center [84, 524] width 13 height 13
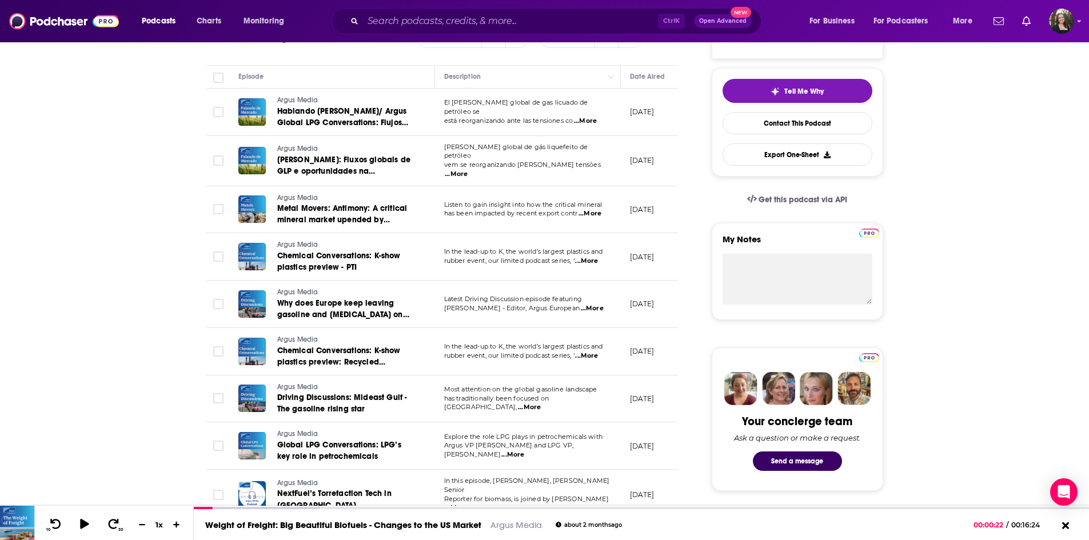
scroll to position [0, 0]
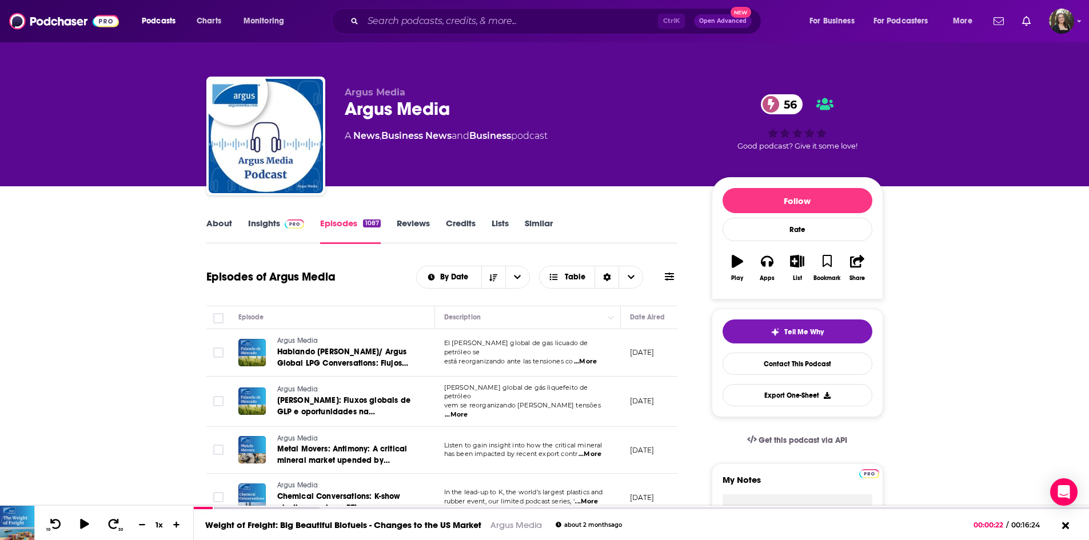
click at [269, 222] on link "Insights" at bounding box center [276, 231] width 57 height 26
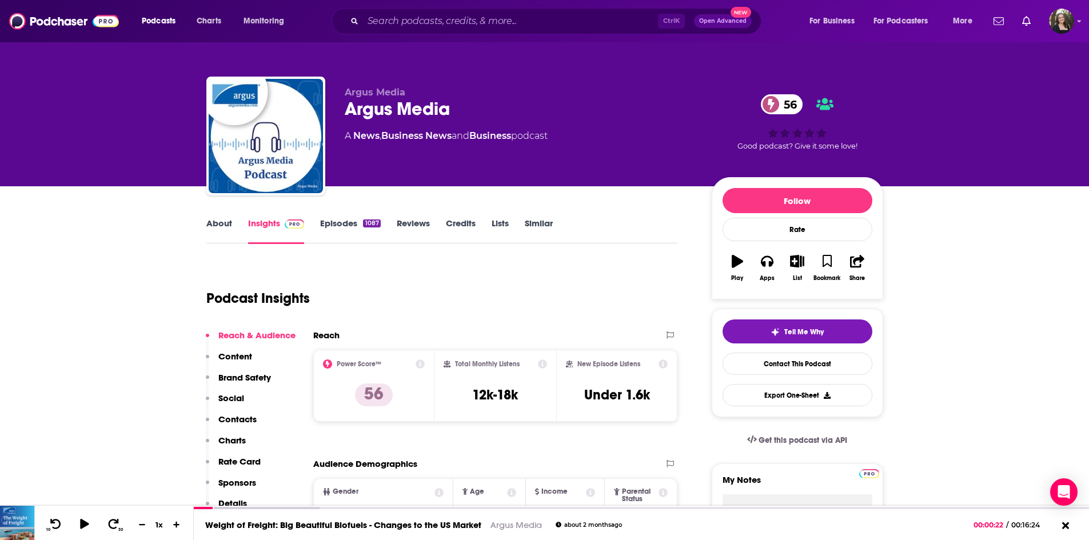
click at [208, 217] on div "About Insights Episodes 1087 Reviews Credits Lists Similar" at bounding box center [441, 230] width 471 height 28
click at [219, 221] on link "About" at bounding box center [219, 231] width 26 height 26
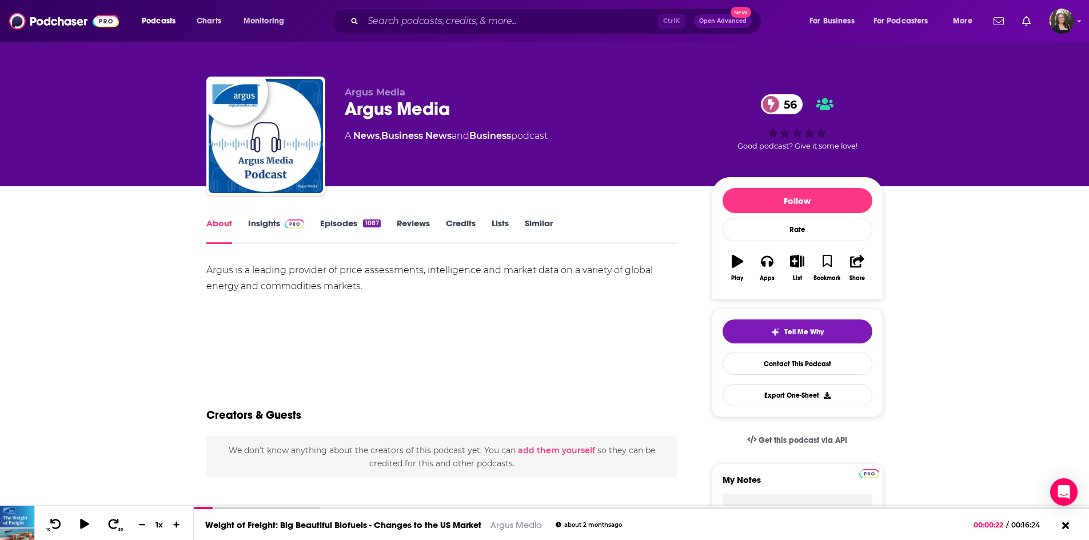
click at [275, 221] on link "Insights" at bounding box center [276, 231] width 57 height 26
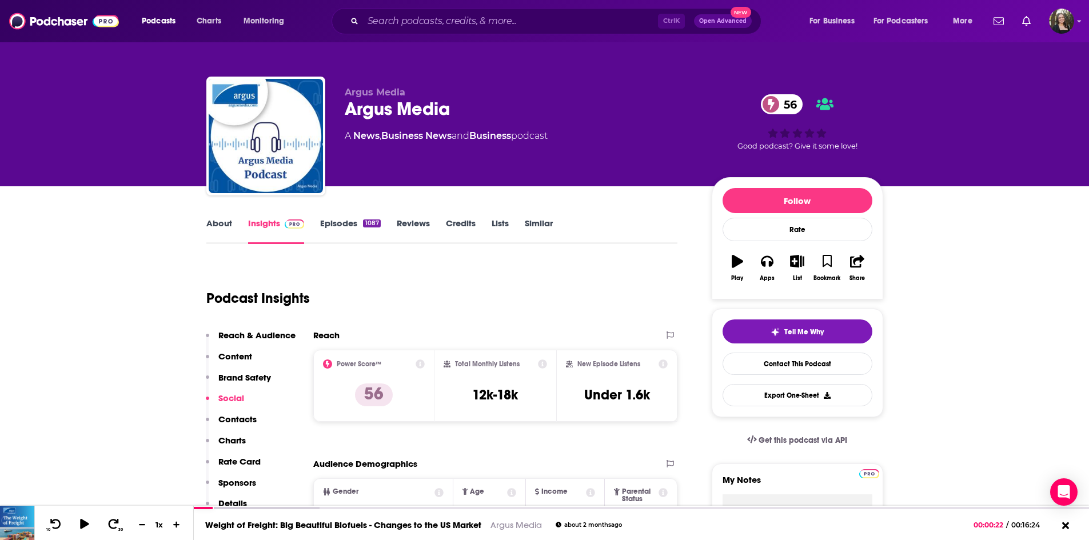
click at [347, 220] on link "Episodes 1087" at bounding box center [350, 231] width 60 height 26
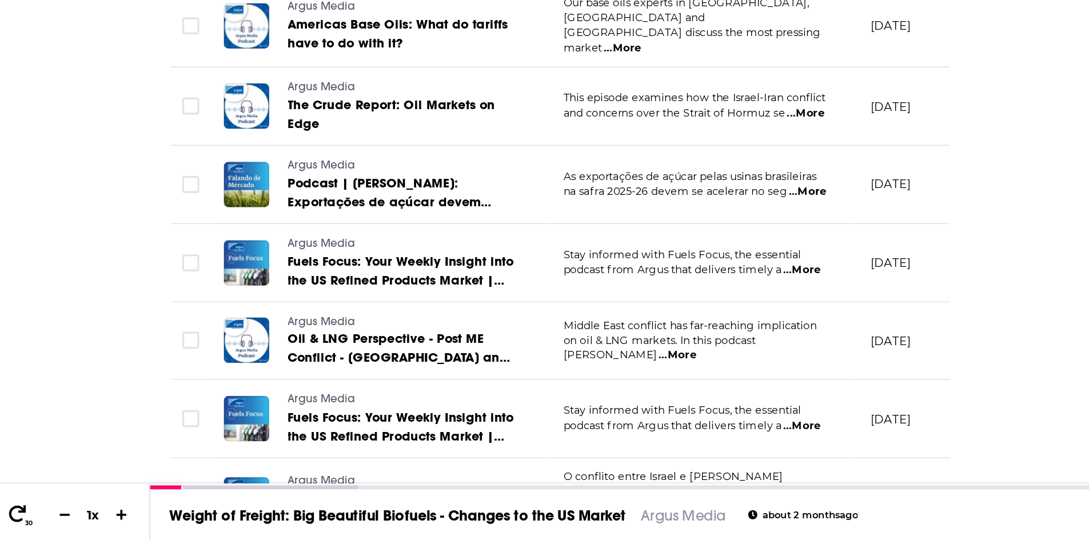
scroll to position [2005, 0]
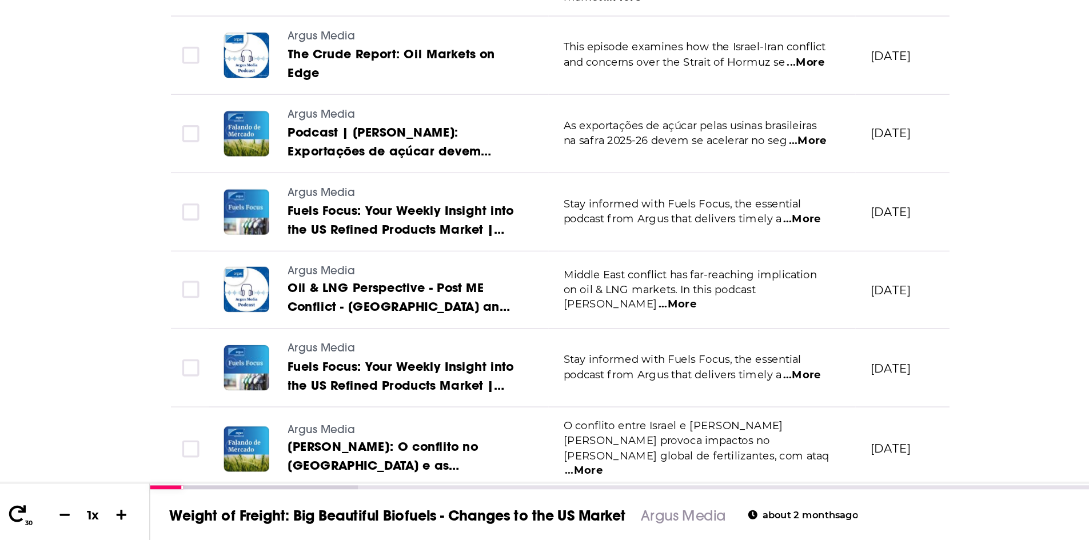
click at [594, 341] on span "...More" at bounding box center [588, 345] width 23 height 9
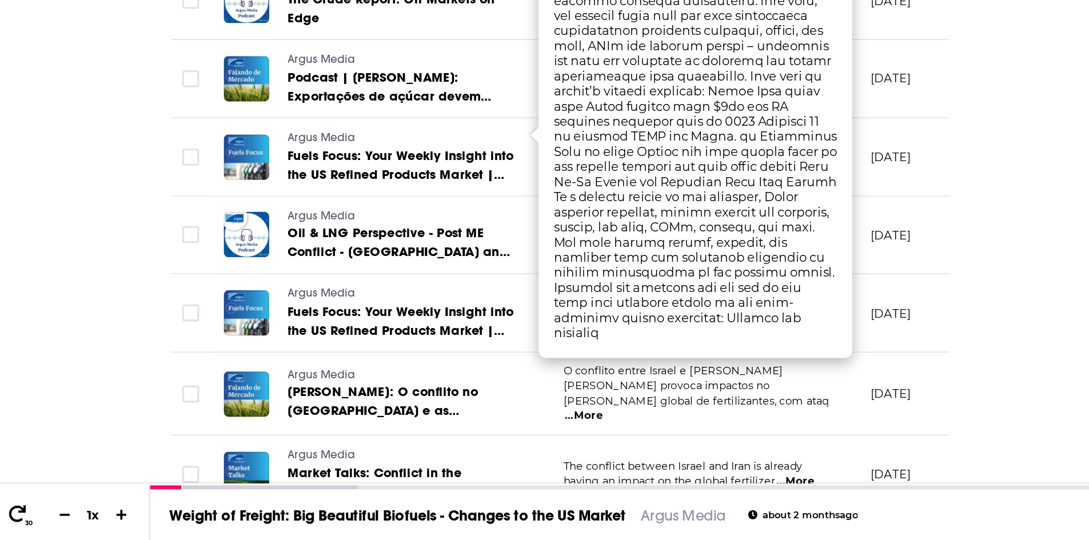
scroll to position [2037, 0]
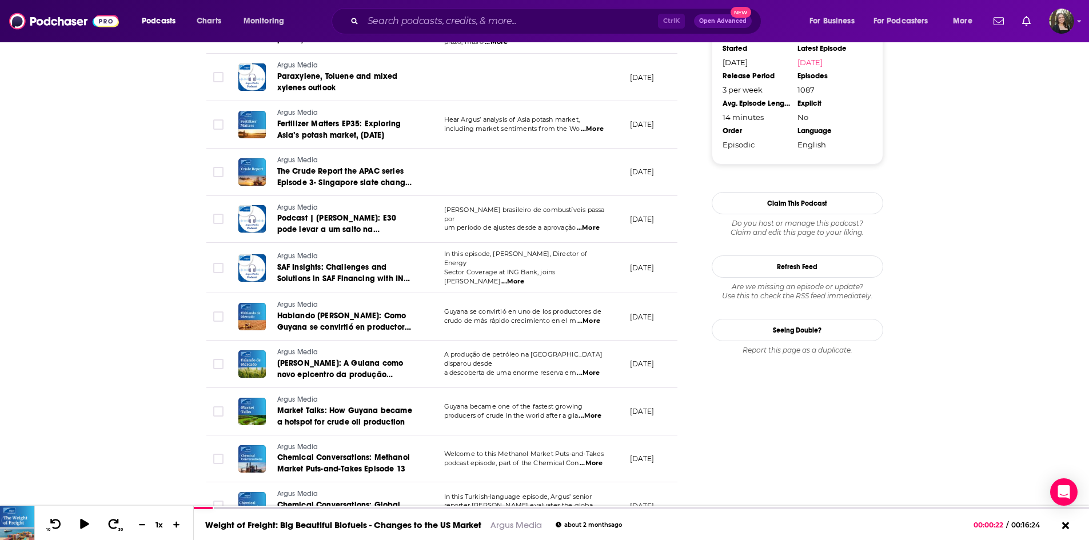
scroll to position [927, 0]
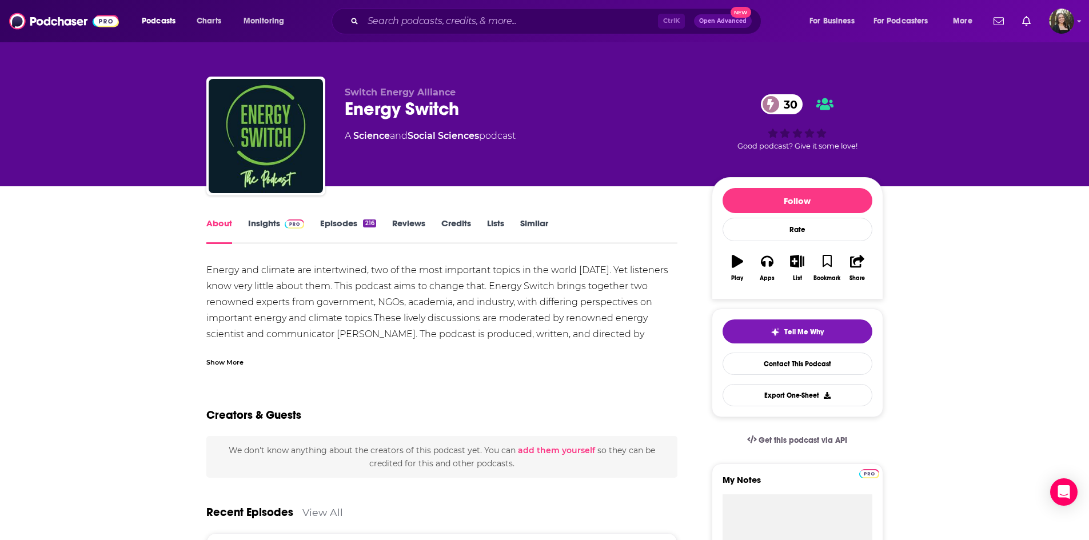
click at [229, 363] on div "Show More" at bounding box center [224, 361] width 37 height 11
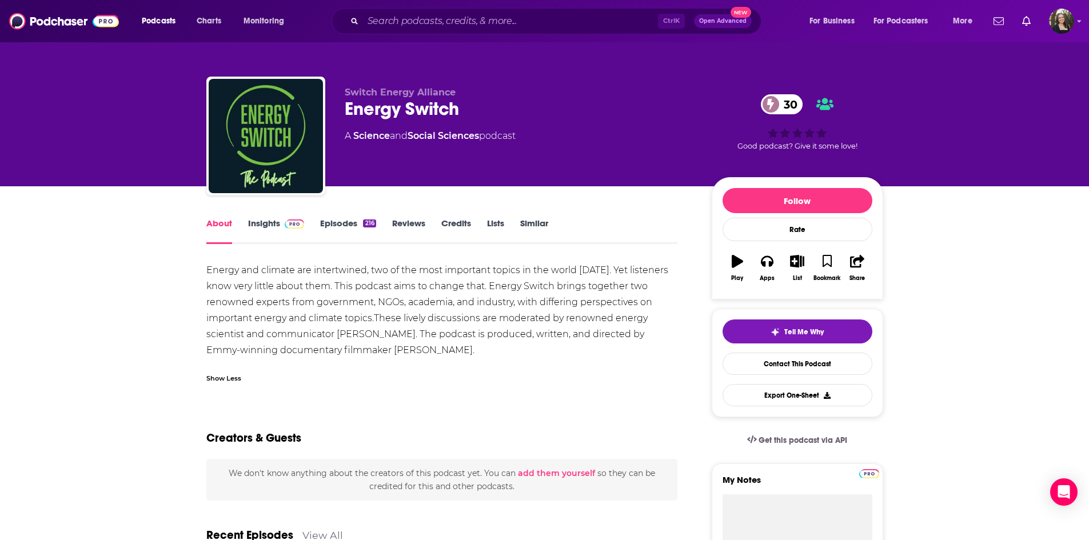
click at [345, 219] on link "Episodes 216" at bounding box center [347, 231] width 55 height 26
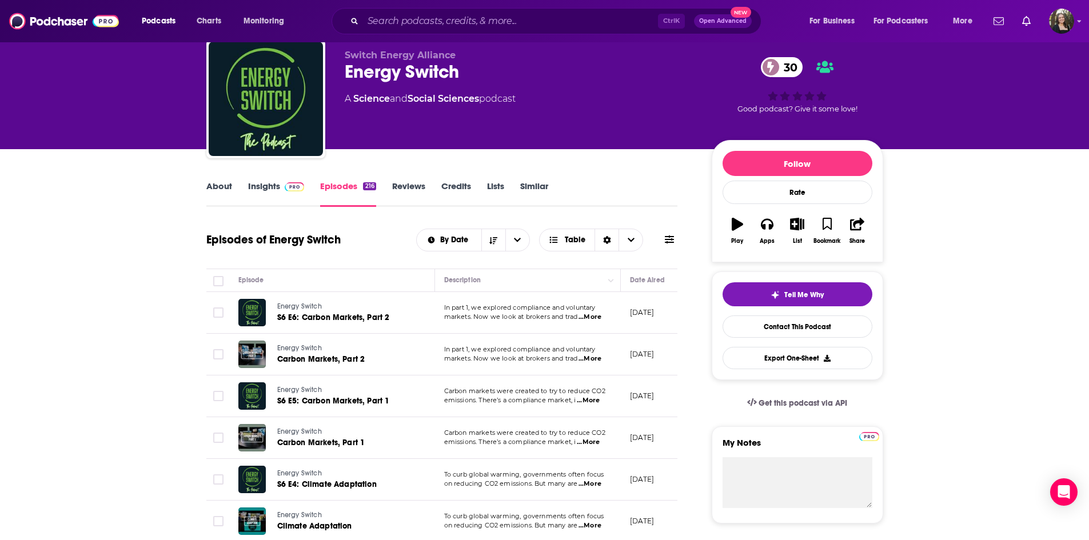
scroll to position [57, 0]
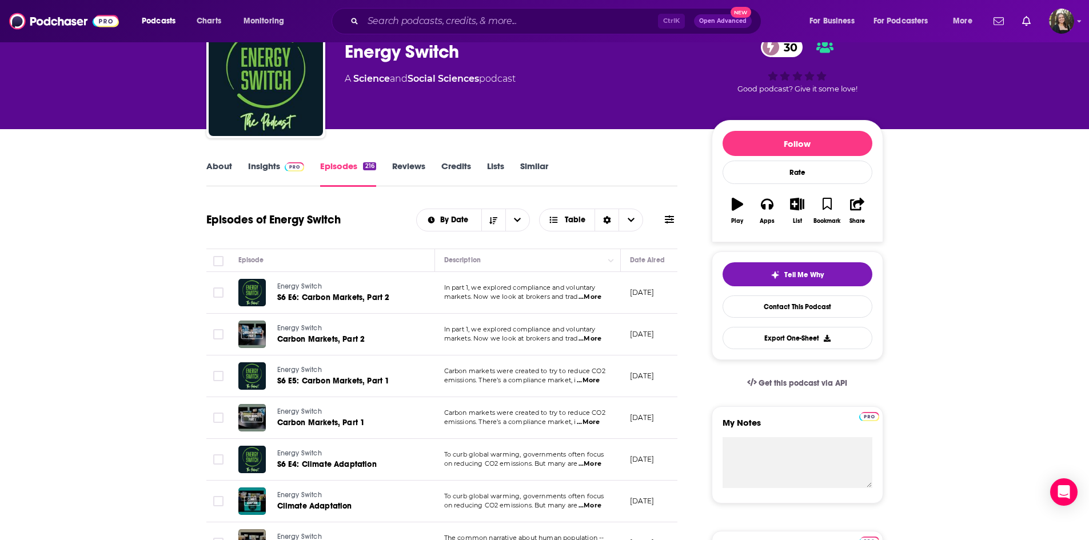
click at [581, 423] on span "...More" at bounding box center [588, 422] width 23 height 9
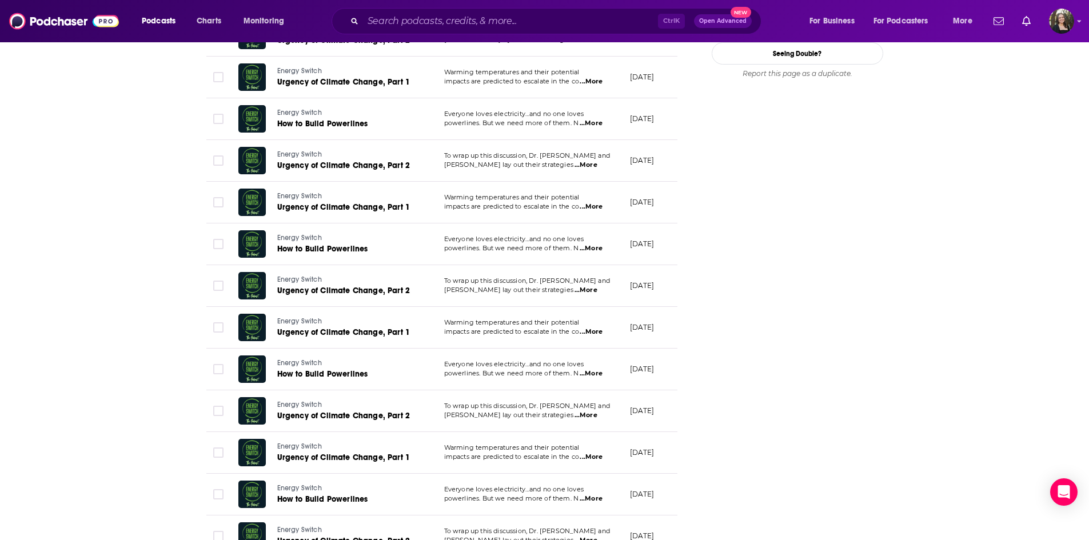
scroll to position [1600, 0]
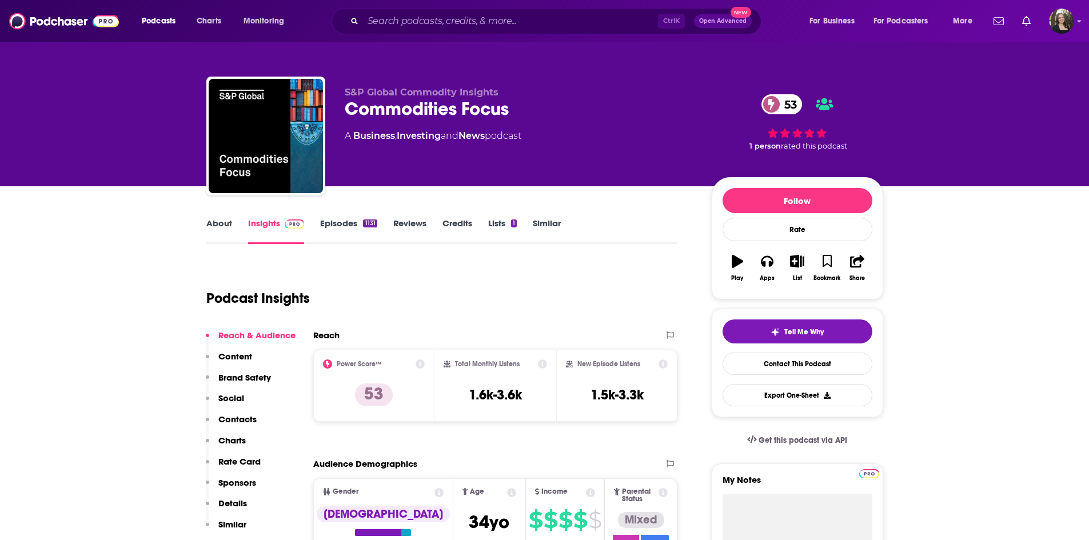
click at [222, 219] on link "About" at bounding box center [219, 231] width 26 height 26
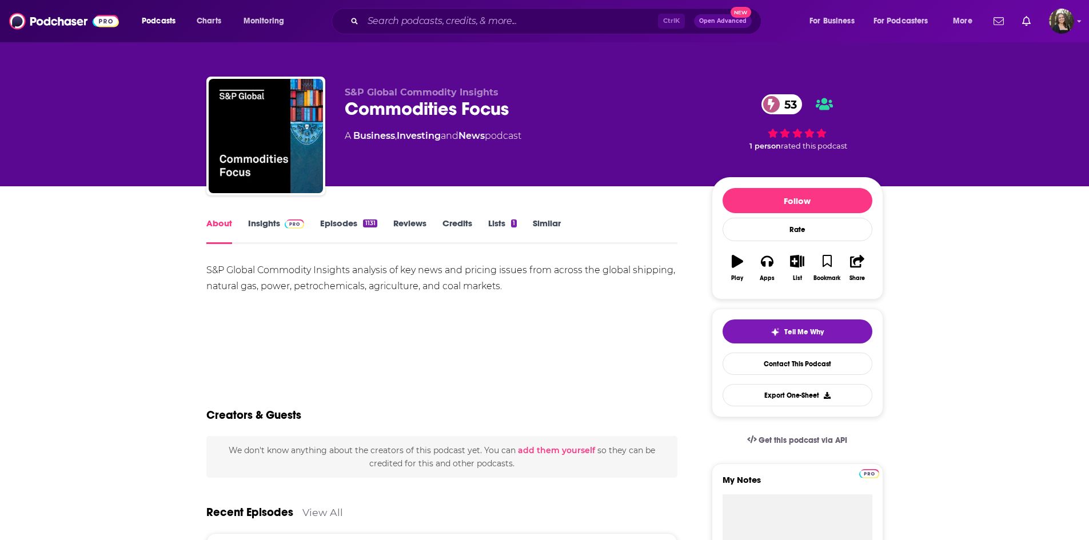
click at [333, 230] on link "Episodes 1131" at bounding box center [348, 231] width 57 height 26
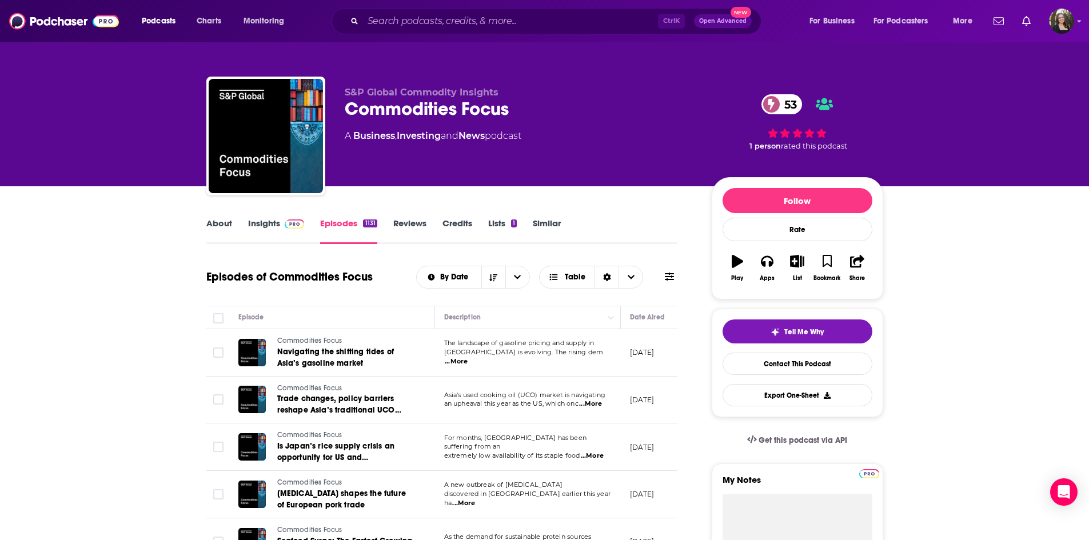
scroll to position [57, 0]
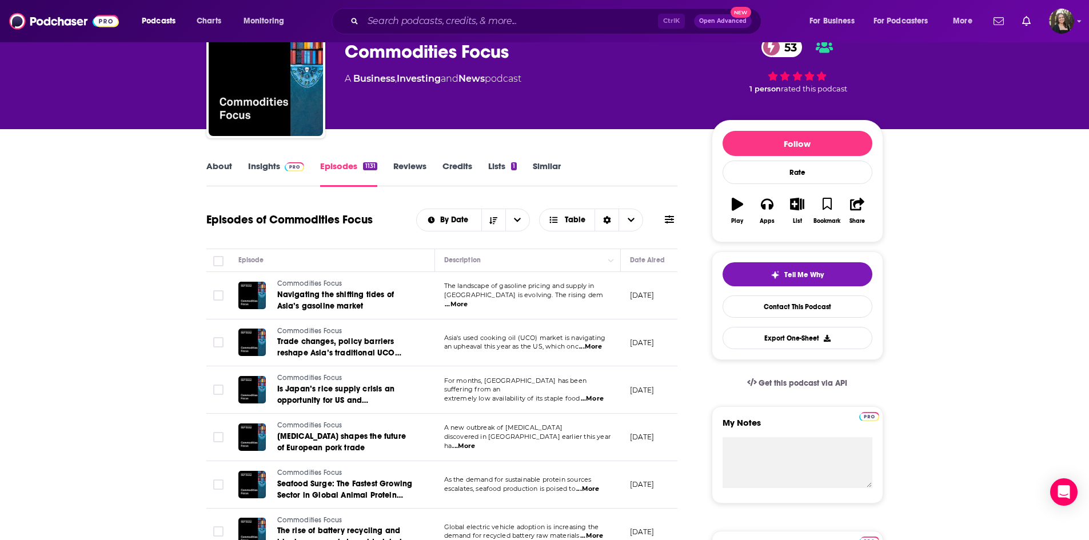
drag, startPoint x: 599, startPoint y: 307, endPoint x: 598, endPoint y: 301, distance: 7.0
click at [598, 301] on td "The landscape of gasoline pricing and supply in Southeast Asia is evolving. The…" at bounding box center [528, 295] width 186 height 47
click at [467, 300] on span "...More" at bounding box center [456, 304] width 23 height 9
click at [252, 295] on icon at bounding box center [252, 294] width 8 height 9
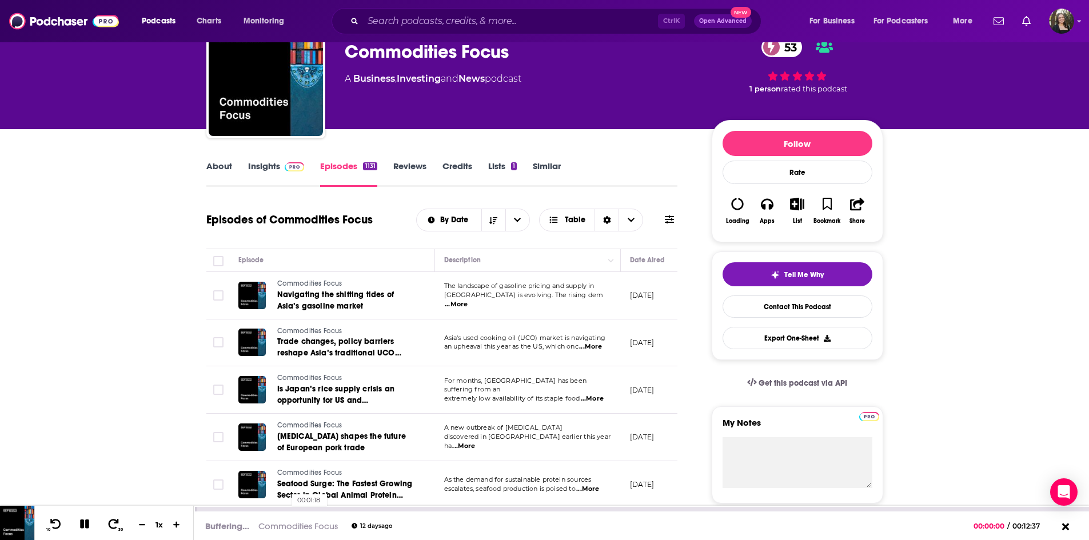
click at [197, 507] on div at bounding box center [195, 509] width 3 height 5
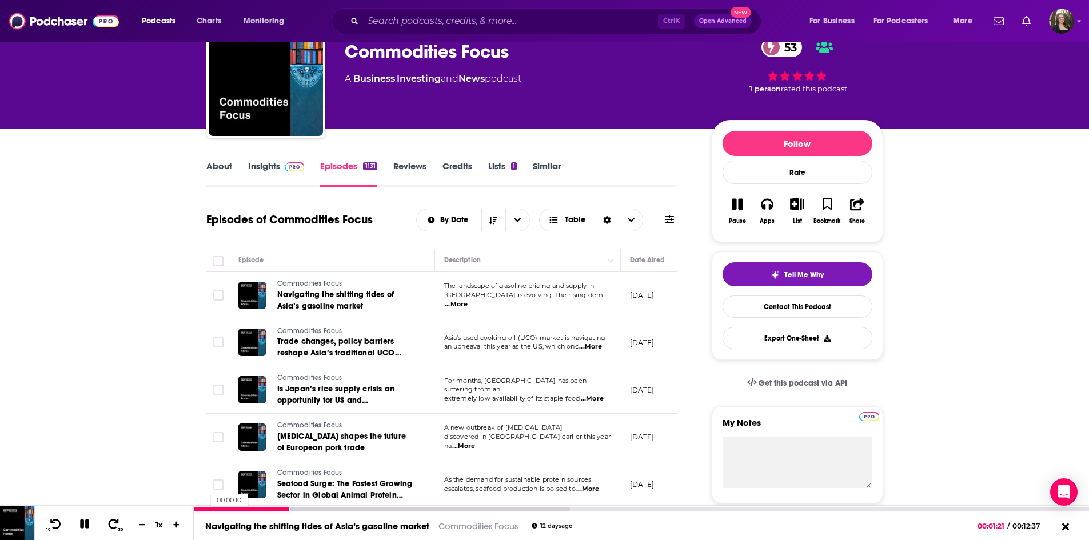
click at [205, 508] on div at bounding box center [241, 509] width 95 height 5
click at [87, 522] on icon at bounding box center [84, 523] width 9 height 9
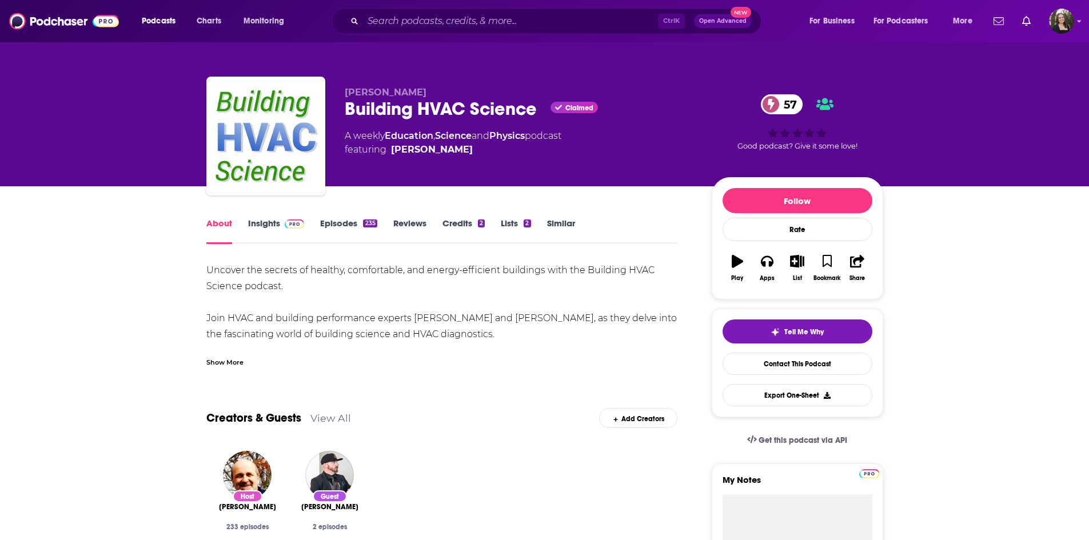
click at [221, 366] on div "Show More" at bounding box center [224, 361] width 37 height 11
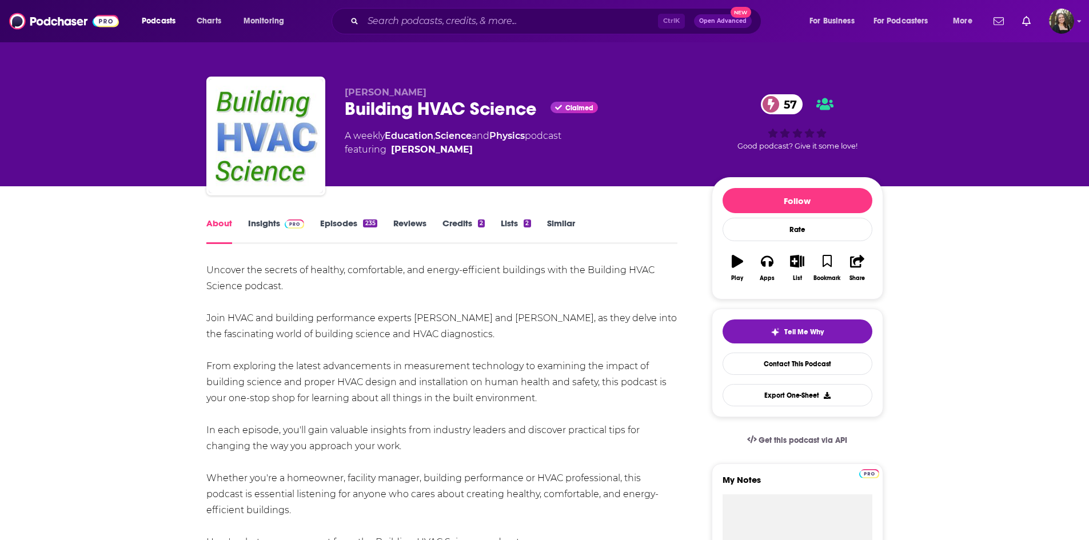
click at [335, 223] on link "Episodes 235" at bounding box center [348, 231] width 57 height 26
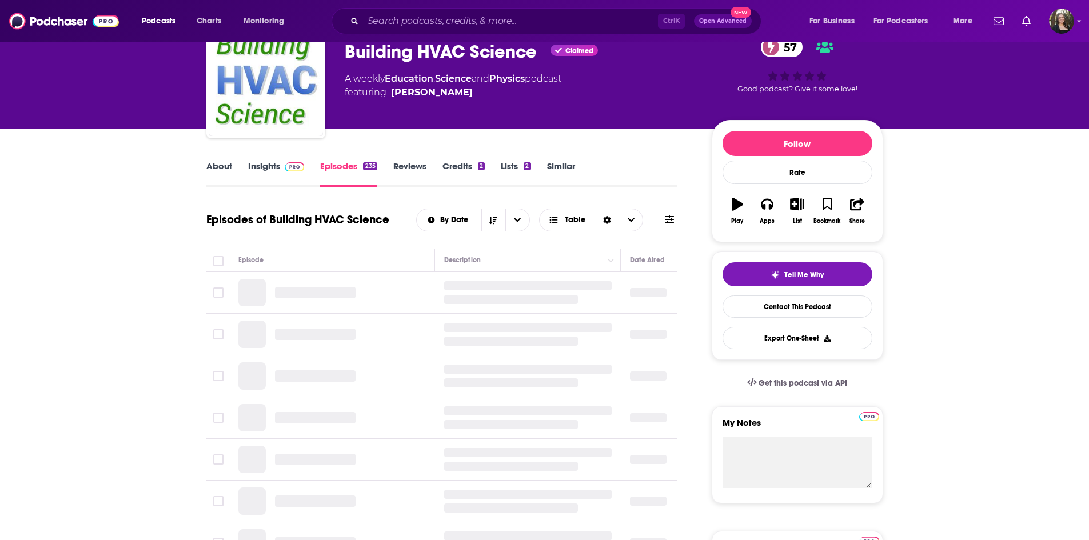
scroll to position [114, 0]
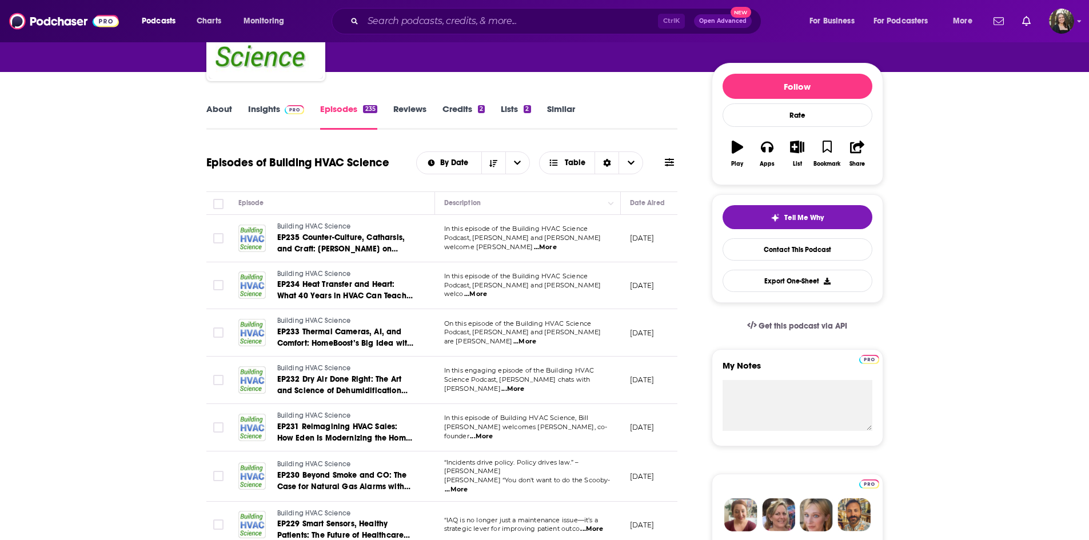
click at [557, 245] on span "...More" at bounding box center [545, 247] width 23 height 9
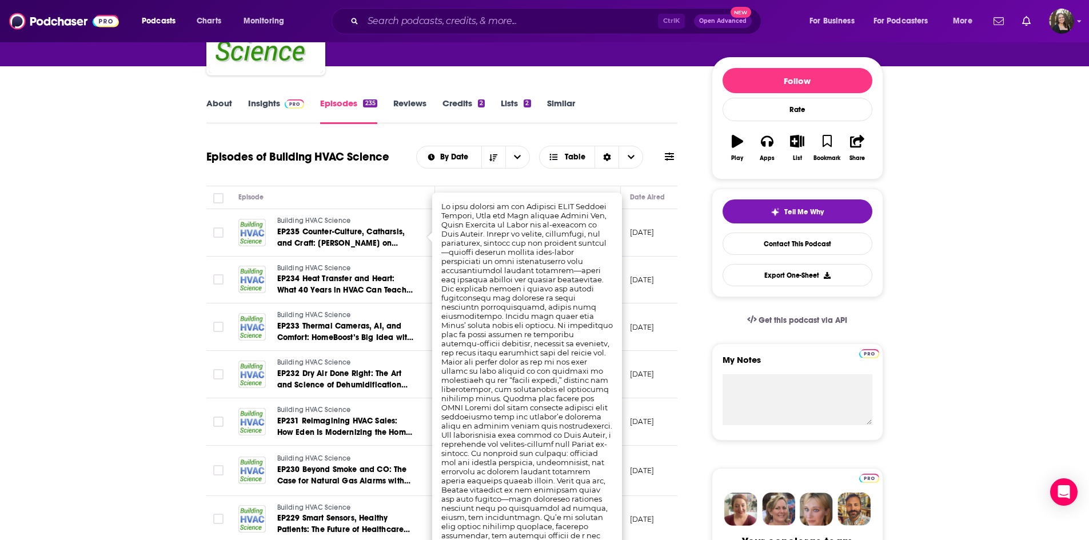
scroll to position [121, 0]
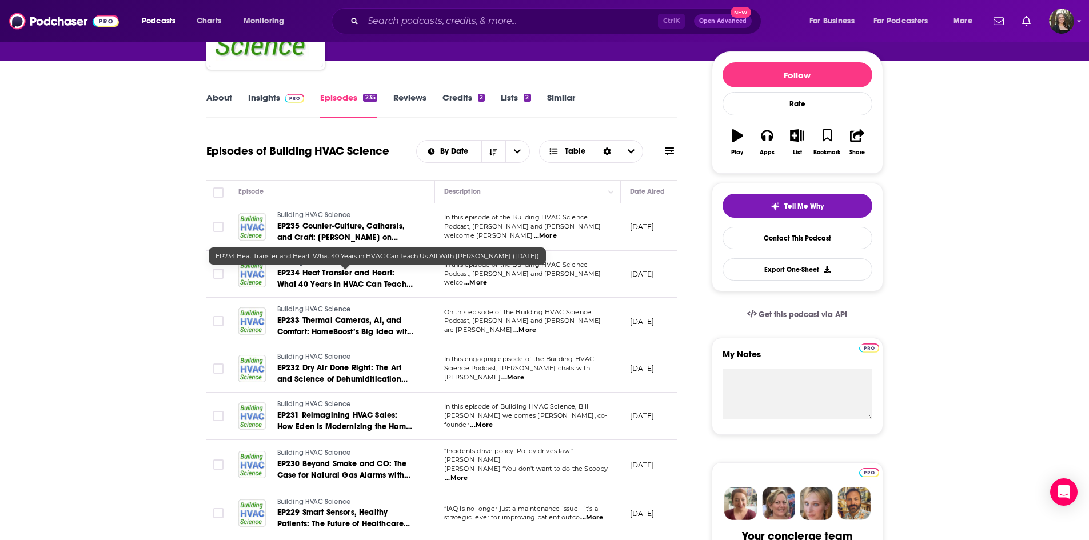
scroll to position [127, 0]
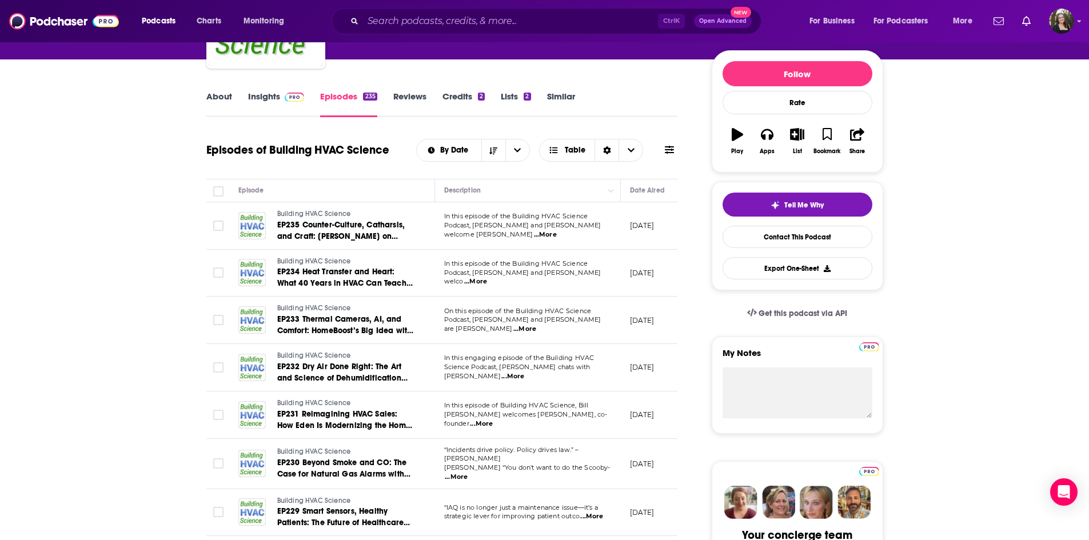
click at [487, 277] on span "...More" at bounding box center [475, 281] width 23 height 9
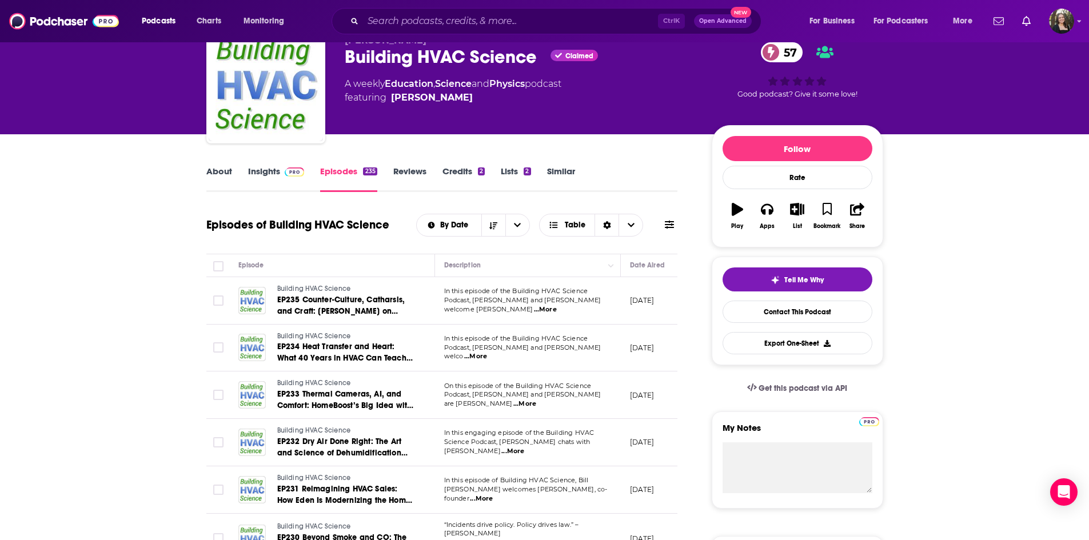
scroll to position [0, 0]
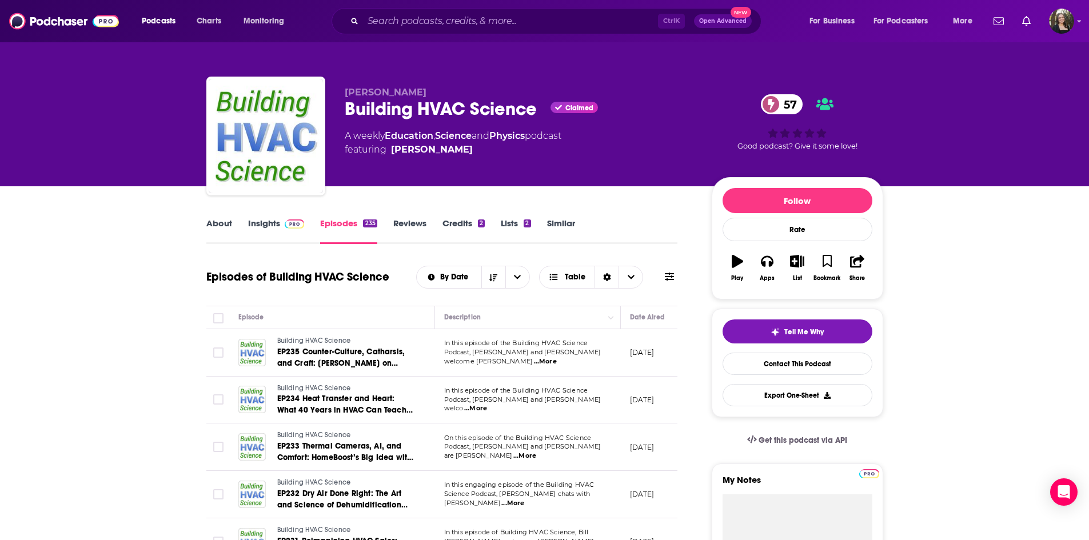
click at [217, 221] on link "About" at bounding box center [219, 231] width 26 height 26
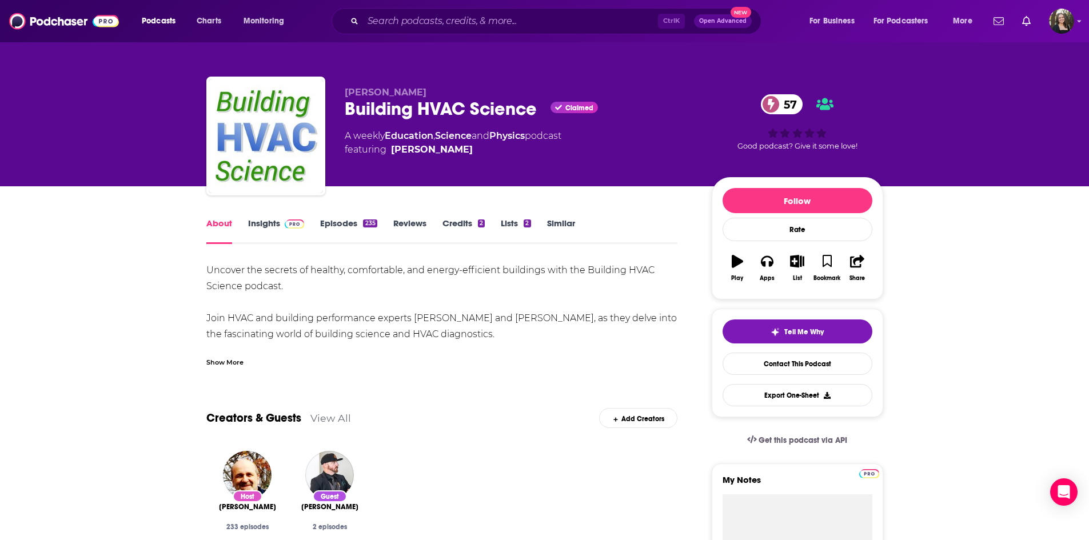
click at [520, 225] on link "Lists 2" at bounding box center [516, 231] width 30 height 26
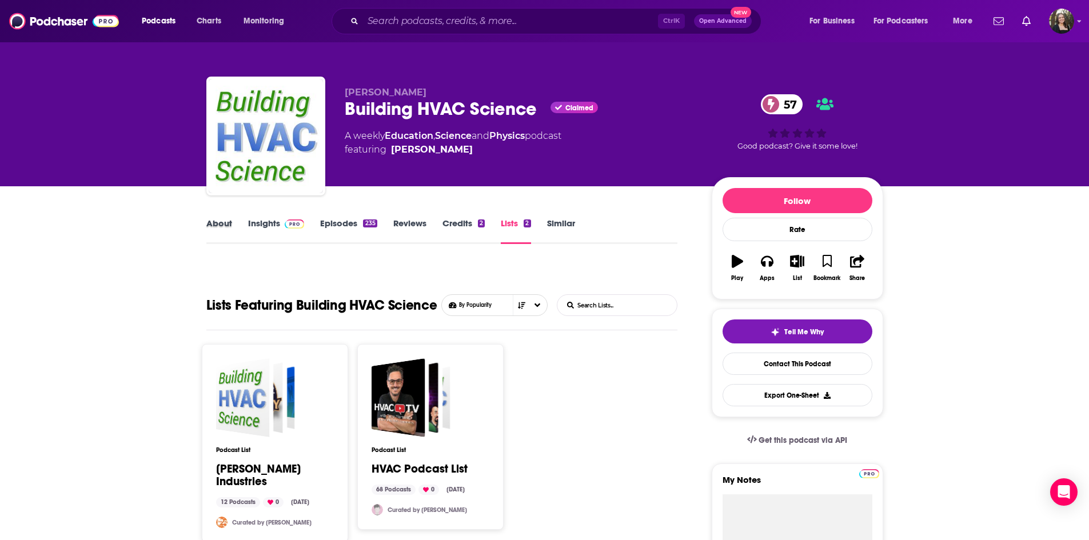
click at [233, 223] on div "About" at bounding box center [227, 231] width 42 height 26
click at [558, 218] on link "Similar" at bounding box center [561, 231] width 28 height 26
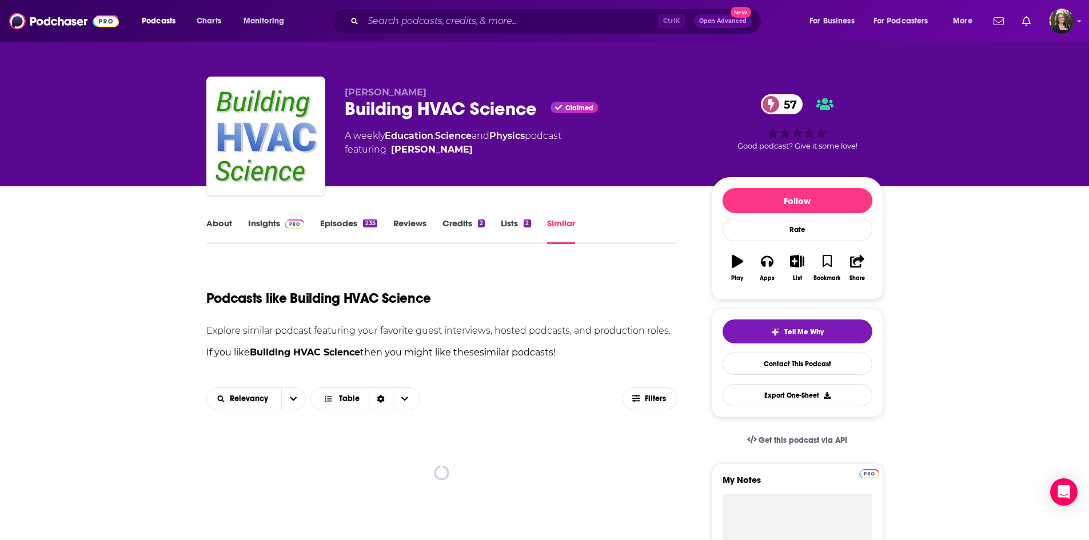
click at [561, 226] on link "Similar" at bounding box center [561, 231] width 28 height 26
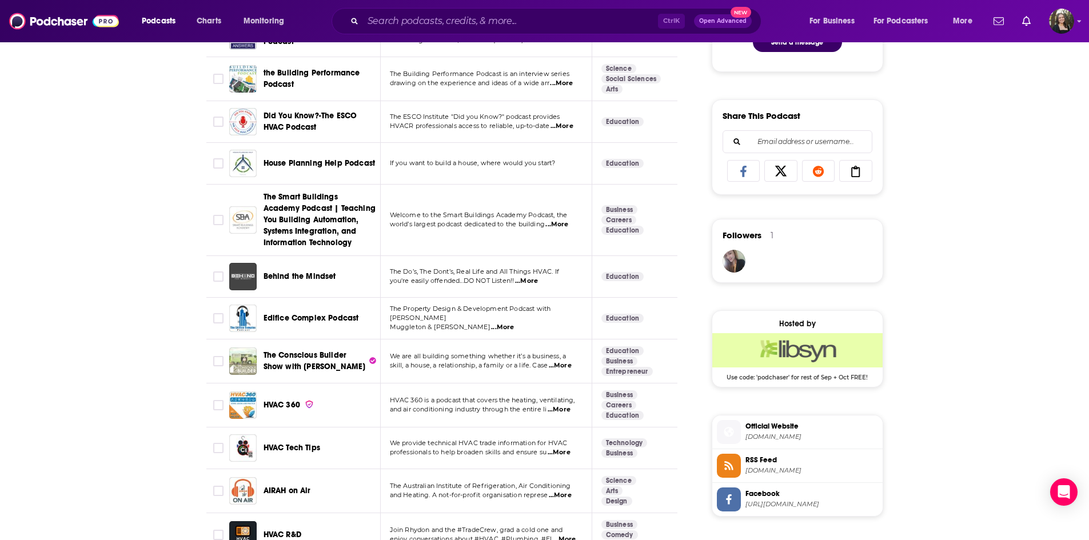
scroll to position [686, 0]
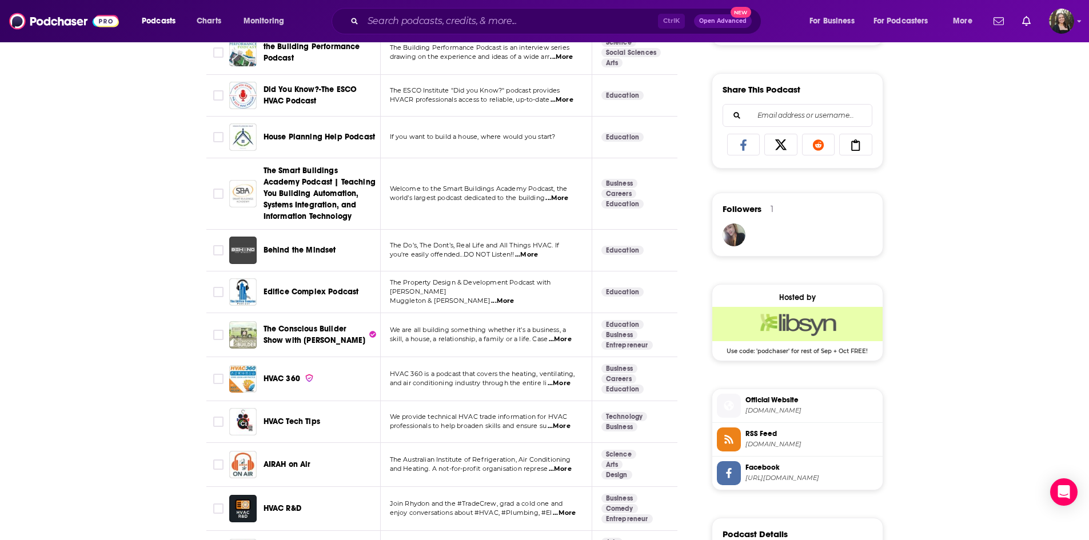
click at [565, 335] on span "...More" at bounding box center [560, 339] width 23 height 9
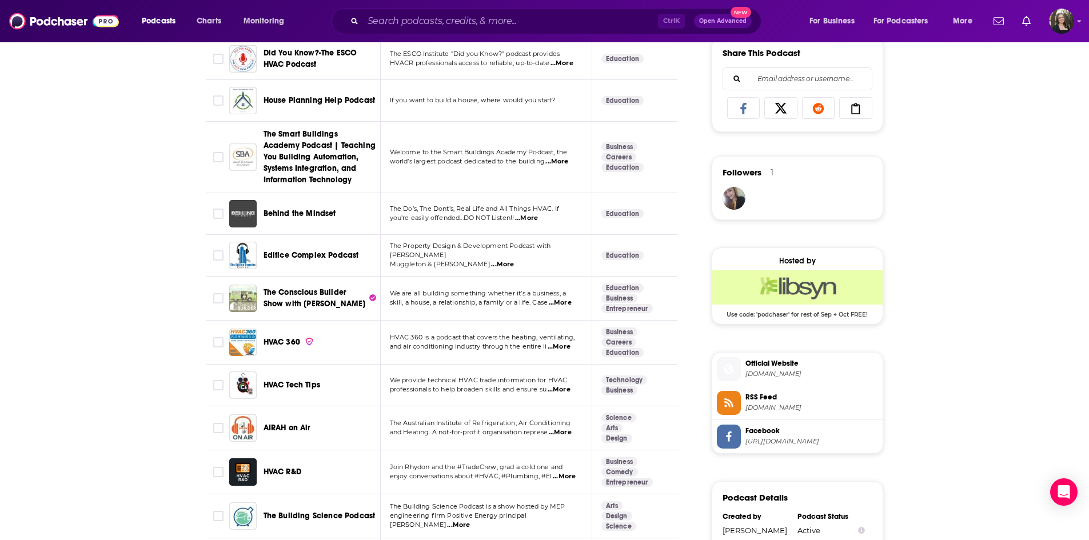
scroll to position [743, 0]
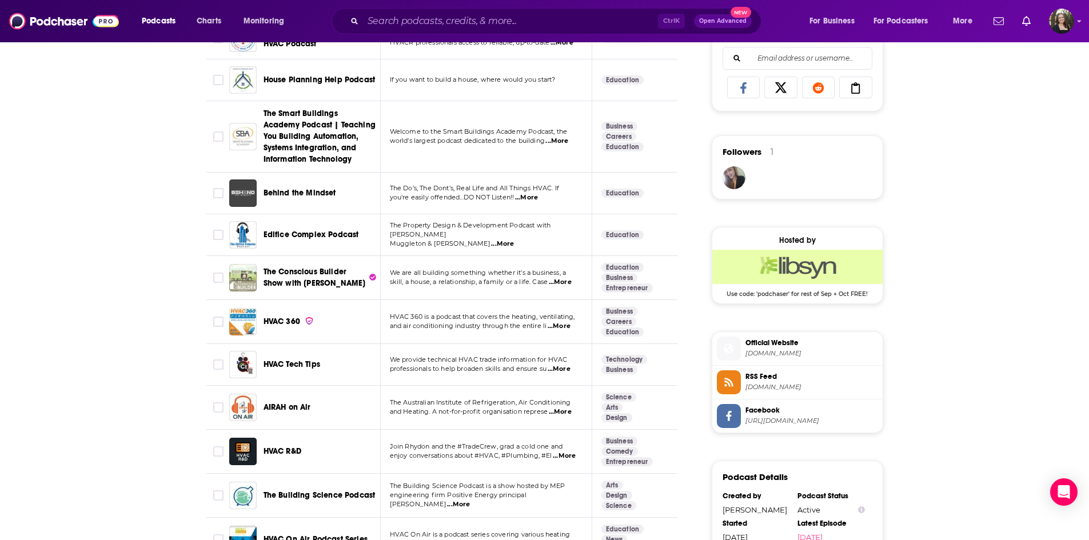
click at [562, 322] on span "...More" at bounding box center [558, 326] width 23 height 9
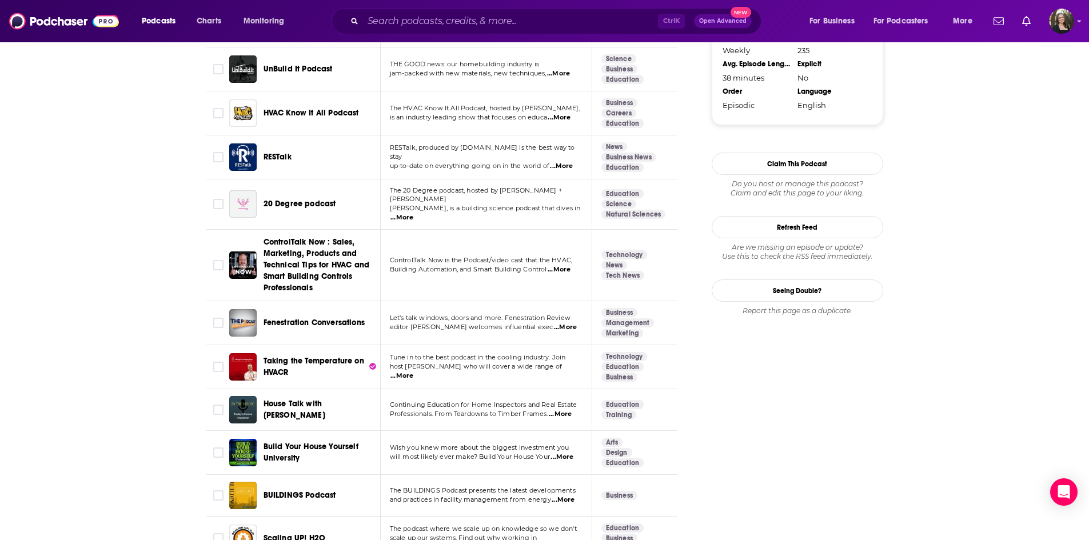
scroll to position [1543, 0]
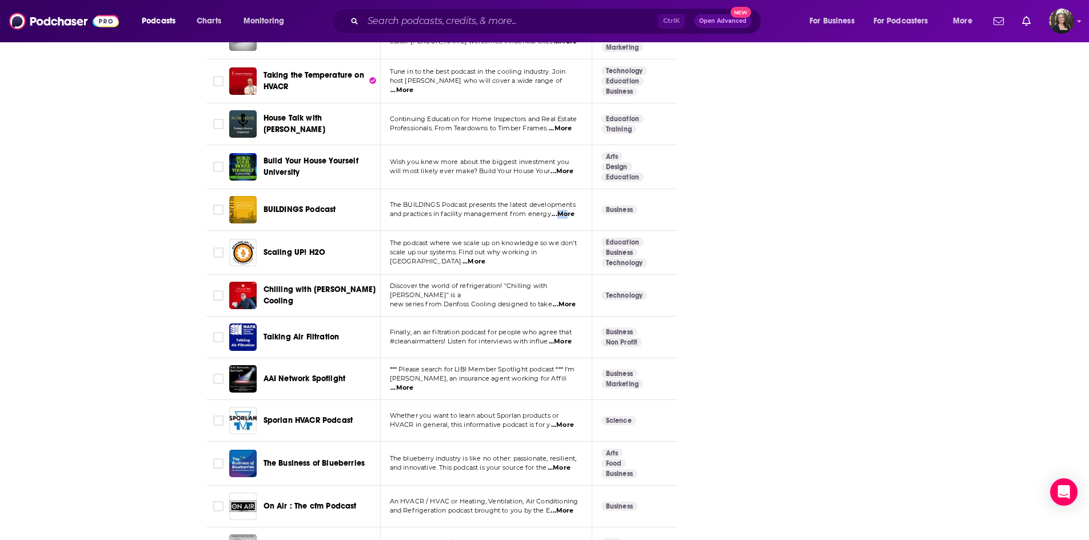
click at [562, 210] on span "...More" at bounding box center [562, 214] width 23 height 9
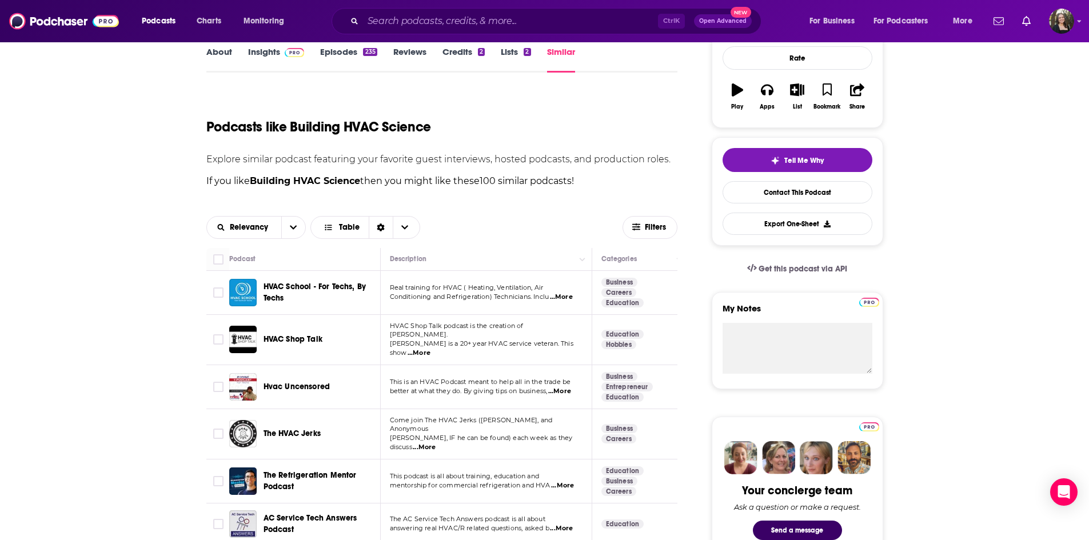
scroll to position [0, 0]
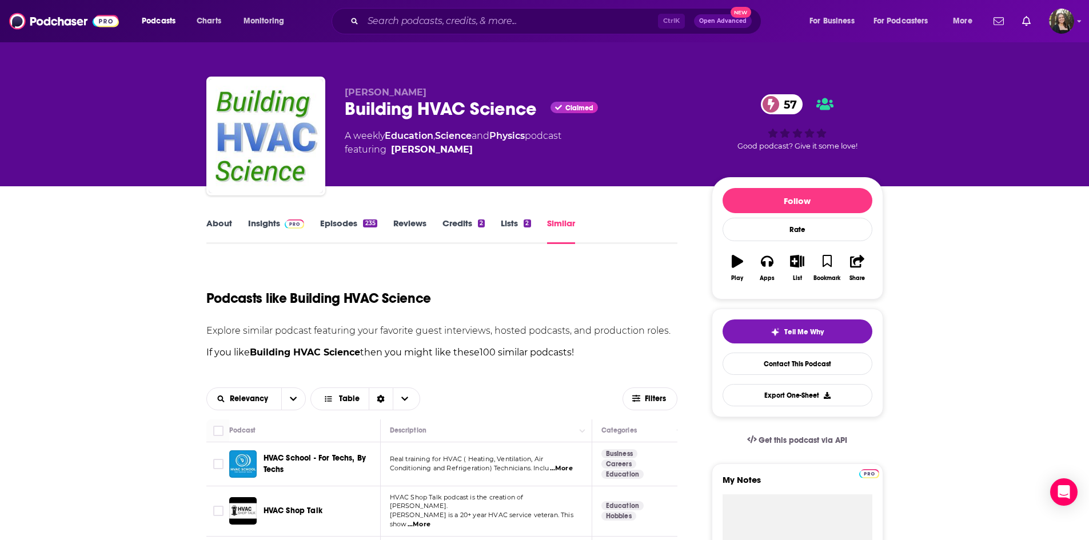
click at [223, 229] on link "About" at bounding box center [219, 231] width 26 height 26
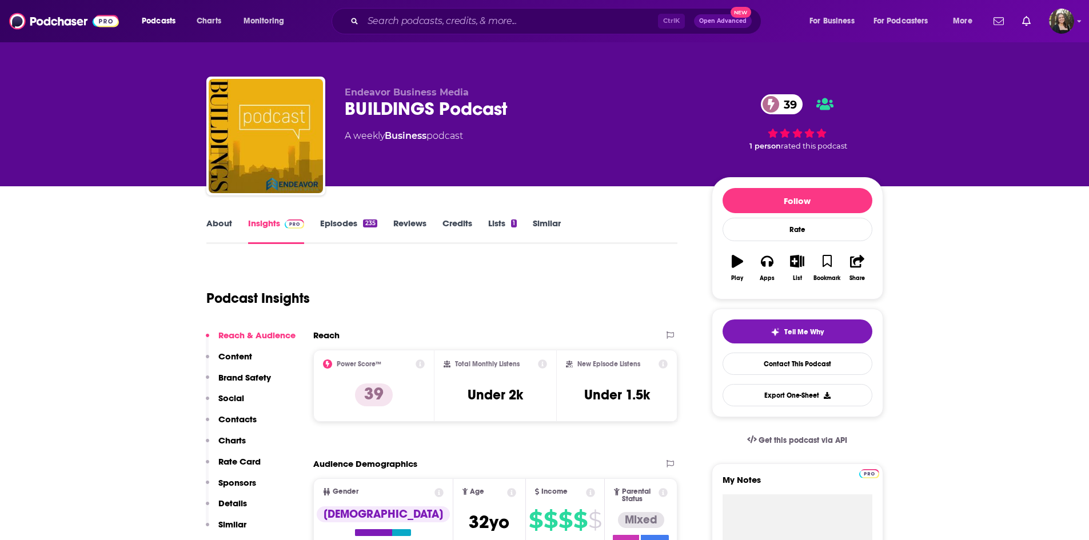
click at [334, 231] on link "Episodes 235" at bounding box center [348, 231] width 57 height 26
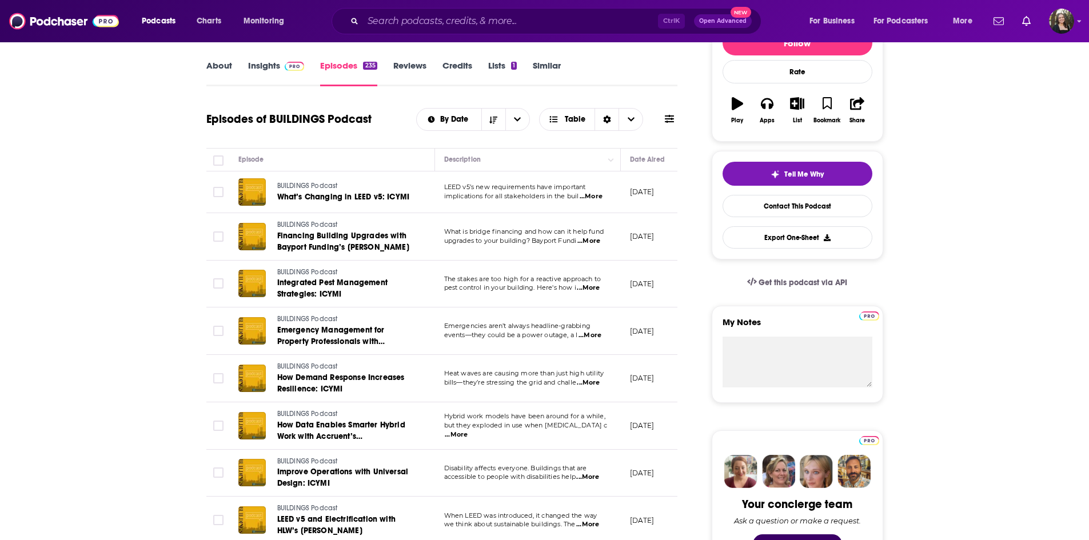
scroll to position [171, 0]
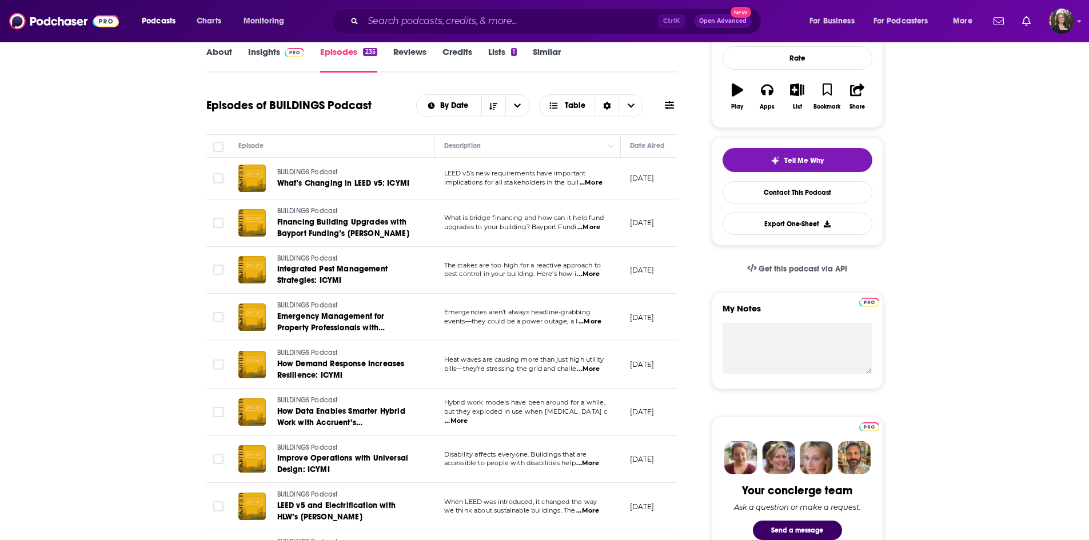
click at [595, 177] on p "LEED v5’s new requirements have important" at bounding box center [527, 173] width 167 height 9
click at [592, 182] on span "...More" at bounding box center [590, 182] width 23 height 9
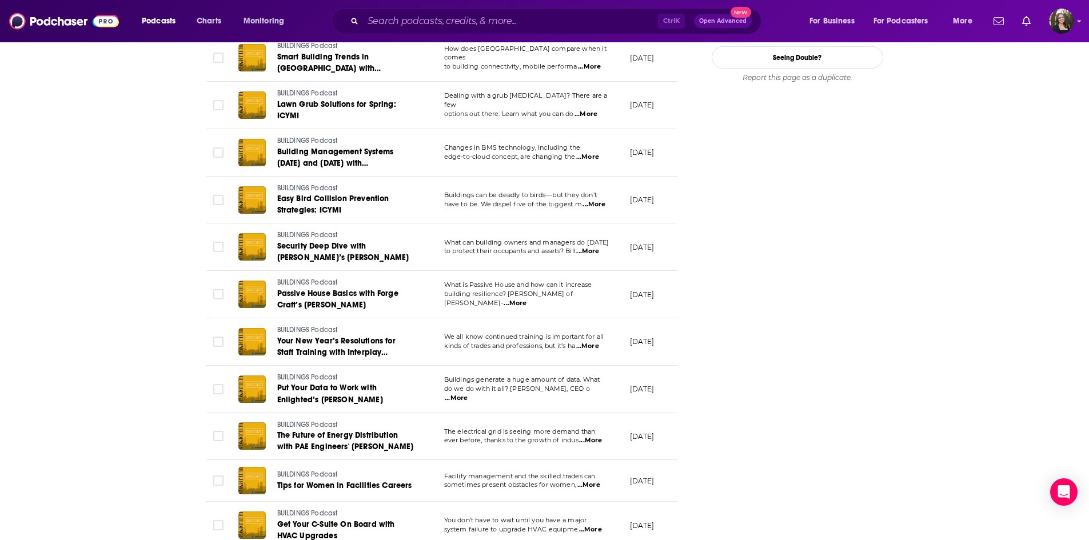
scroll to position [1486, 0]
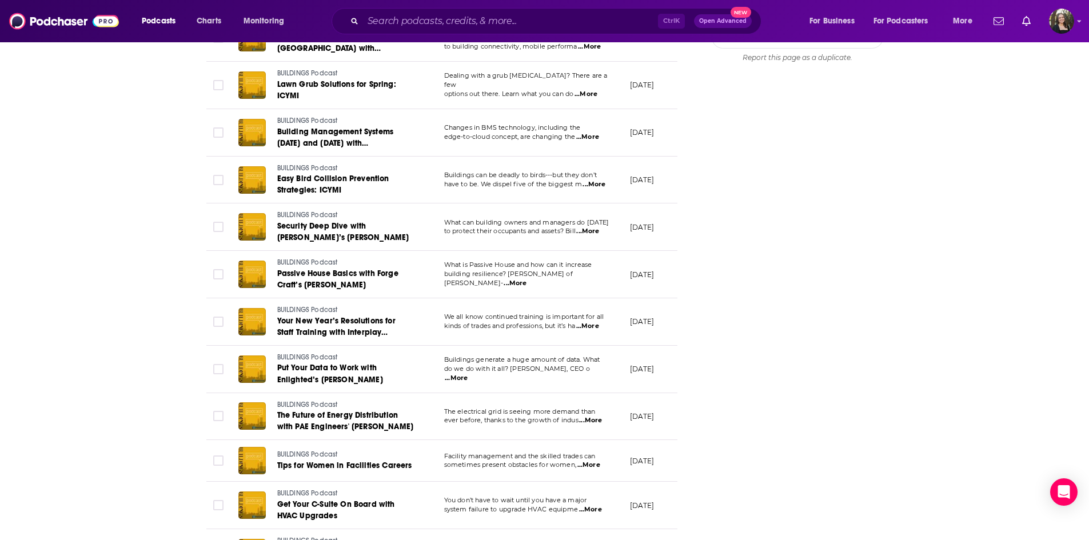
click at [587, 421] on span "...More" at bounding box center [590, 420] width 23 height 9
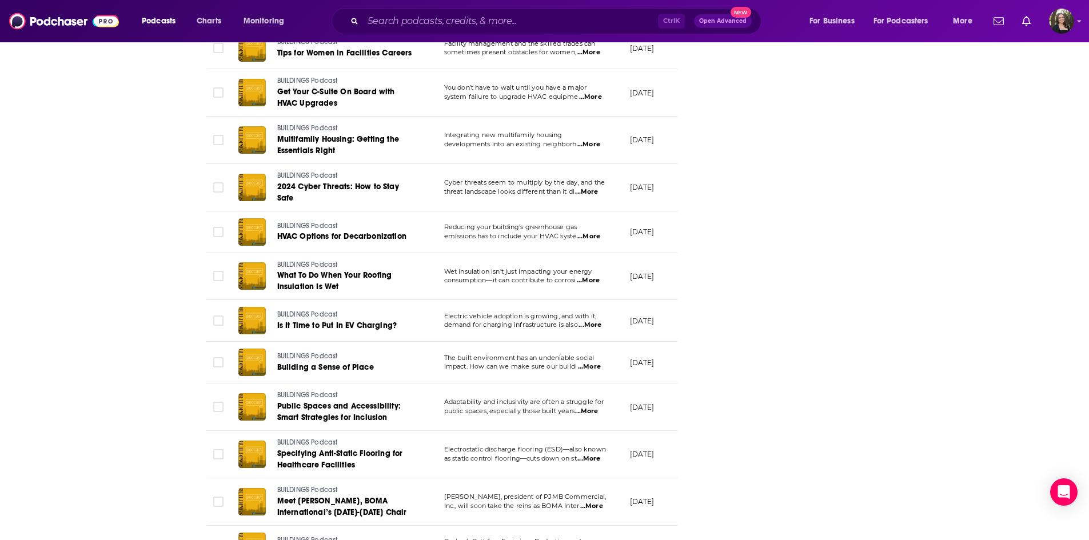
scroll to position [1886, 0]
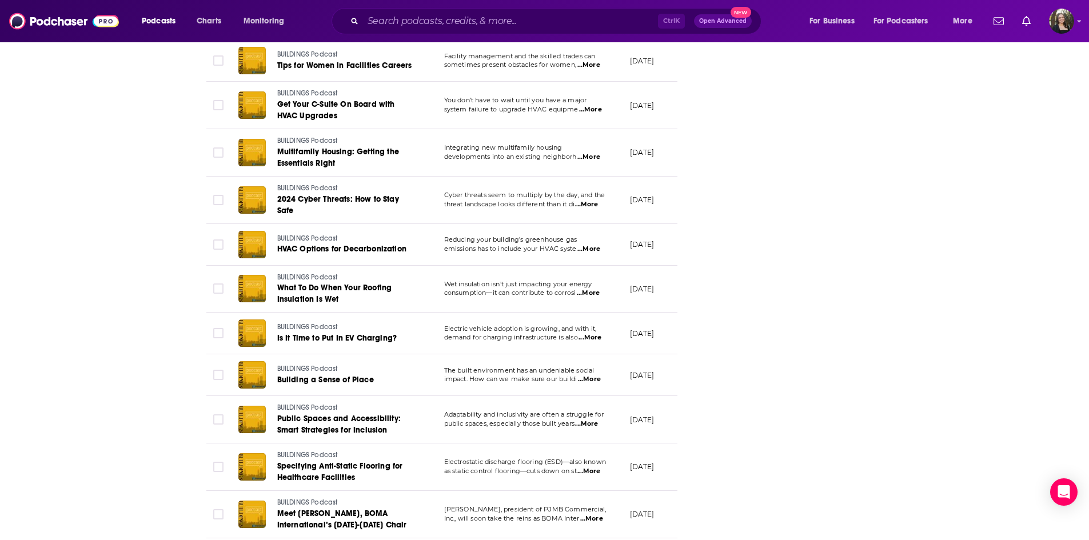
click at [599, 245] on span "...More" at bounding box center [588, 249] width 23 height 9
click at [254, 244] on icon at bounding box center [252, 243] width 8 height 9
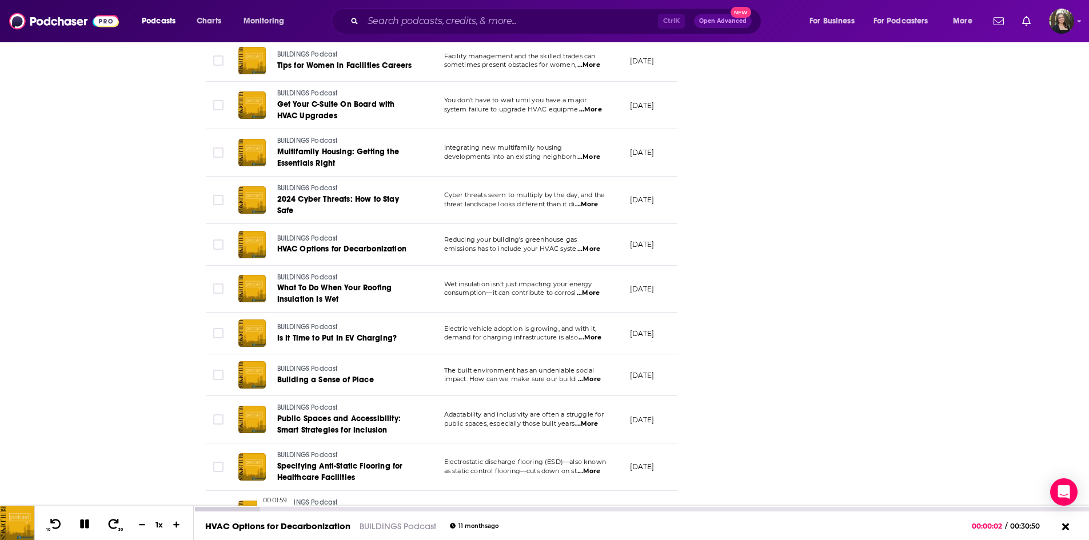
click at [251, 508] on div at bounding box center [227, 509] width 66 height 5
click at [210, 510] on div at bounding box center [223, 509] width 59 height 5
click at [271, 508] on div at bounding box center [257, 509] width 127 height 5
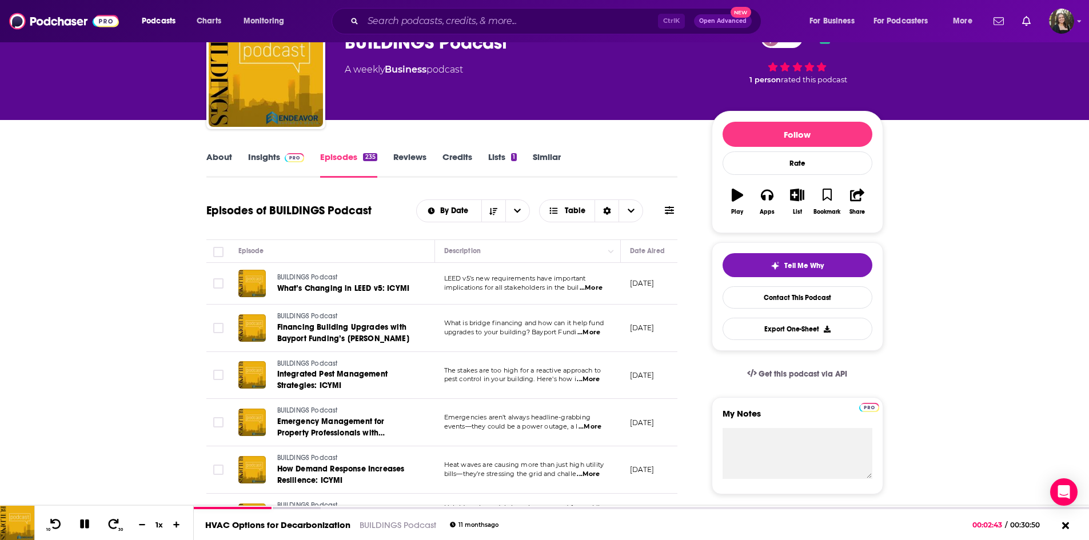
scroll to position [0, 0]
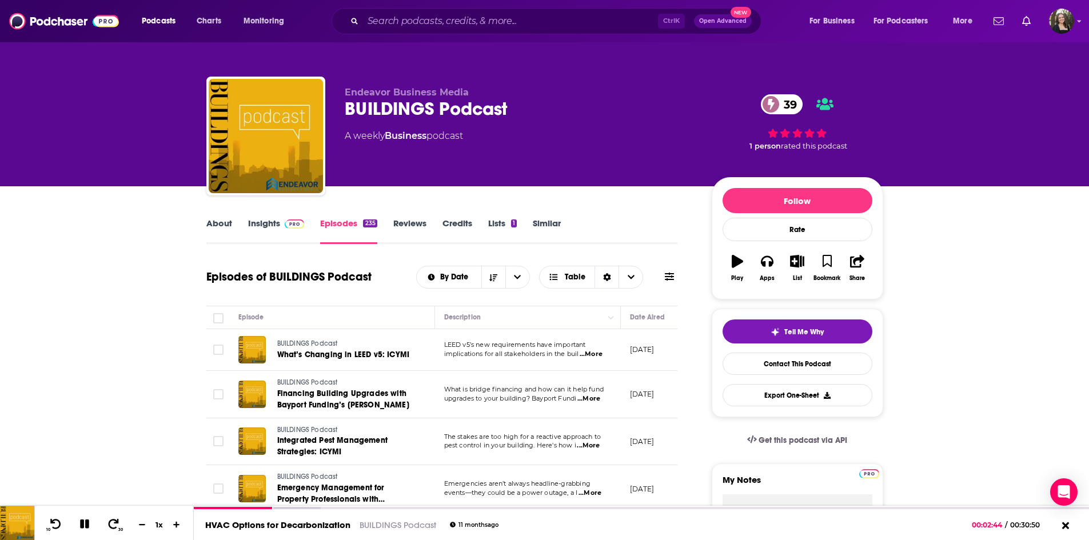
click at [222, 229] on link "About" at bounding box center [219, 231] width 26 height 26
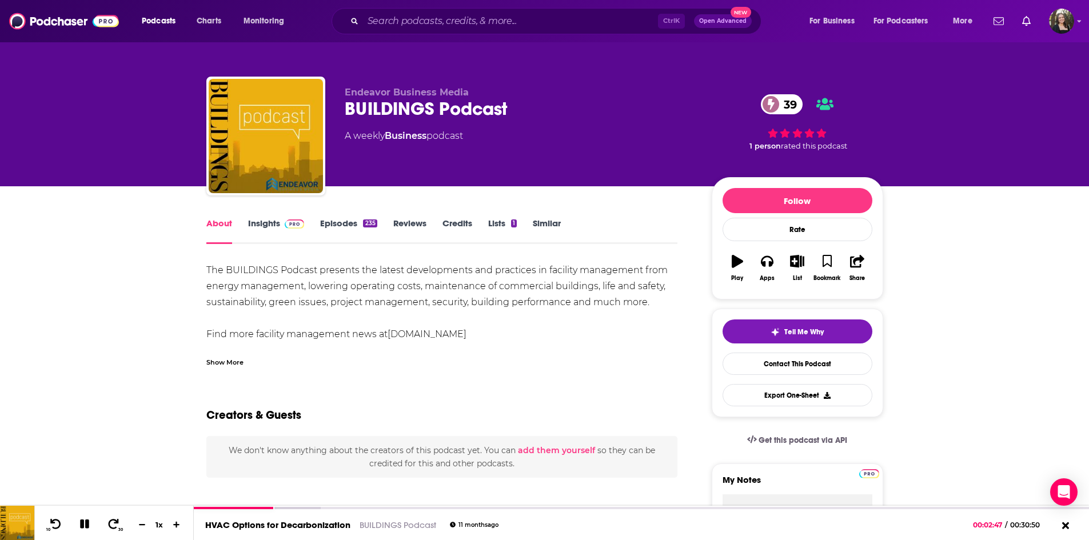
click at [216, 366] on div "Show More" at bounding box center [224, 361] width 37 height 11
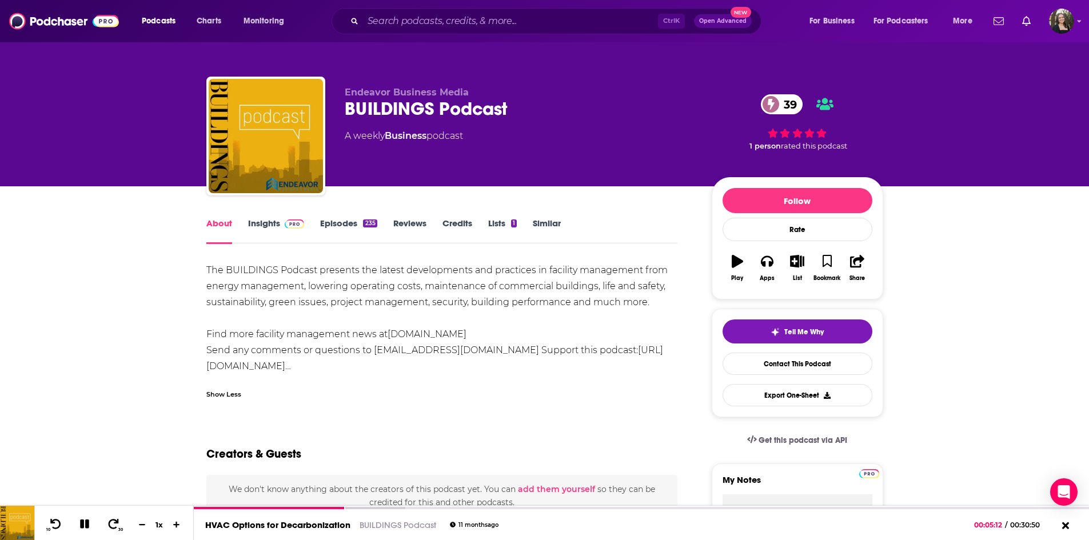
click at [277, 232] on link "Insights" at bounding box center [276, 231] width 57 height 26
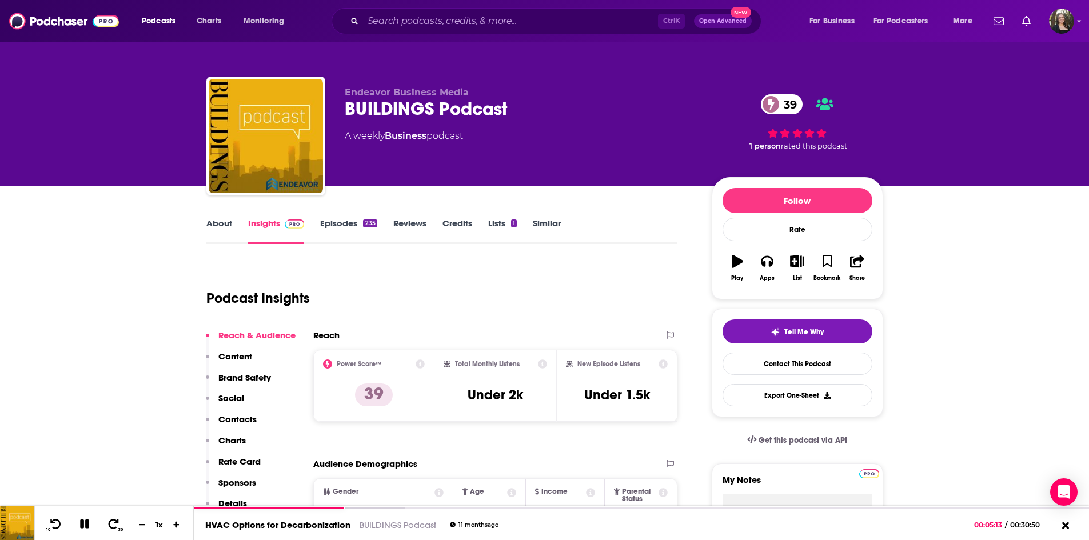
click at [214, 226] on link "About" at bounding box center [219, 231] width 26 height 26
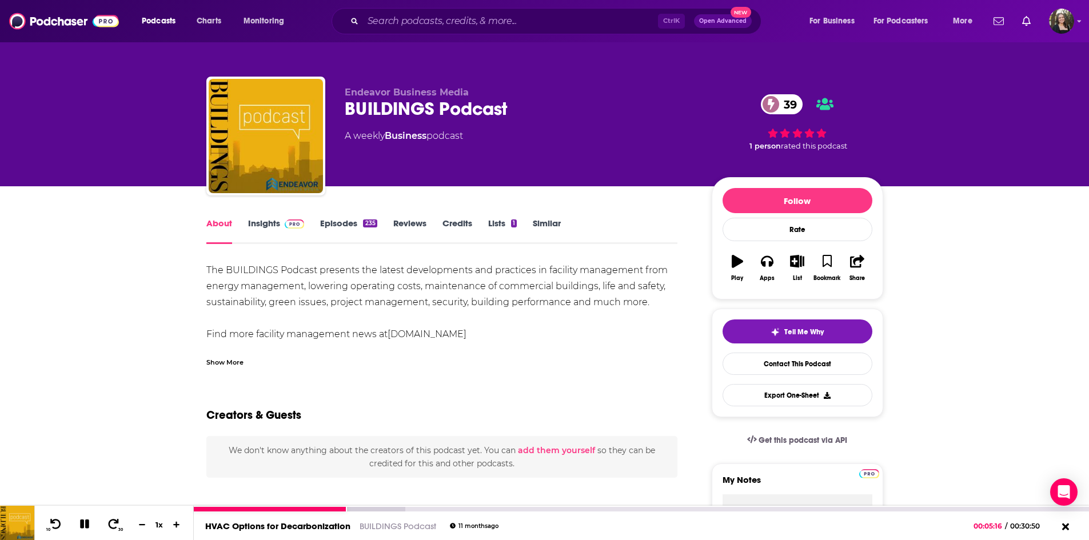
click at [78, 523] on icon at bounding box center [84, 524] width 13 height 10
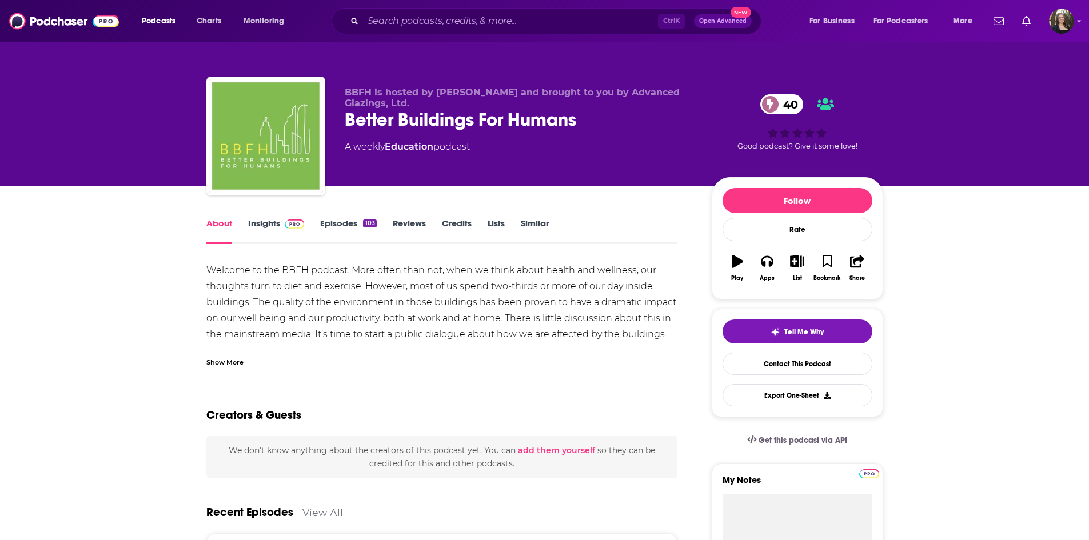
click at [219, 358] on div "Show More" at bounding box center [224, 361] width 37 height 11
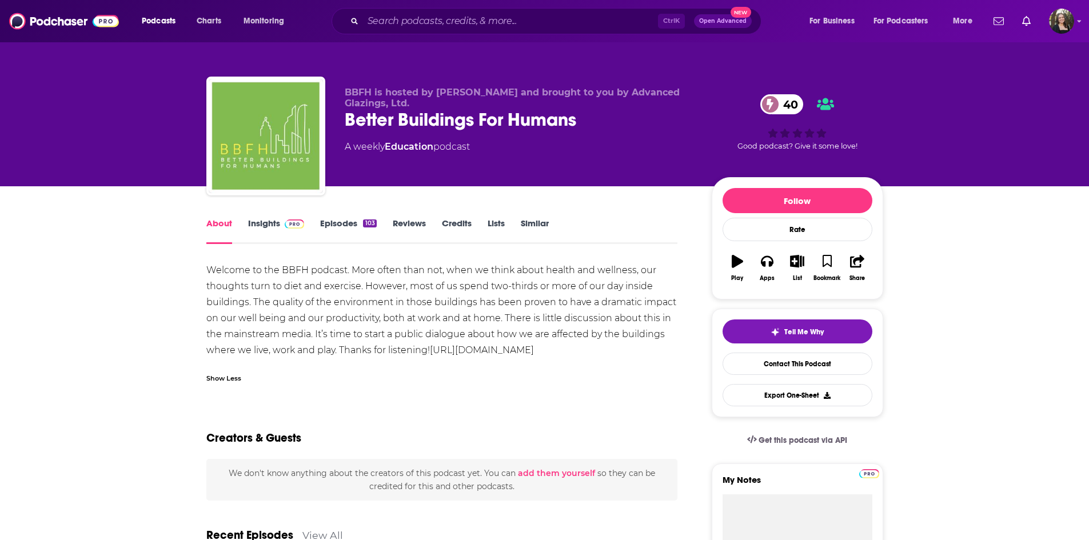
click at [326, 234] on link "Episodes 103" at bounding box center [348, 231] width 56 height 26
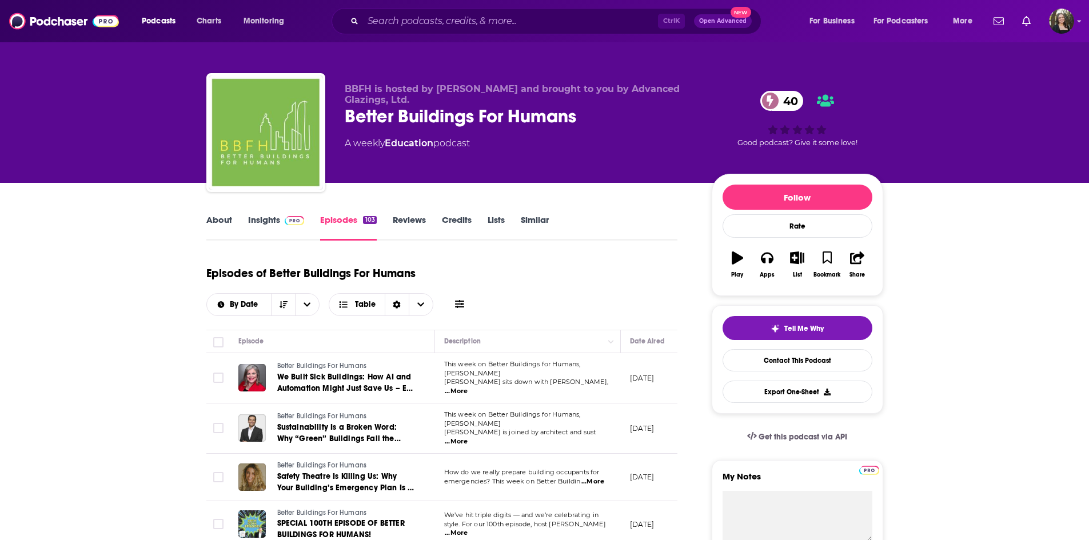
scroll to position [57, 0]
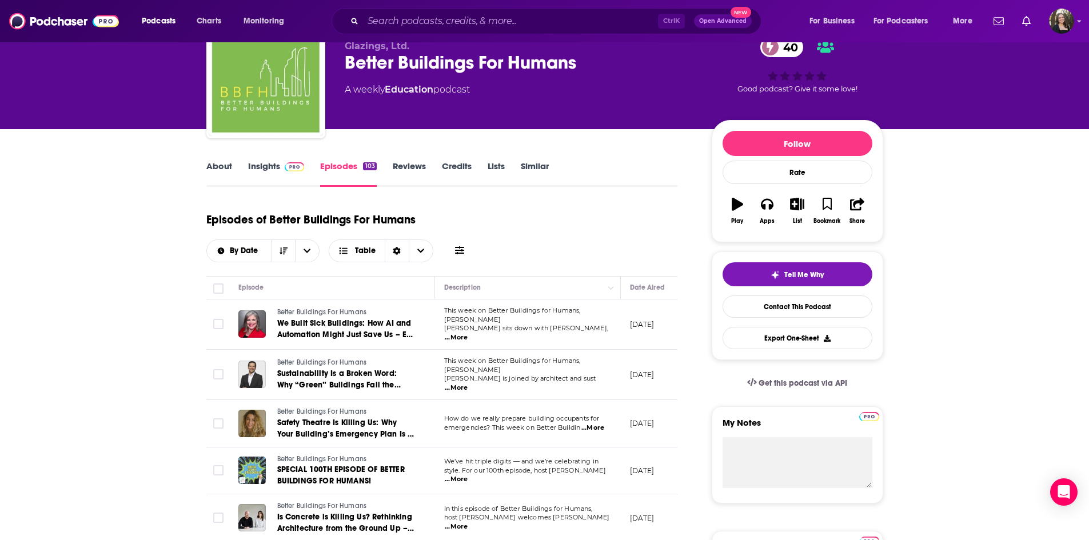
click at [467, 383] on span "...More" at bounding box center [456, 387] width 23 height 9
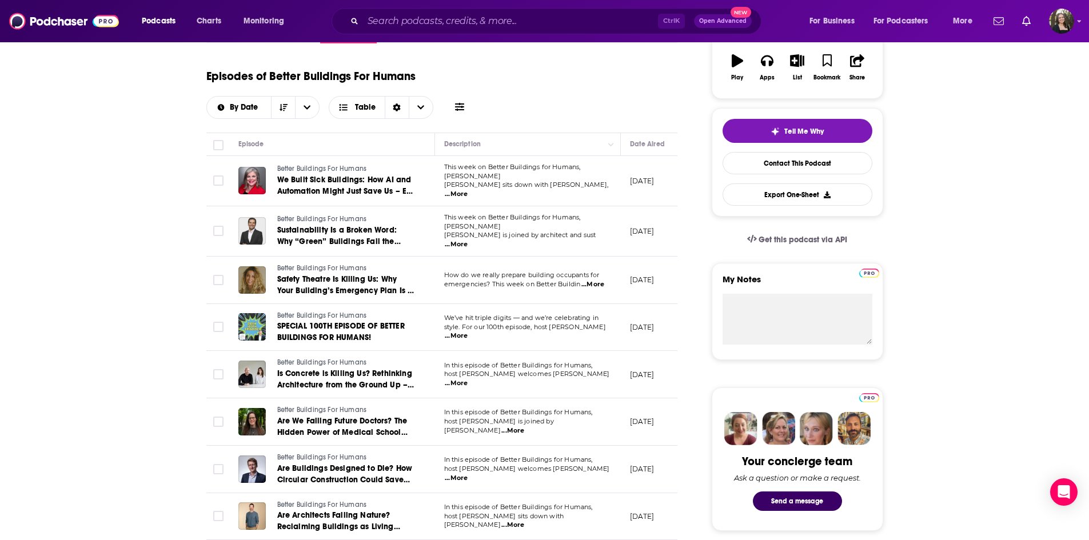
scroll to position [0, 0]
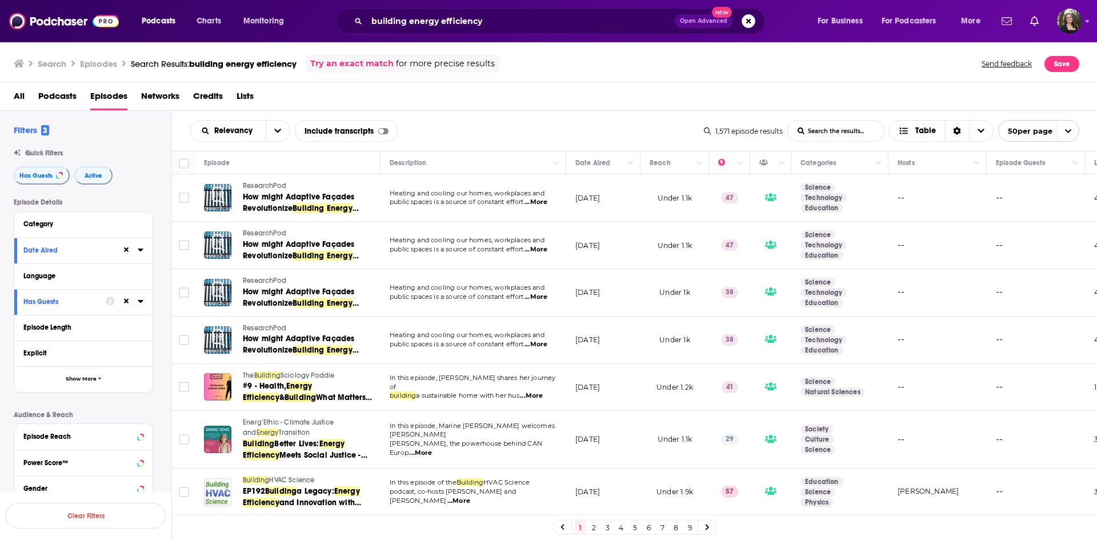
click at [59, 33] on div "Podcasts Charts Monitoring building energy efficiency Open Advanced New For Bus…" at bounding box center [548, 21] width 1097 height 42
click at [84, 25] on img at bounding box center [64, 21] width 110 height 22
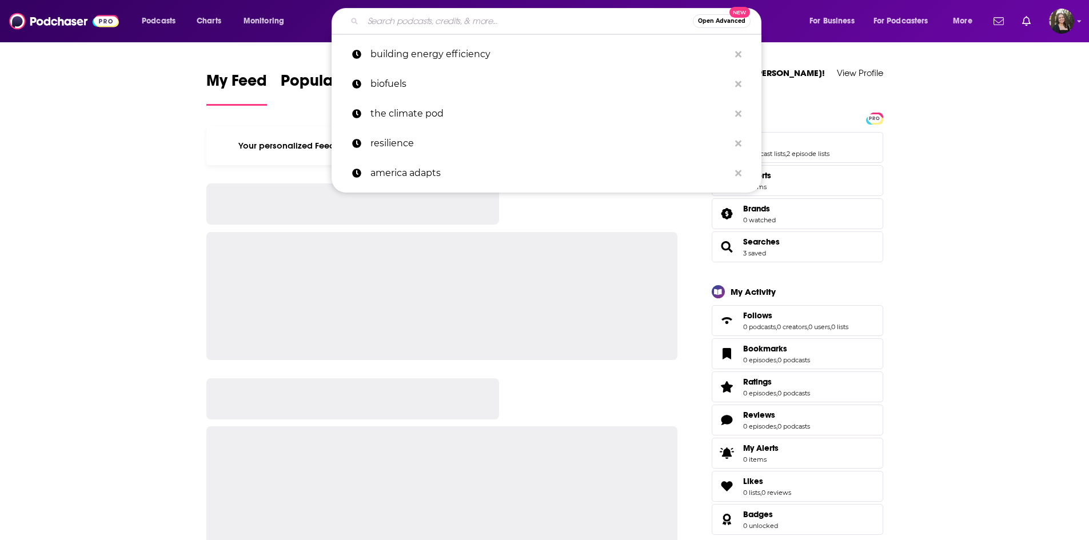
click at [419, 13] on input "Search podcasts, credits, & more..." at bounding box center [528, 21] width 330 height 18
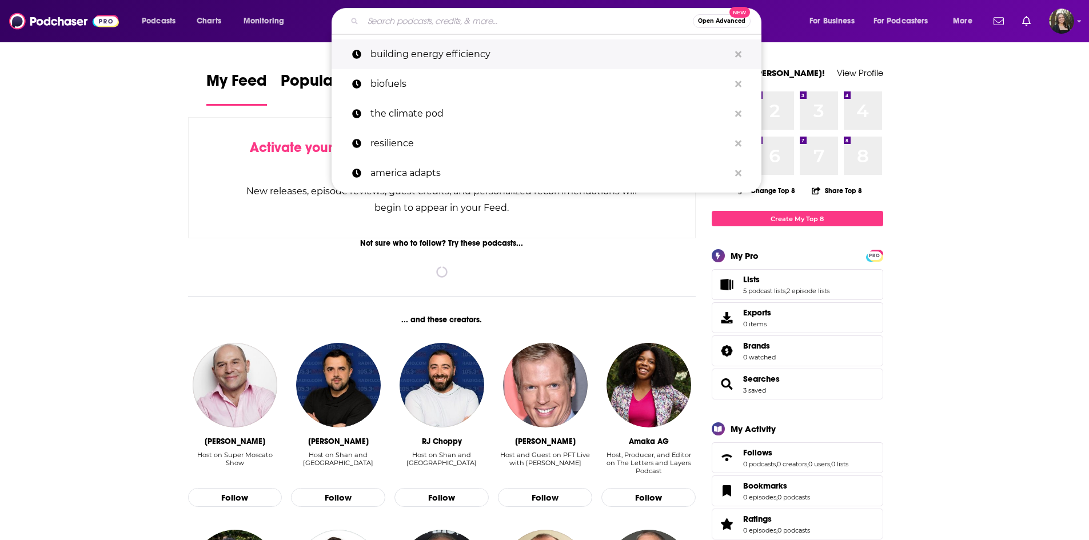
click at [434, 66] on p "building energy efficiency" at bounding box center [549, 54] width 359 height 30
type input "building energy efficiency"
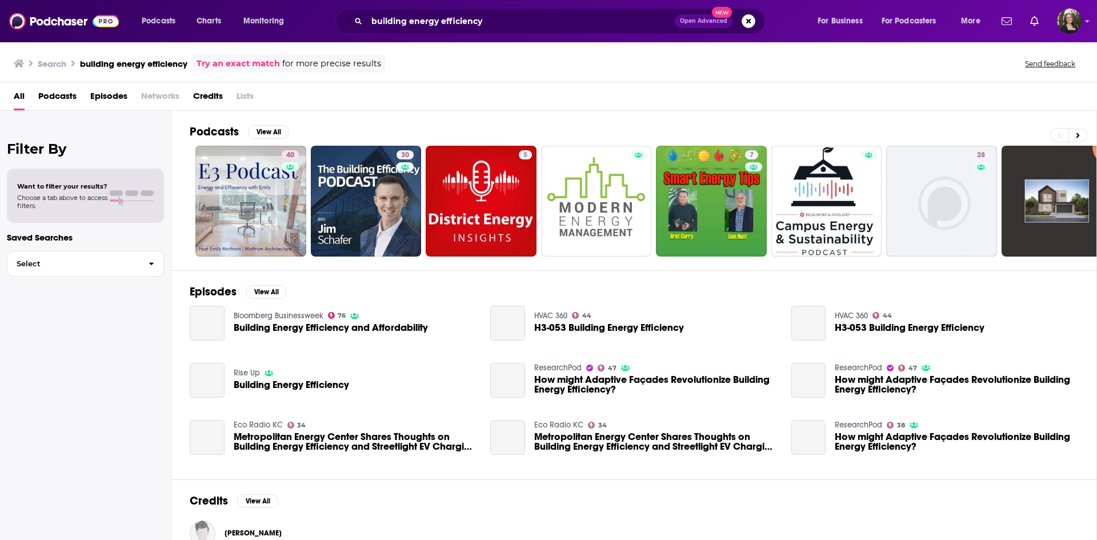
click at [118, 99] on span "Episodes" at bounding box center [108, 98] width 37 height 23
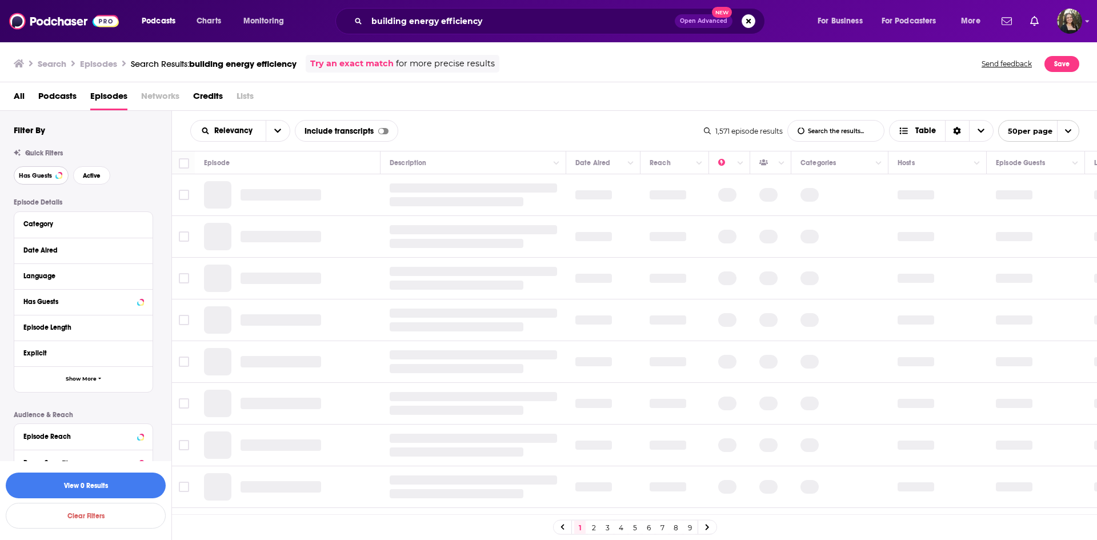
click at [45, 168] on button "Has Guests" at bounding box center [41, 175] width 55 height 18
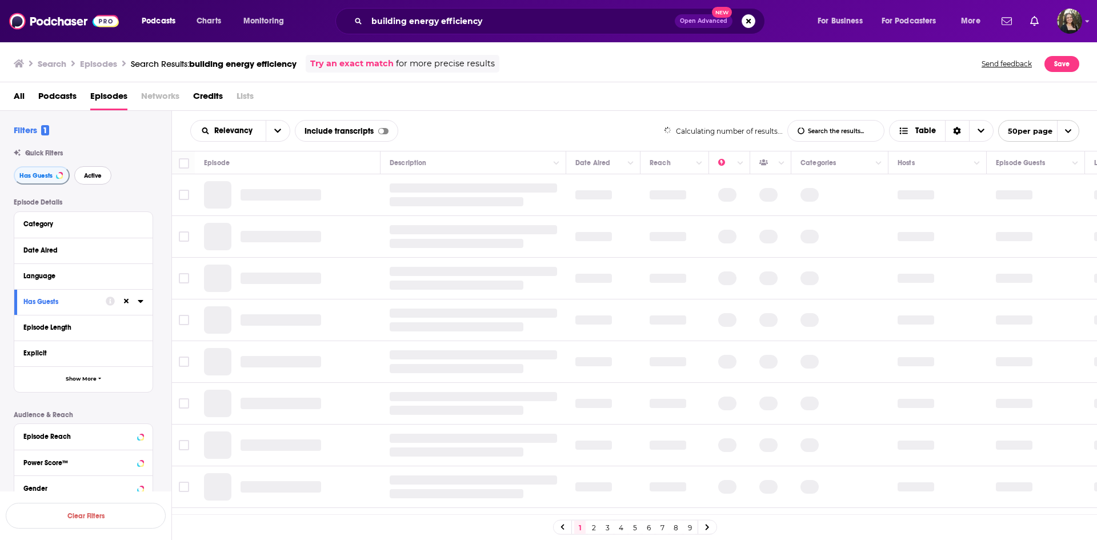
click at [88, 177] on span "Active" at bounding box center [93, 176] width 18 height 6
click at [116, 246] on button "Date Aired" at bounding box center [83, 250] width 120 height 14
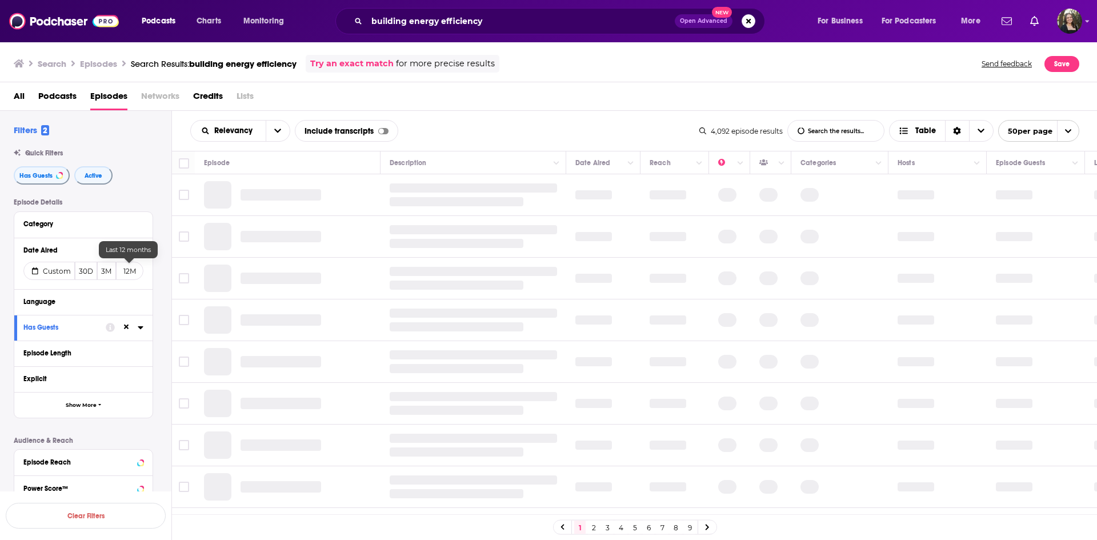
click at [127, 270] on button "12M" at bounding box center [129, 271] width 27 height 18
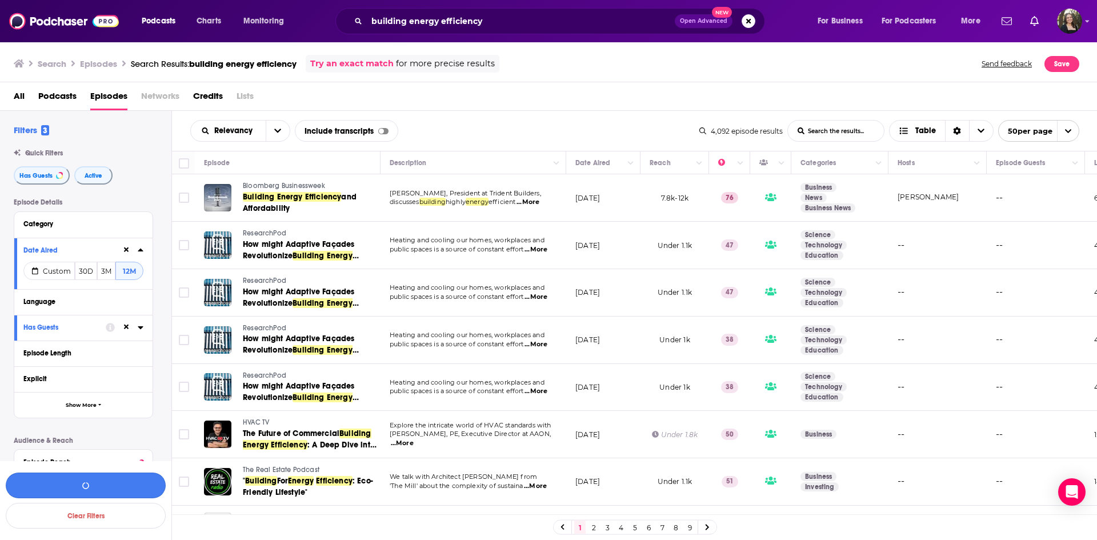
click at [100, 483] on button "button" at bounding box center [86, 486] width 160 height 26
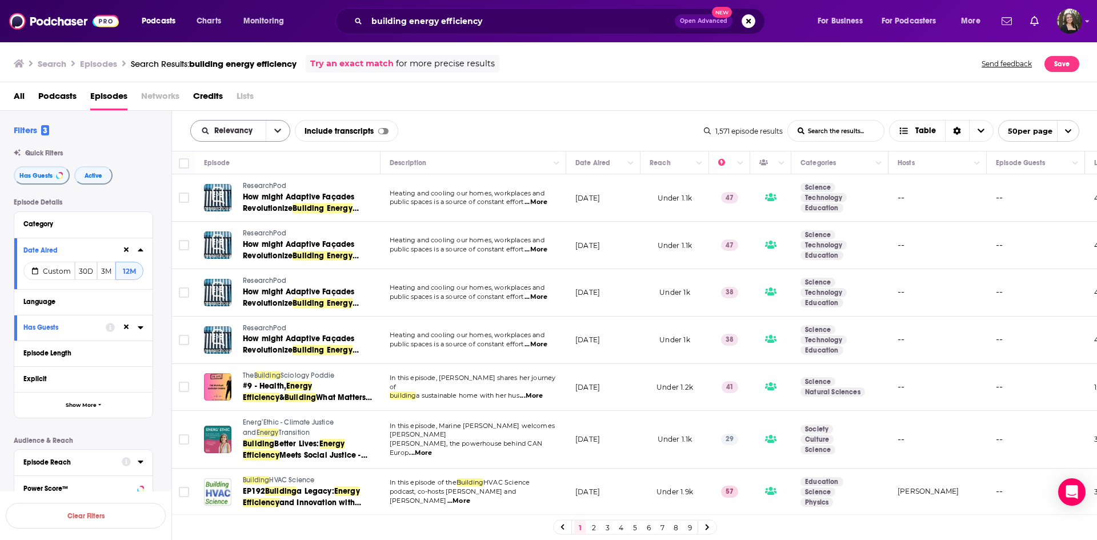
click at [245, 130] on span "Relevancy" at bounding box center [235, 131] width 42 height 8
click at [254, 229] on span "Power Score" at bounding box center [247, 228] width 67 height 6
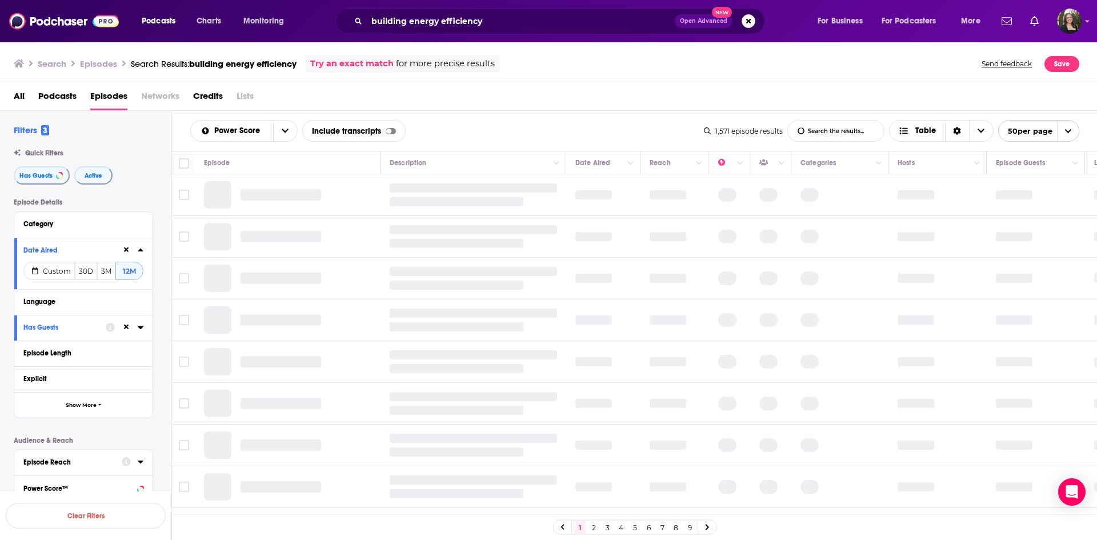
click at [471, 124] on div "Power Score List Search Input Search the results... Include transcripts Table" at bounding box center [447, 131] width 514 height 22
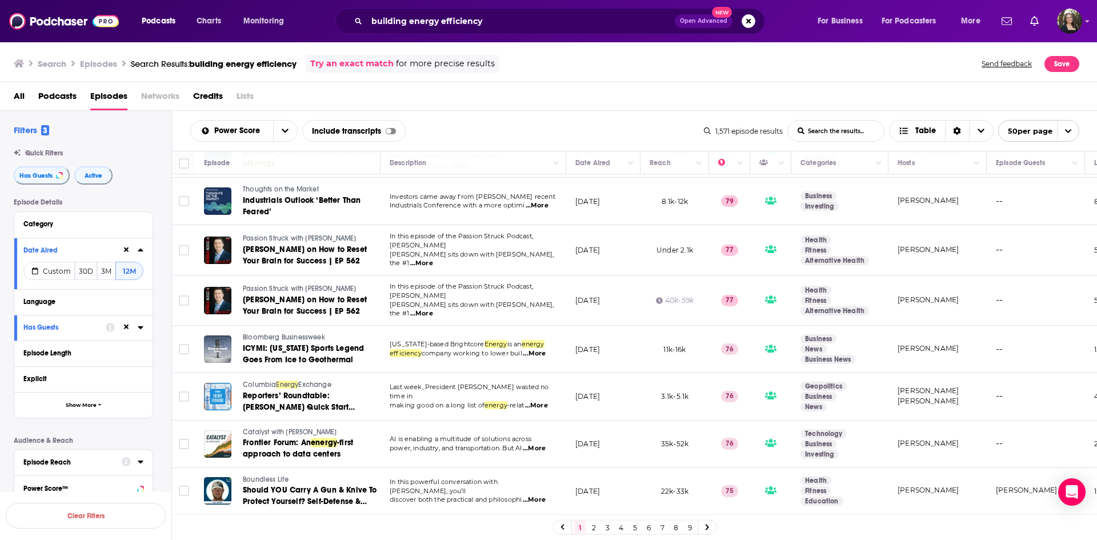
scroll to position [114, 0]
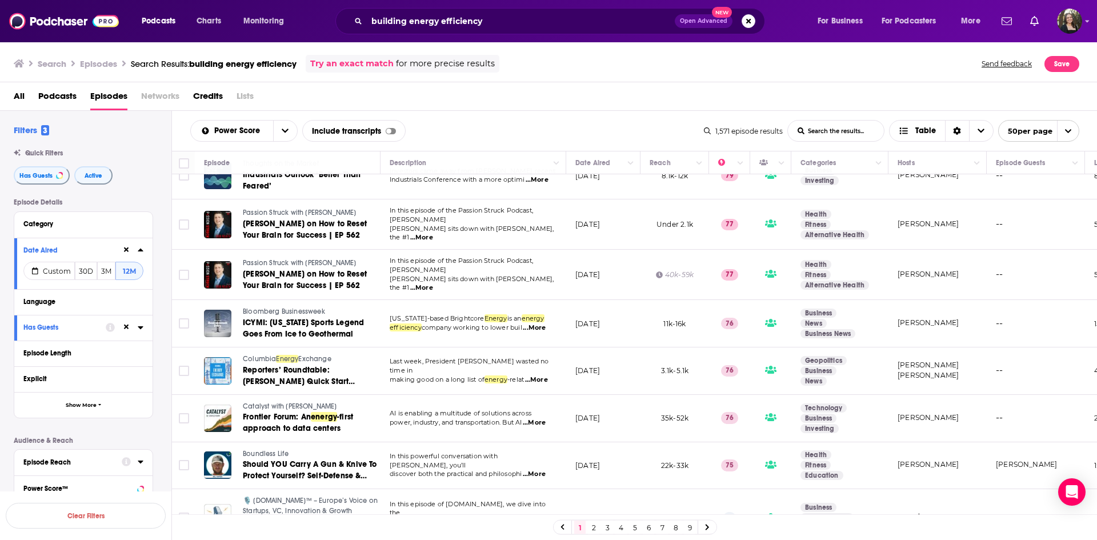
click at [536, 375] on span "...More" at bounding box center [536, 379] width 23 height 9
click at [456, 129] on div "Power Score List Search Input Search the results... Include transcripts Table" at bounding box center [447, 131] width 514 height 22
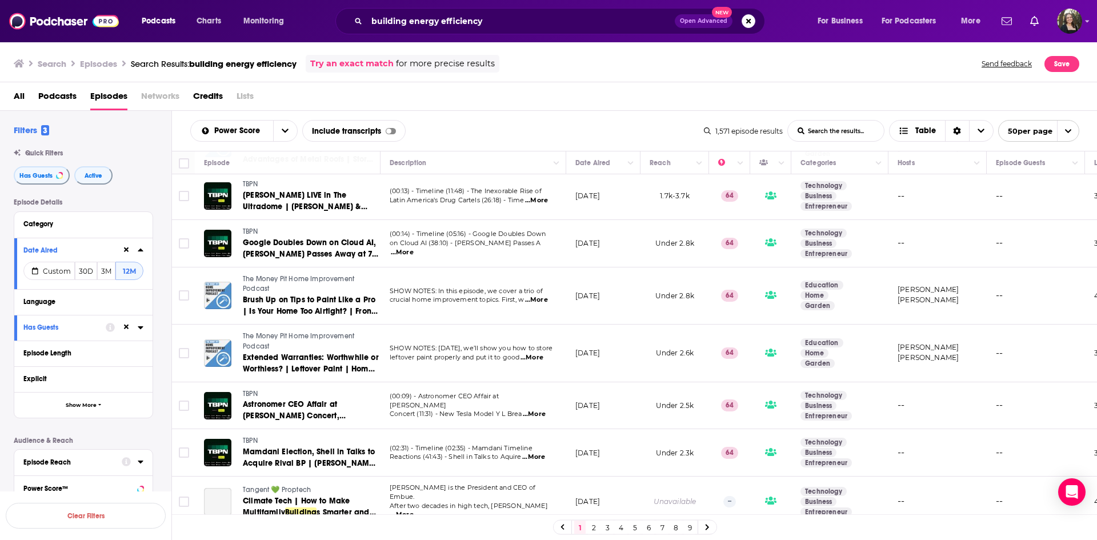
scroll to position [2093, 0]
click at [590, 527] on link "2" at bounding box center [593, 528] width 11 height 14
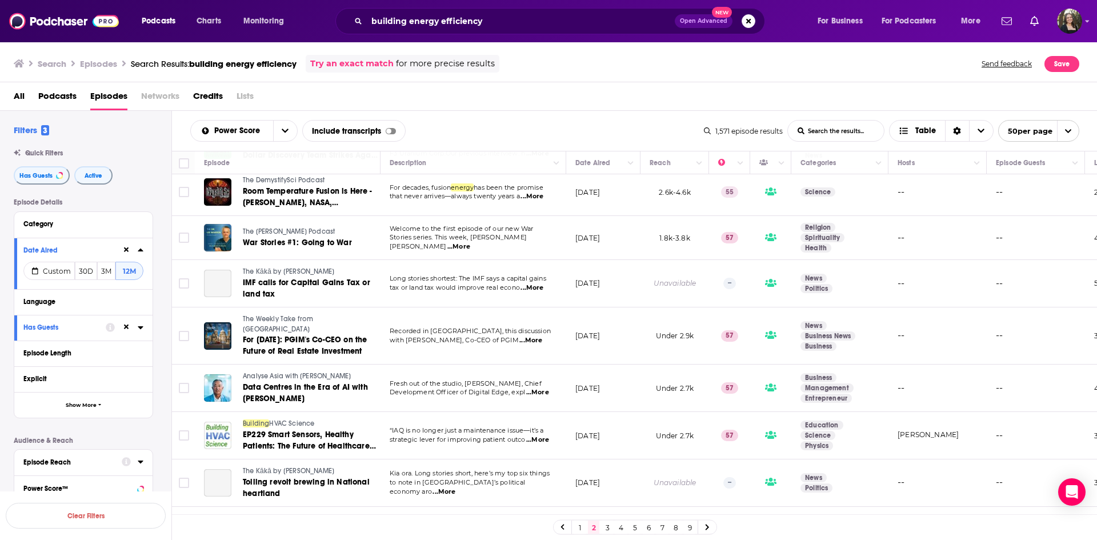
scroll to position [2097, 0]
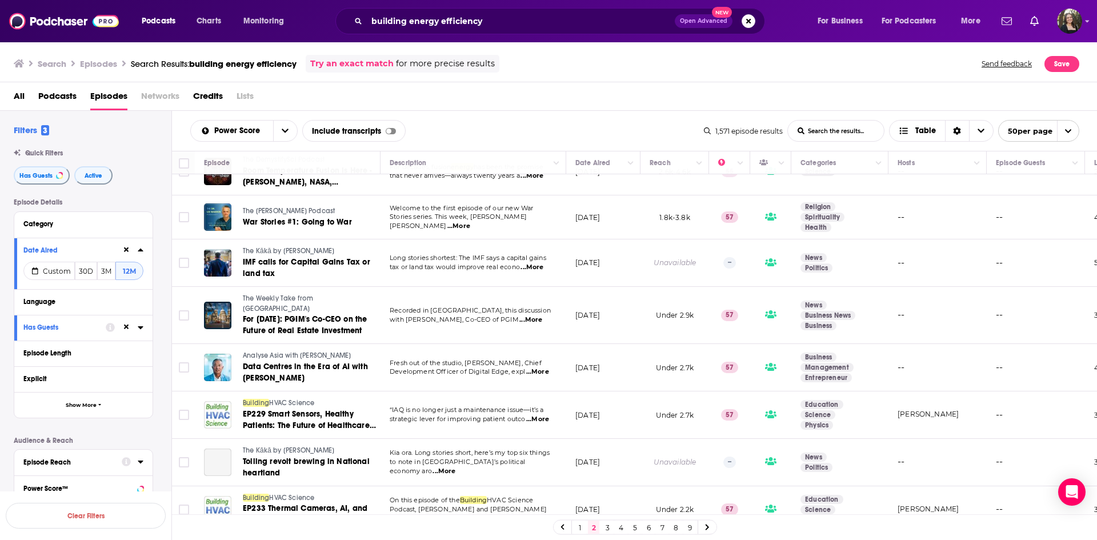
click at [605, 527] on link "3" at bounding box center [607, 528] width 11 height 14
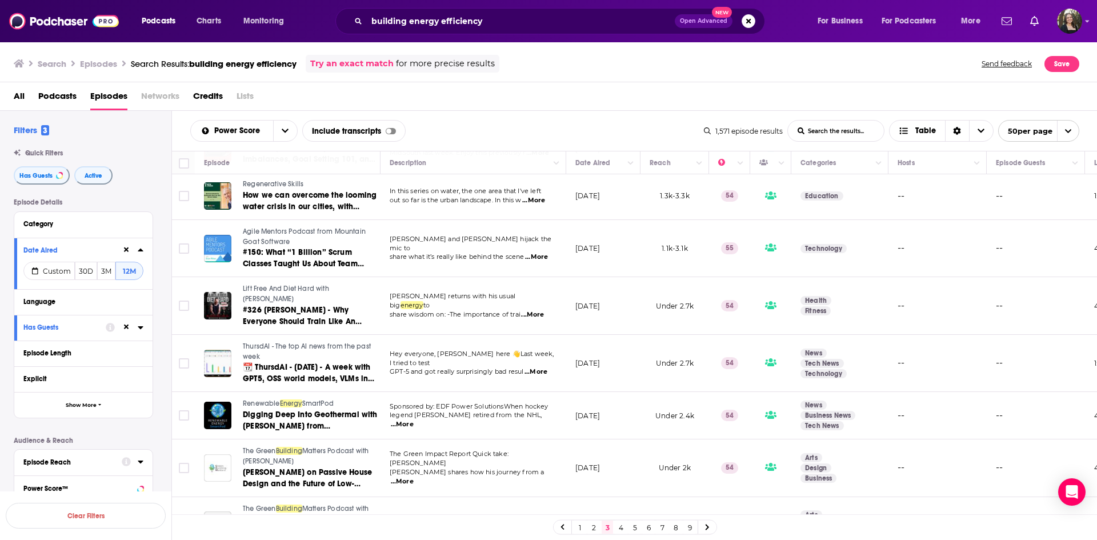
scroll to position [2208, 0]
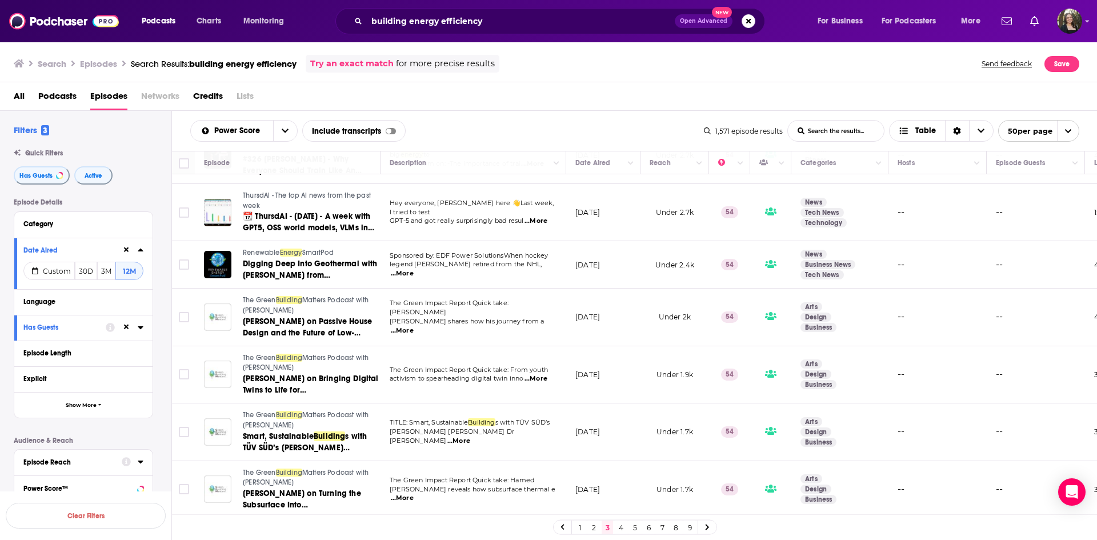
click at [621, 526] on link "4" at bounding box center [620, 528] width 11 height 14
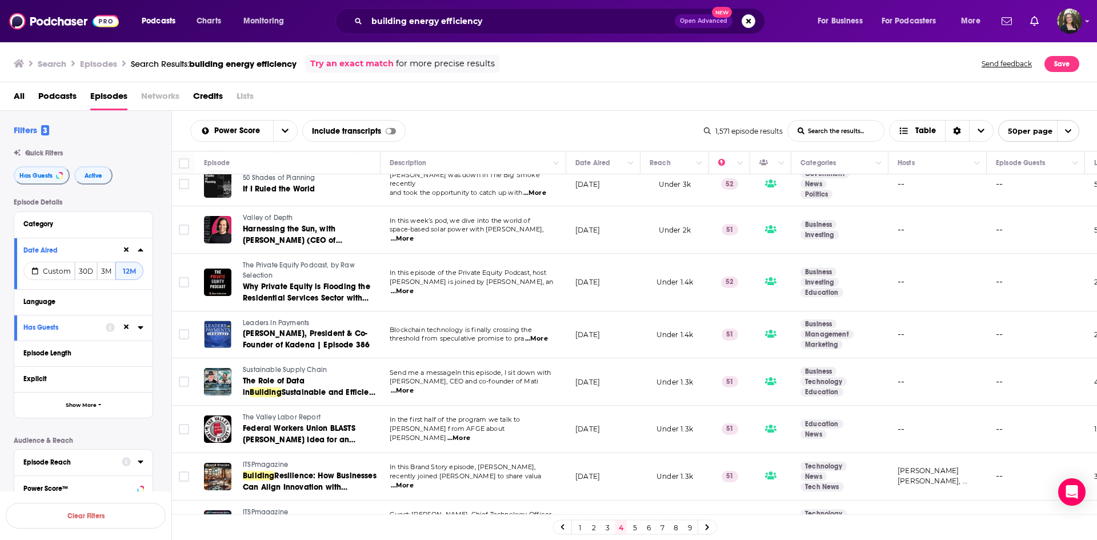
scroll to position [2136, 7]
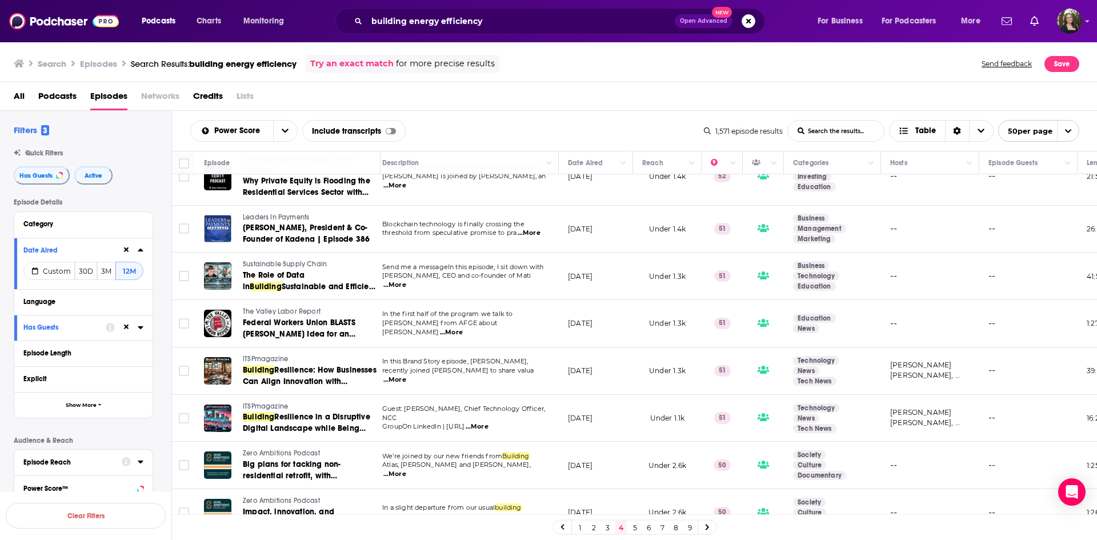
click at [637, 526] on link "5" at bounding box center [634, 528] width 11 height 14
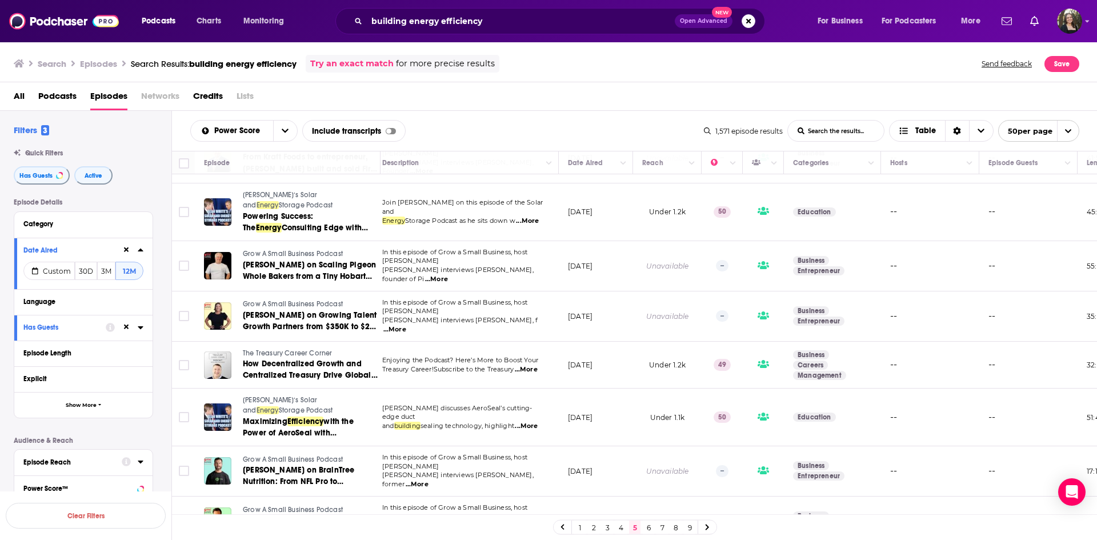
scroll to position [2075, 7]
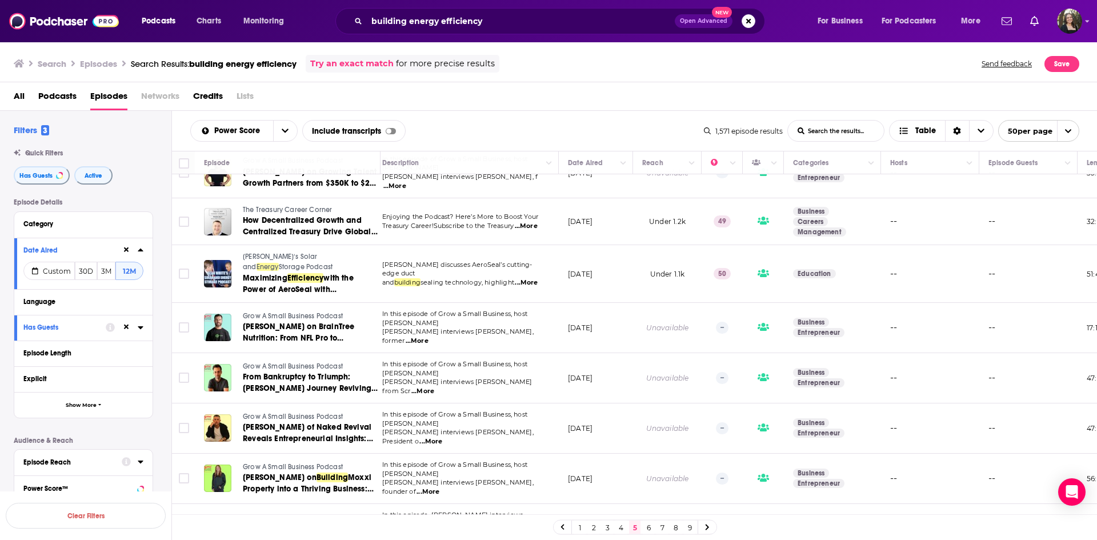
click at [647, 523] on link "6" at bounding box center [648, 528] width 11 height 14
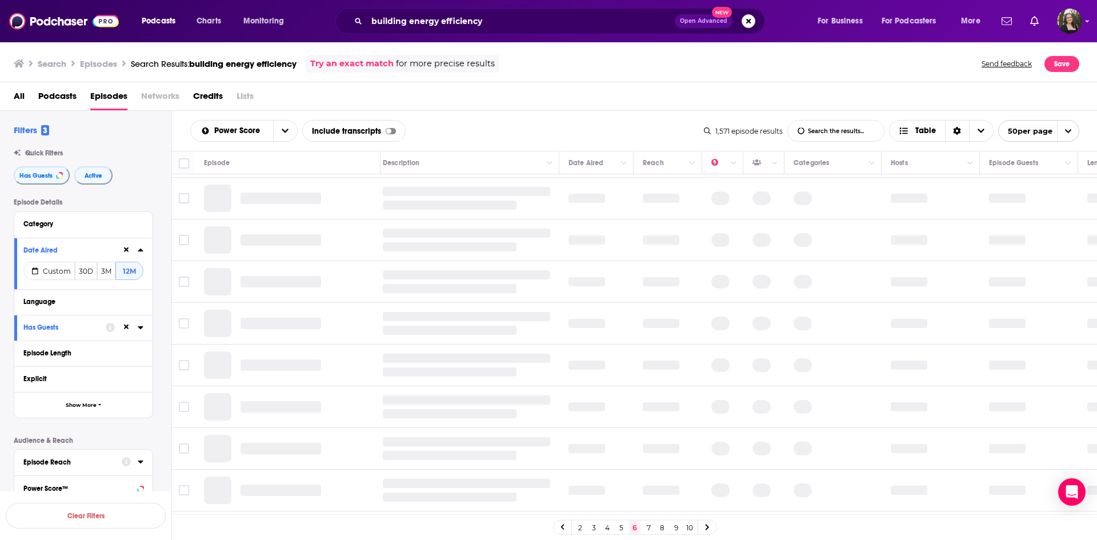
scroll to position [311, 7]
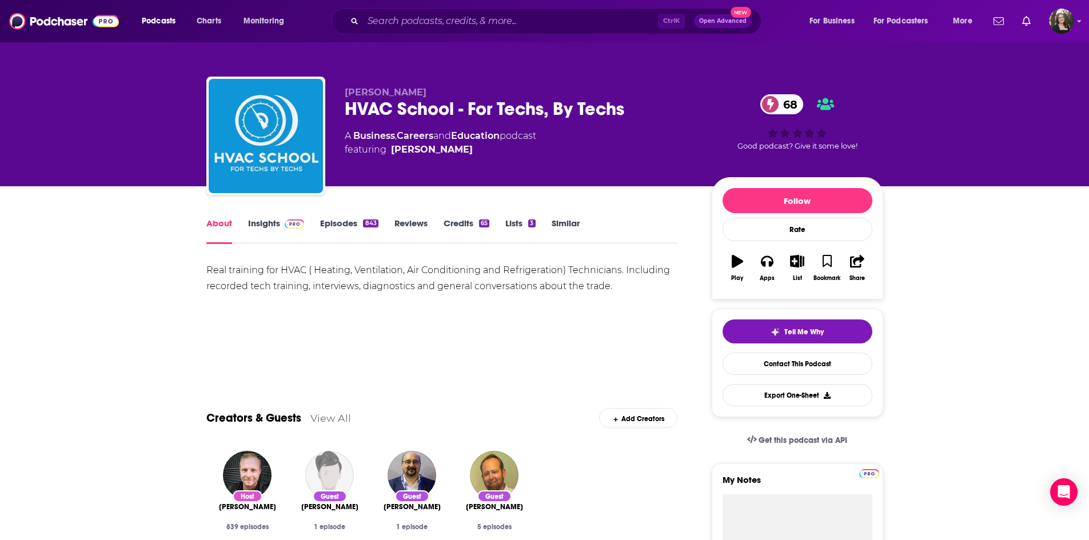
click at [280, 229] on link "Insights" at bounding box center [276, 231] width 57 height 26
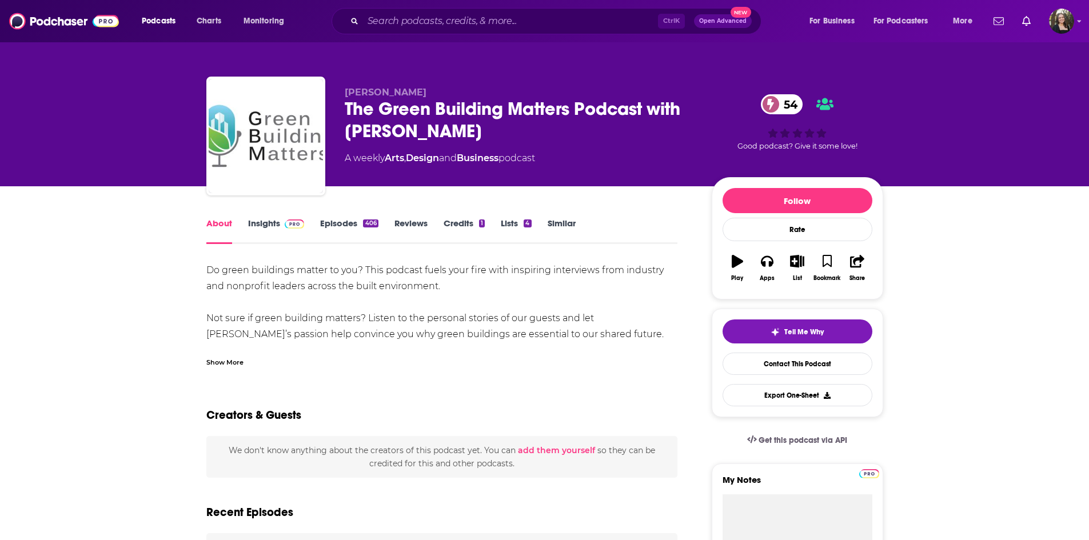
click at [232, 365] on div "Show More" at bounding box center [224, 361] width 37 height 11
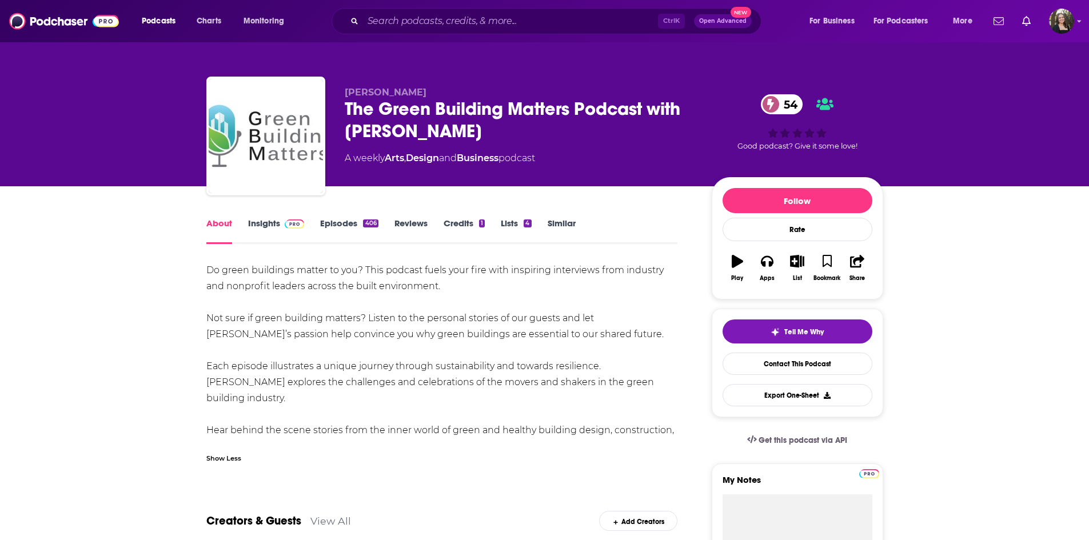
click at [290, 224] on img at bounding box center [295, 223] width 20 height 9
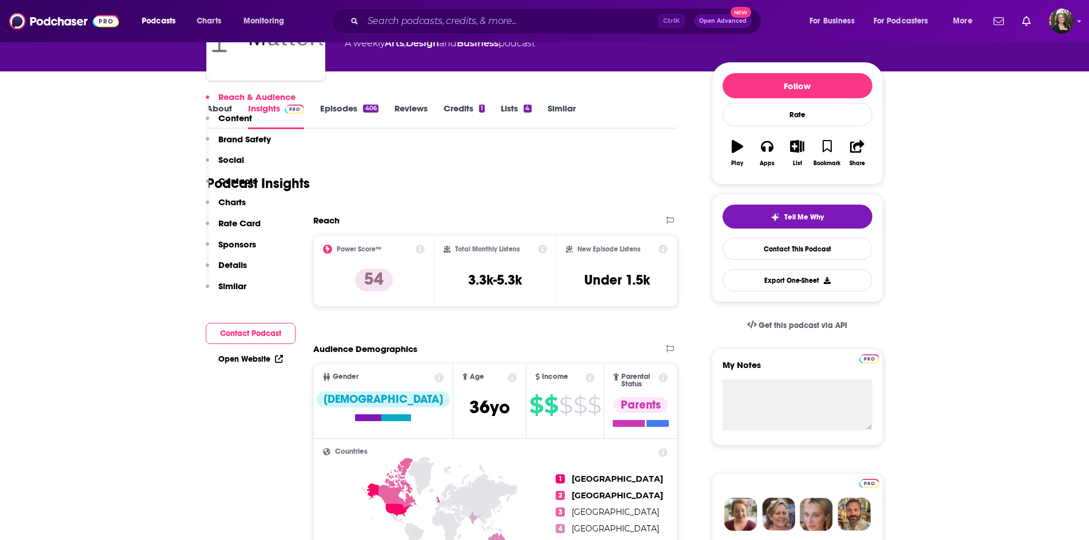
scroll to position [114, 0]
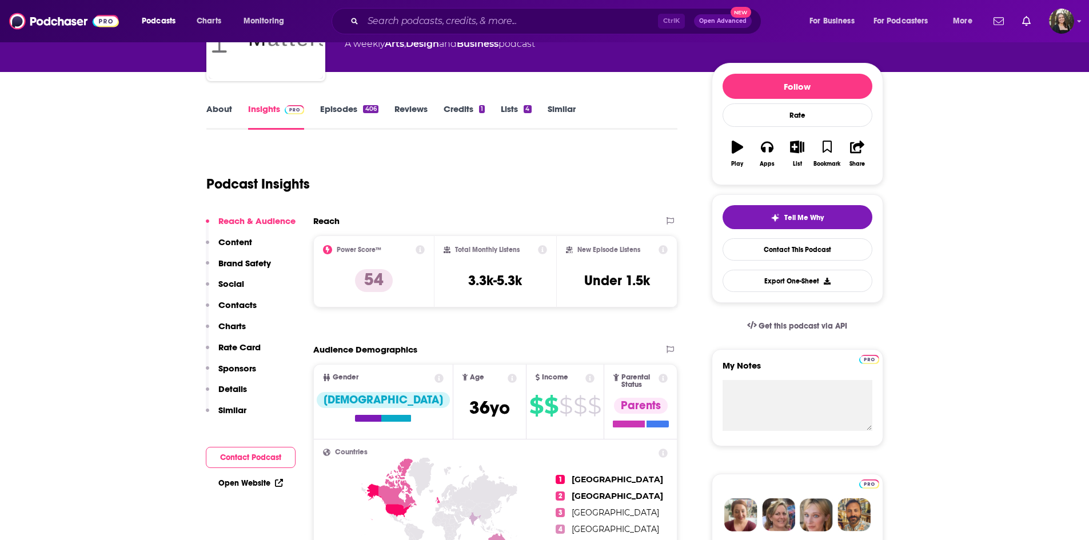
click at [337, 118] on link "Episodes 406" at bounding box center [349, 116] width 58 height 26
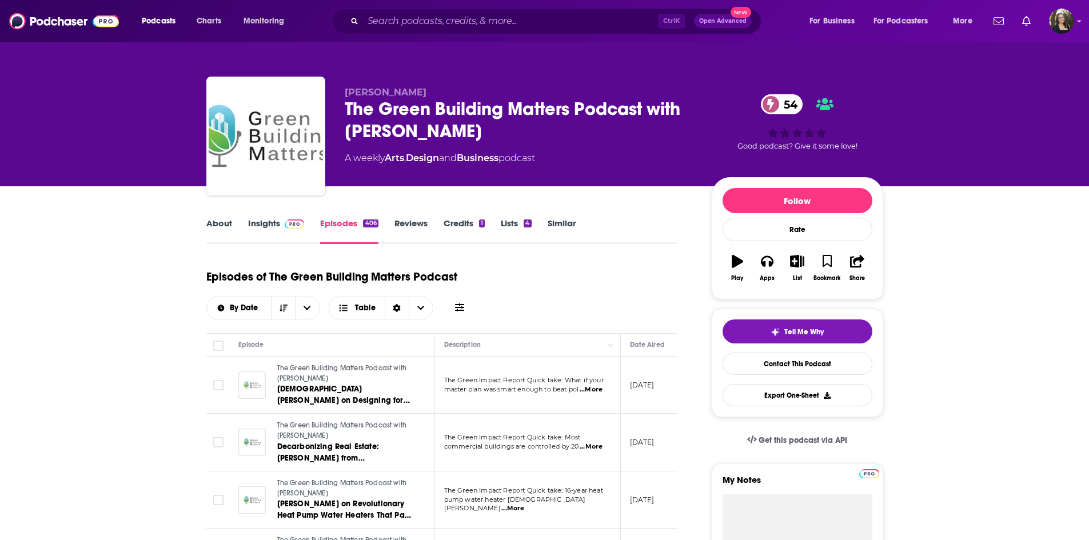
scroll to position [57, 0]
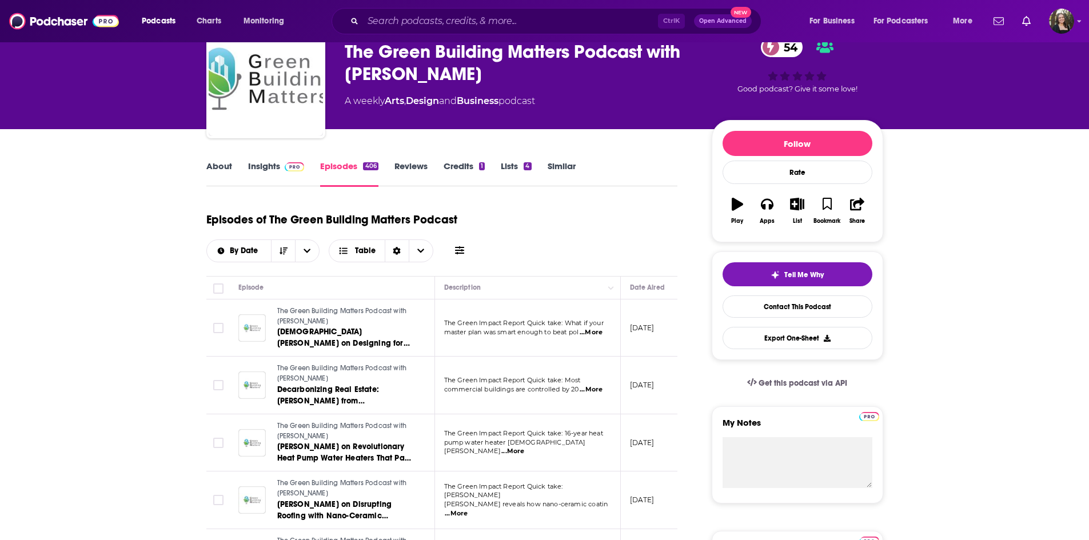
click at [524, 447] on span "...More" at bounding box center [512, 451] width 23 height 9
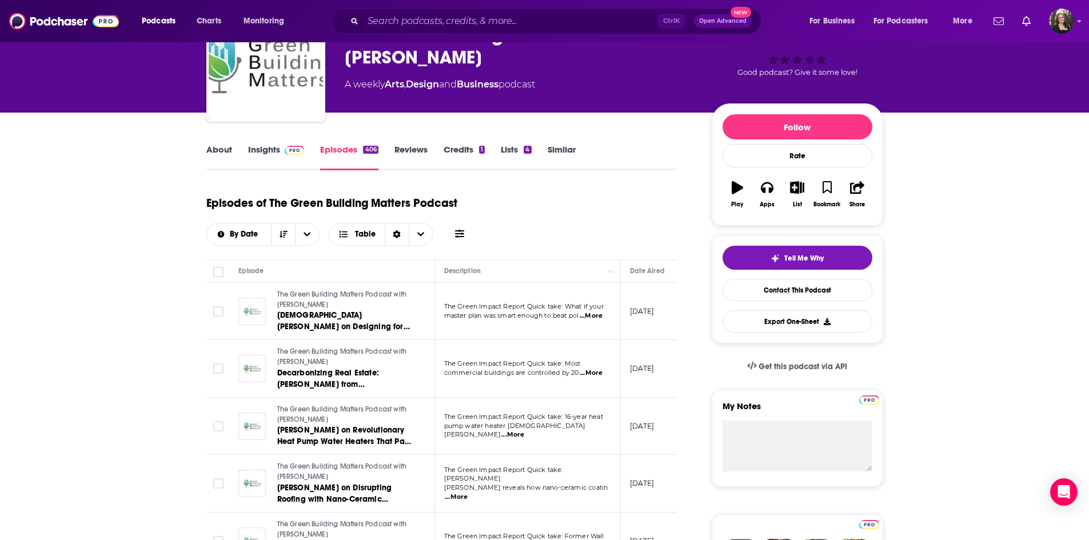
scroll to position [0, 0]
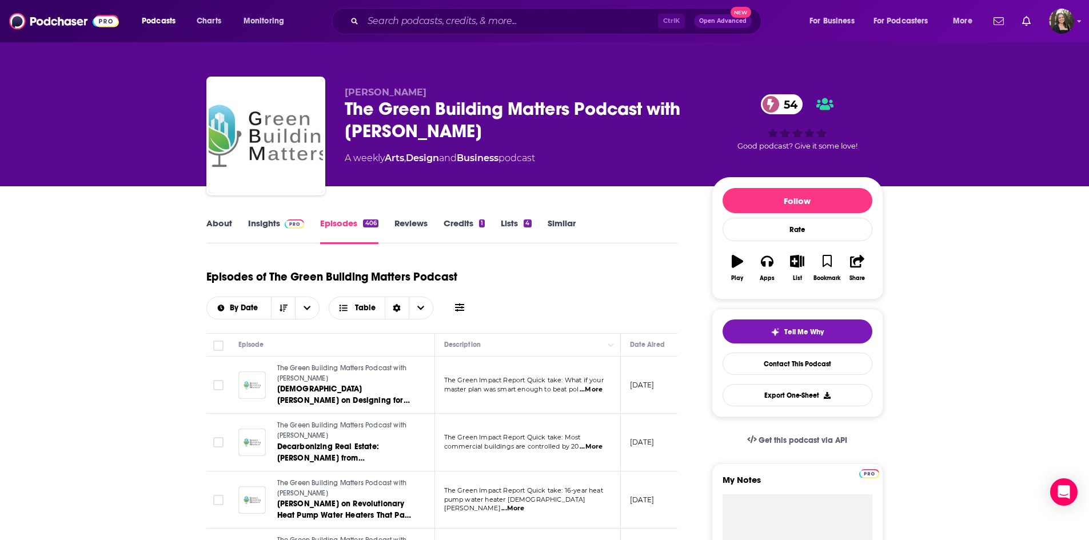
click at [221, 226] on link "About" at bounding box center [219, 231] width 26 height 26
